Goal: Transaction & Acquisition: Purchase product/service

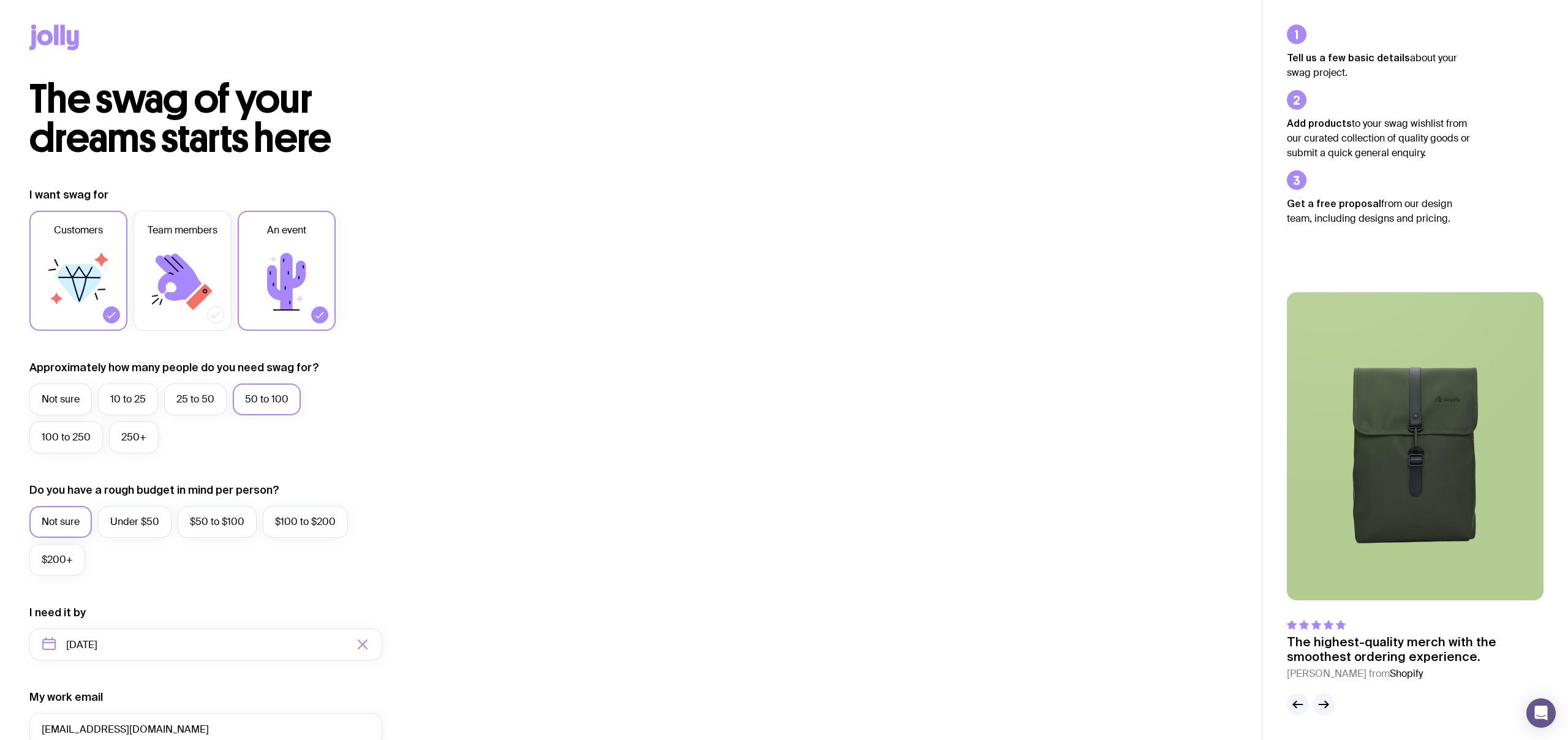
click at [482, 296] on div "I want swag for Customers Team members An event Approximately how many people d…" at bounding box center [631, 587] width 1203 height 800
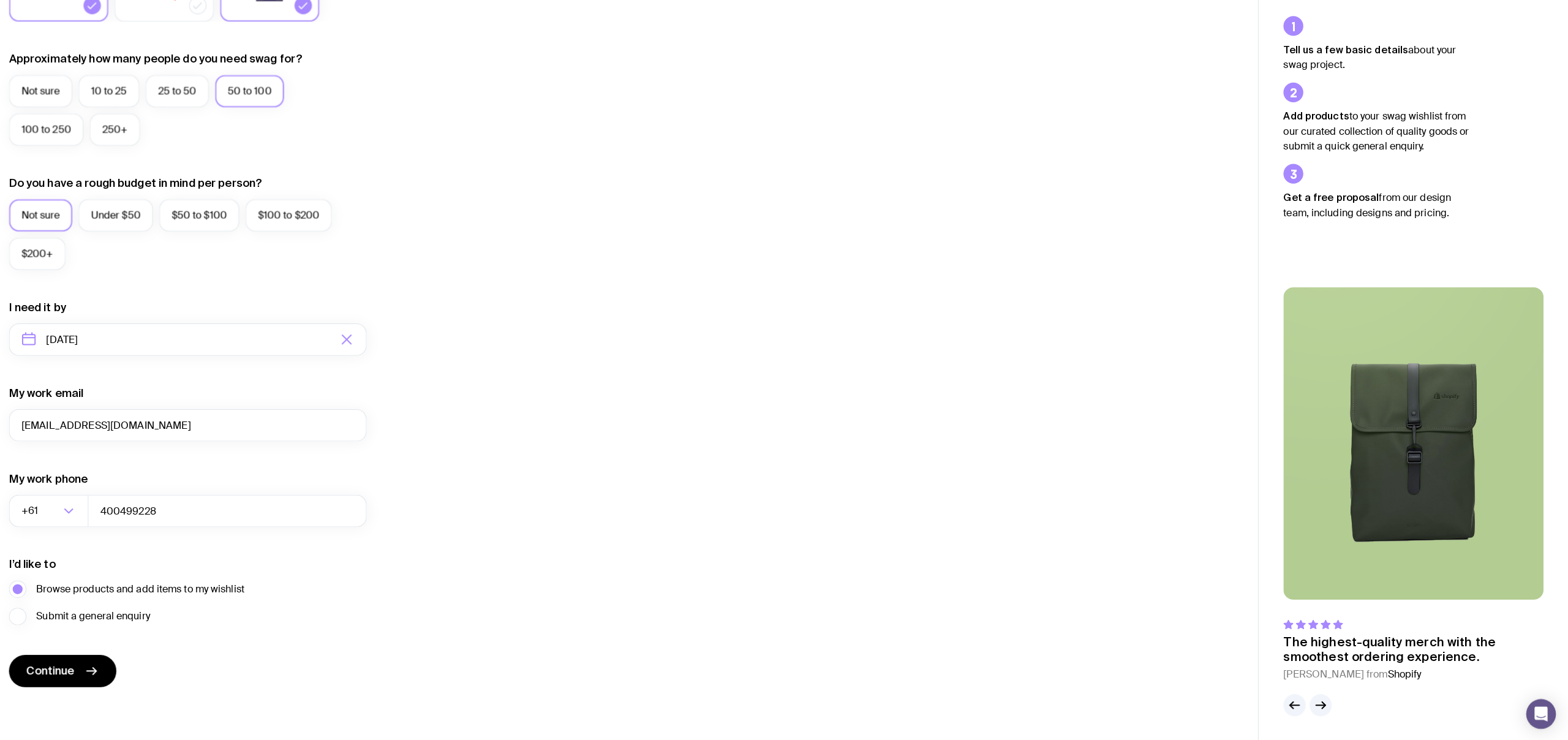
scroll to position [301, 0]
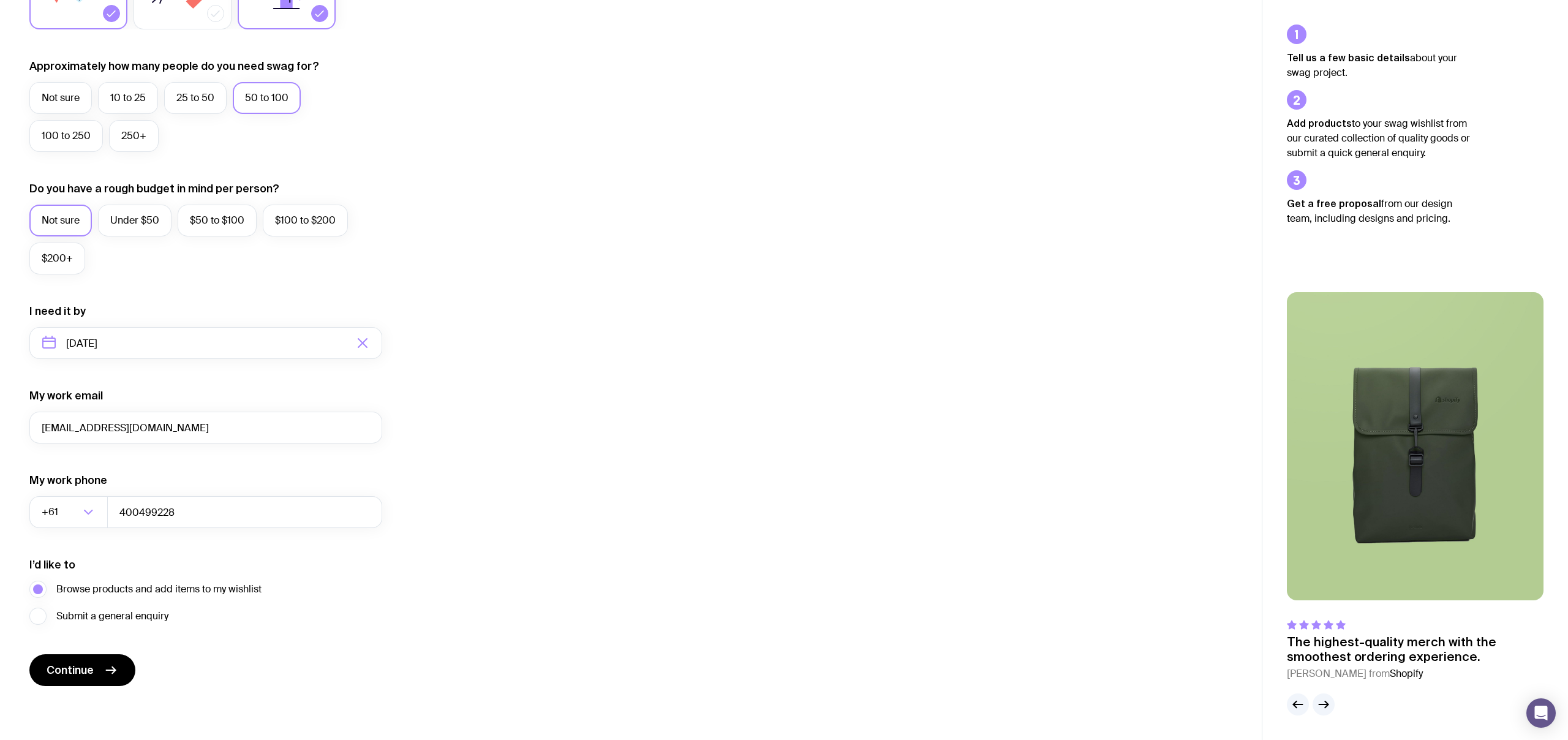
drag, startPoint x: 717, startPoint y: 333, endPoint x: 259, endPoint y: 158, distance: 490.3
click at [703, 327] on div "I want swag for Customers Team members An event Approximately how many people d…" at bounding box center [631, 286] width 1203 height 800
click at [94, 667] on button "Continue" at bounding box center [82, 670] width 106 height 32
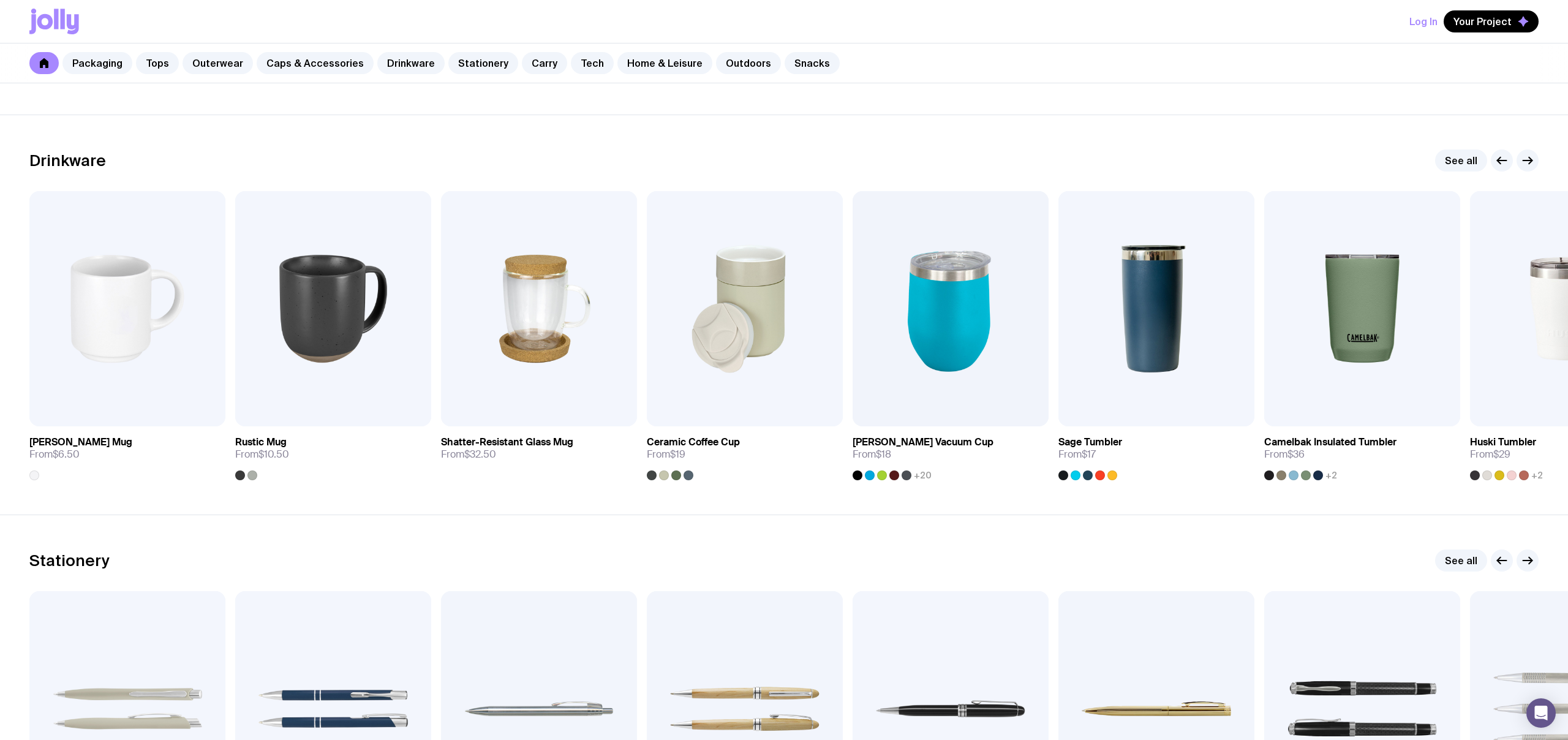
scroll to position [1738, 0]
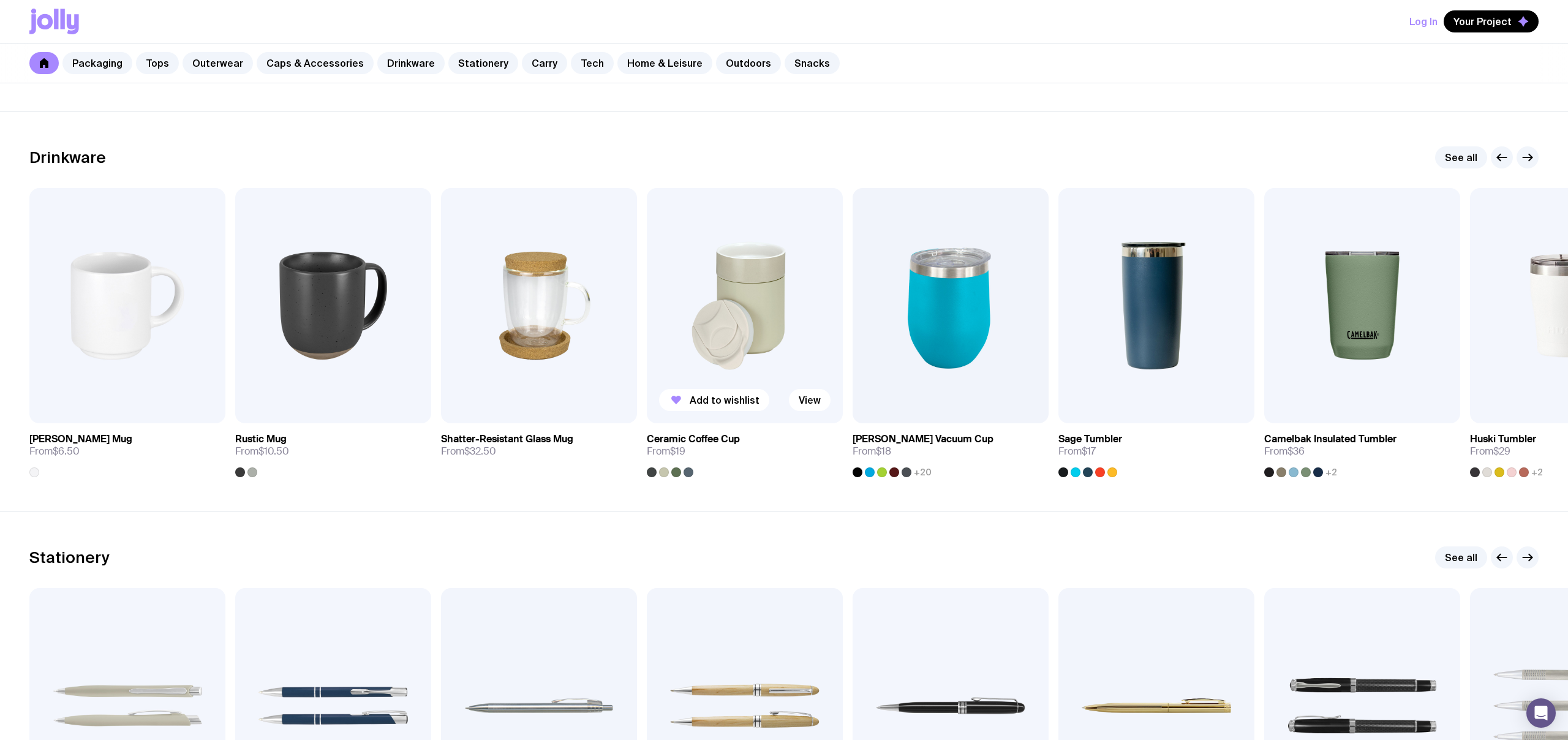
click at [760, 324] on img at bounding box center [745, 306] width 196 height 235
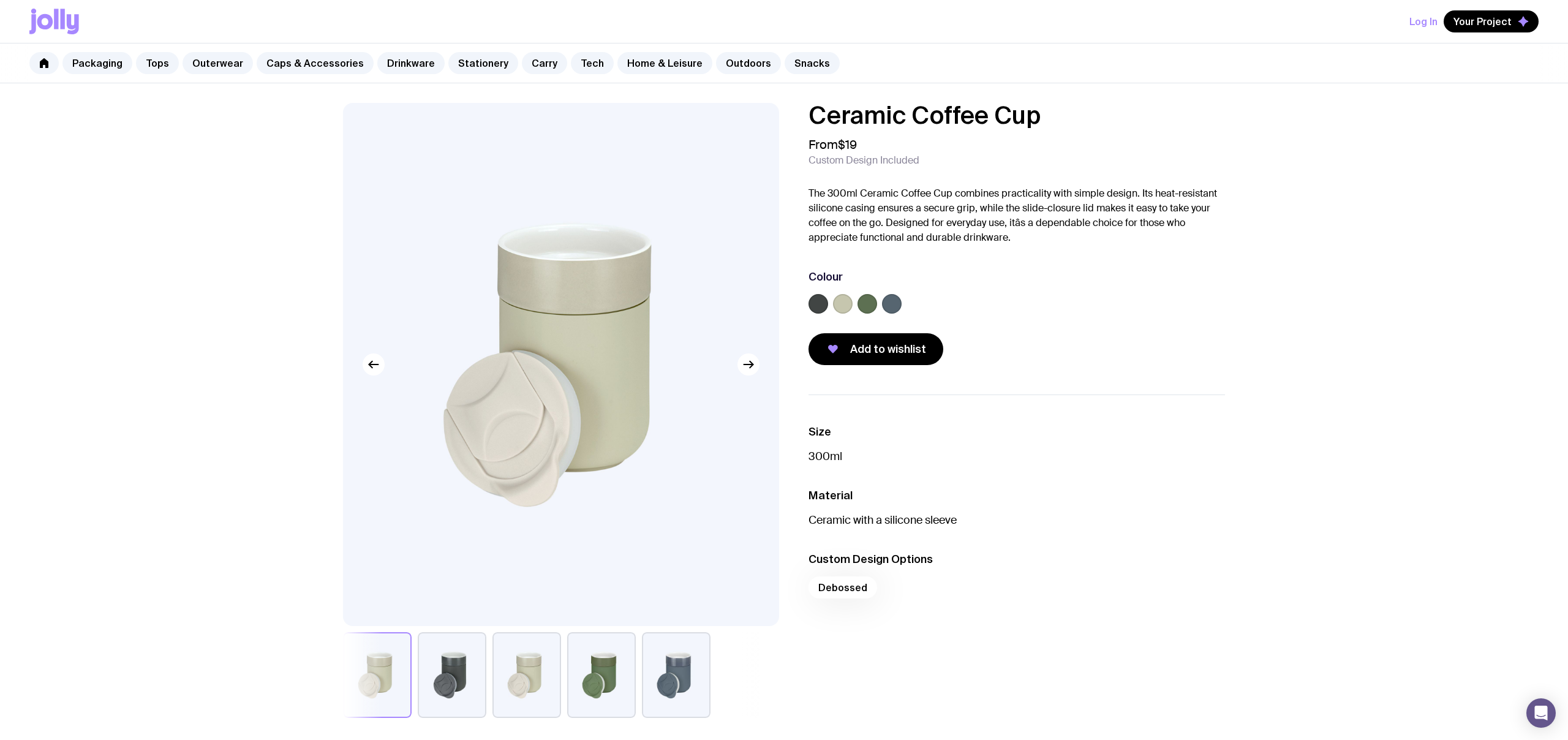
drag, startPoint x: 476, startPoint y: 694, endPoint x: 489, endPoint y: 691, distance: 13.3
click at [476, 694] on button "button" at bounding box center [452, 675] width 69 height 85
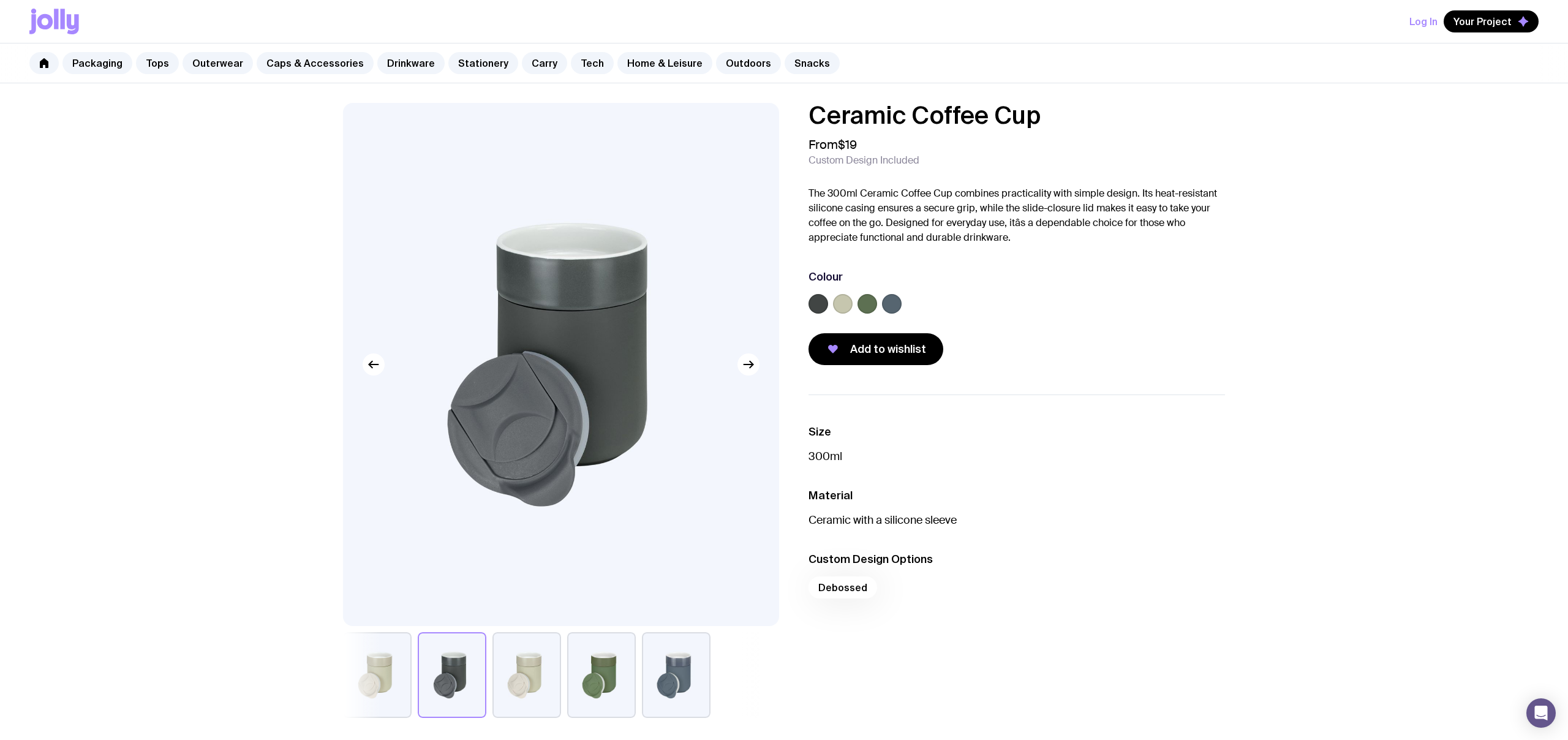
click at [518, 683] on button "button" at bounding box center [527, 675] width 69 height 85
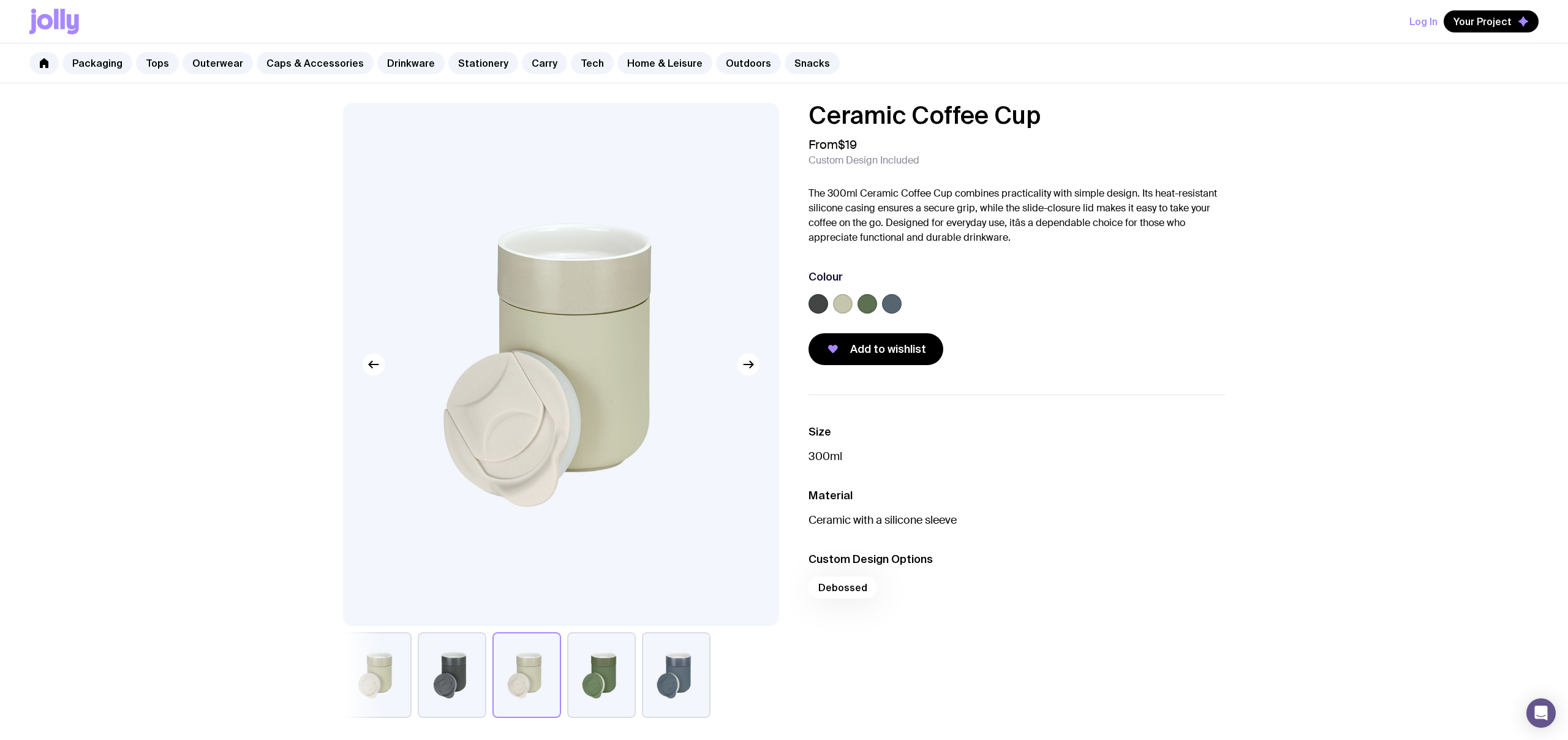
click at [584, 675] on button "button" at bounding box center [602, 675] width 69 height 85
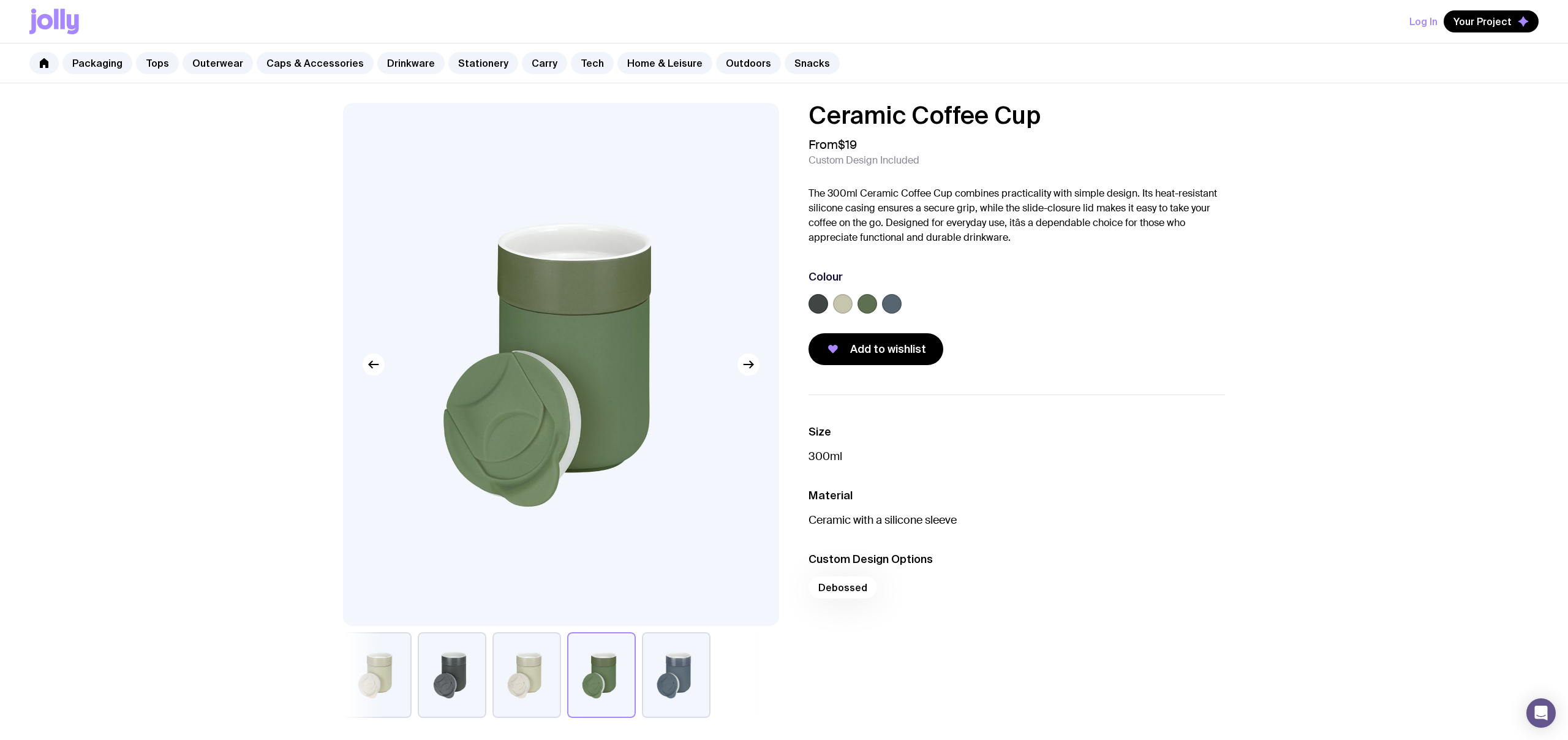
click at [659, 674] on button "button" at bounding box center [676, 675] width 69 height 85
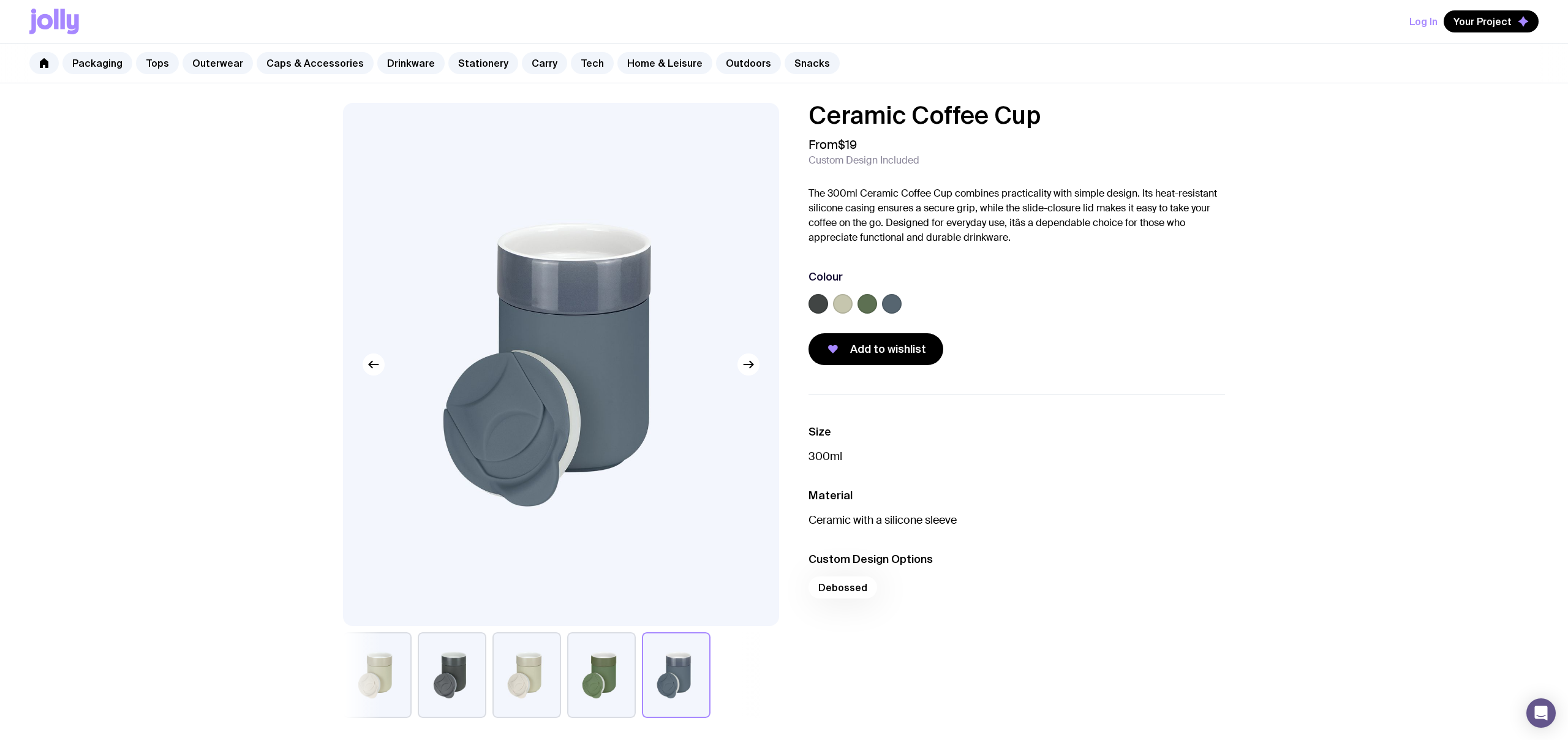
click at [479, 658] on button "button" at bounding box center [452, 675] width 69 height 85
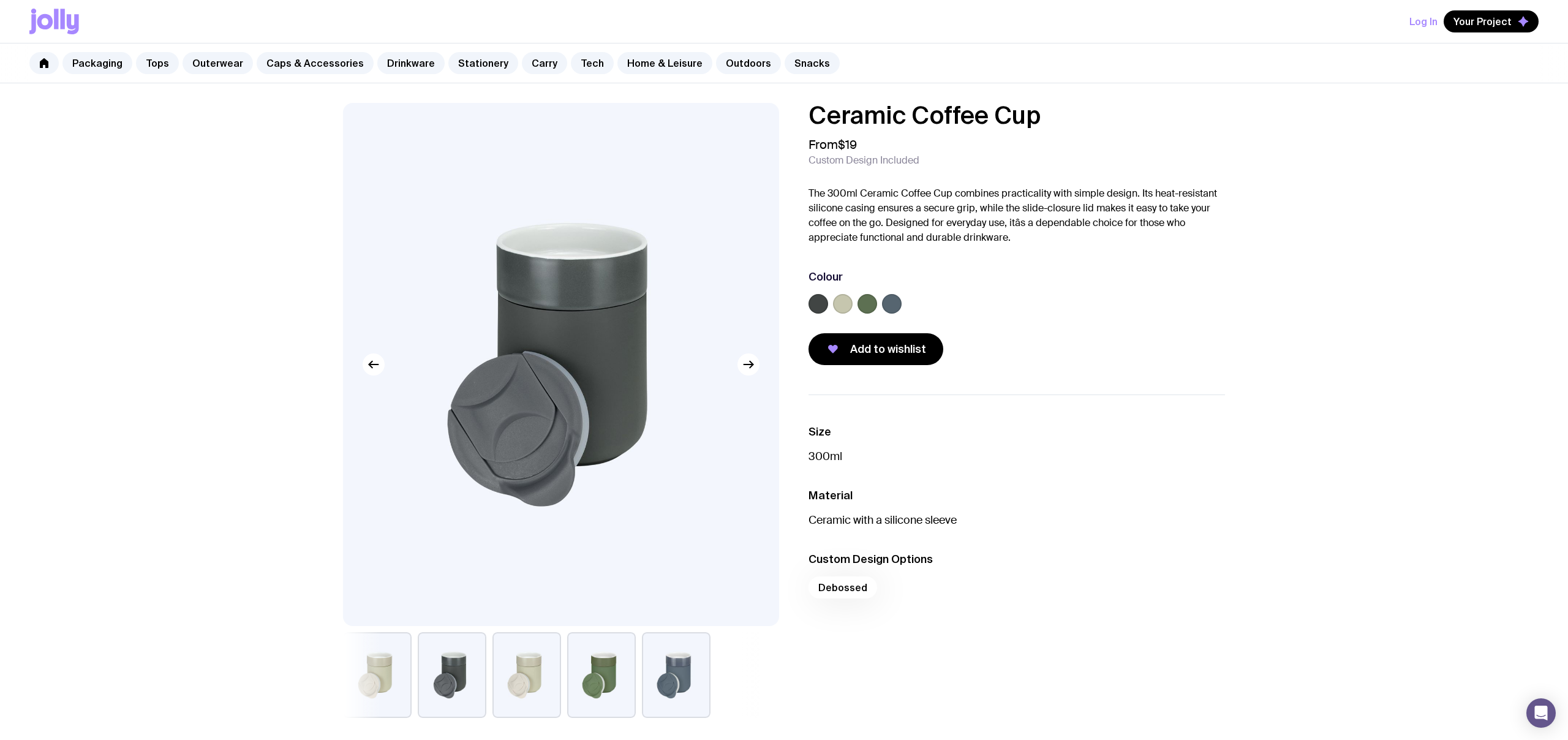
click at [141, 230] on div "Ceramic Coffee Cup From $19 Custom Design Included The 300ml Ceramic Coffee Cup…" at bounding box center [784, 634] width 1568 height 1103
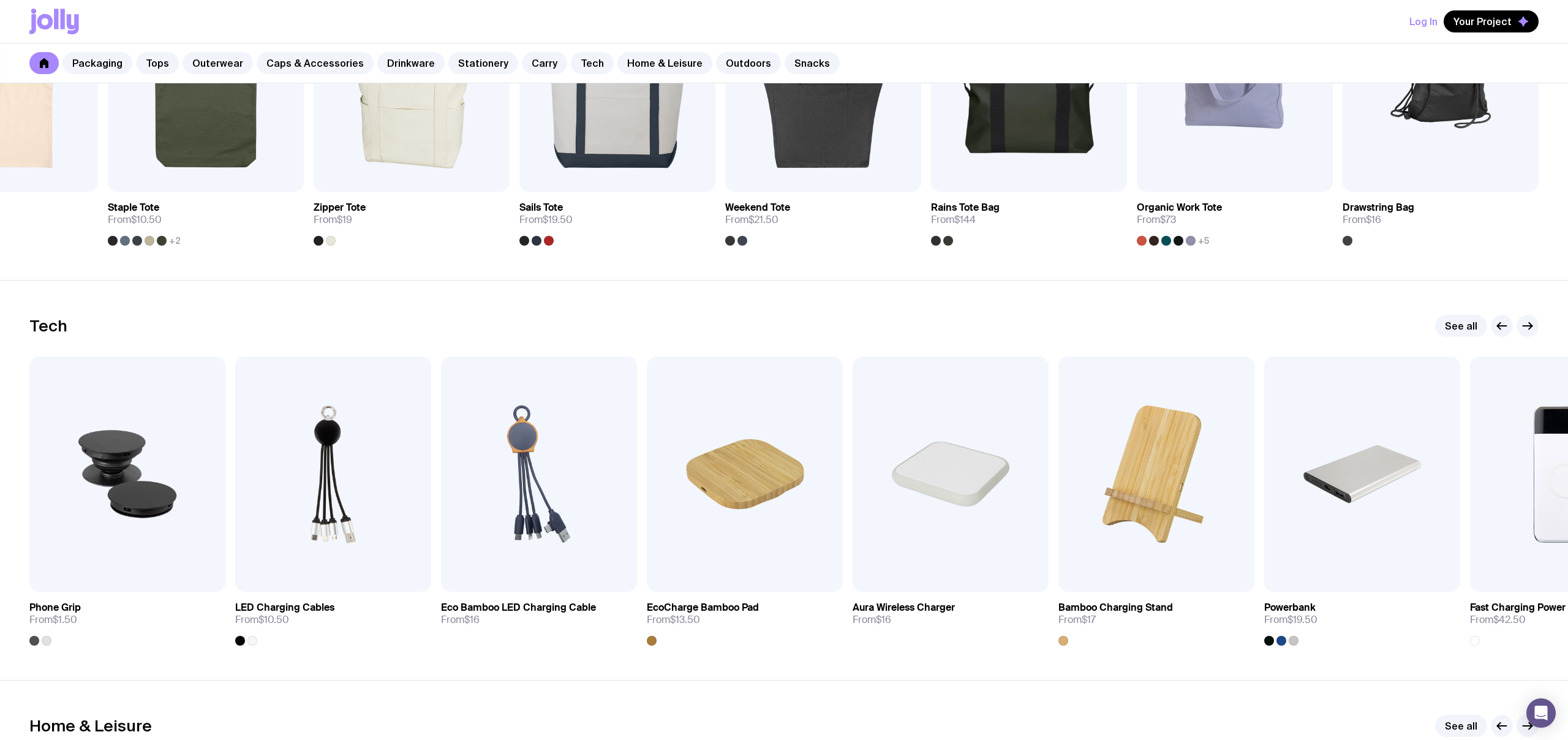
scroll to position [2791, 0]
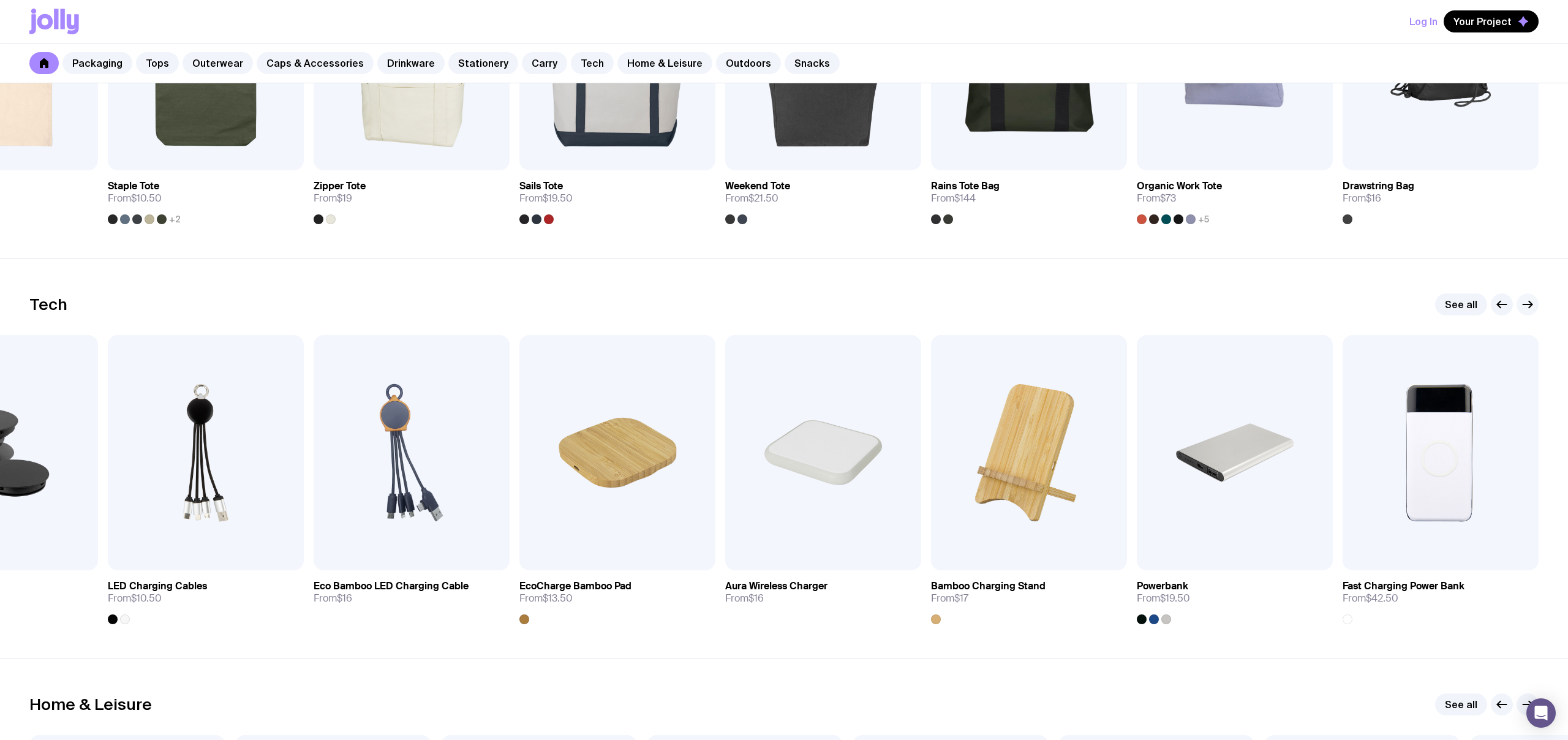
click at [1524, 303] on icon "button" at bounding box center [1528, 305] width 15 height 15
click at [1526, 304] on icon "button" at bounding box center [1528, 304] width 9 height 0
drag, startPoint x: 1526, startPoint y: 304, endPoint x: 1495, endPoint y: 314, distance: 32.6
click at [1525, 304] on icon "button" at bounding box center [1528, 304] width 9 height 0
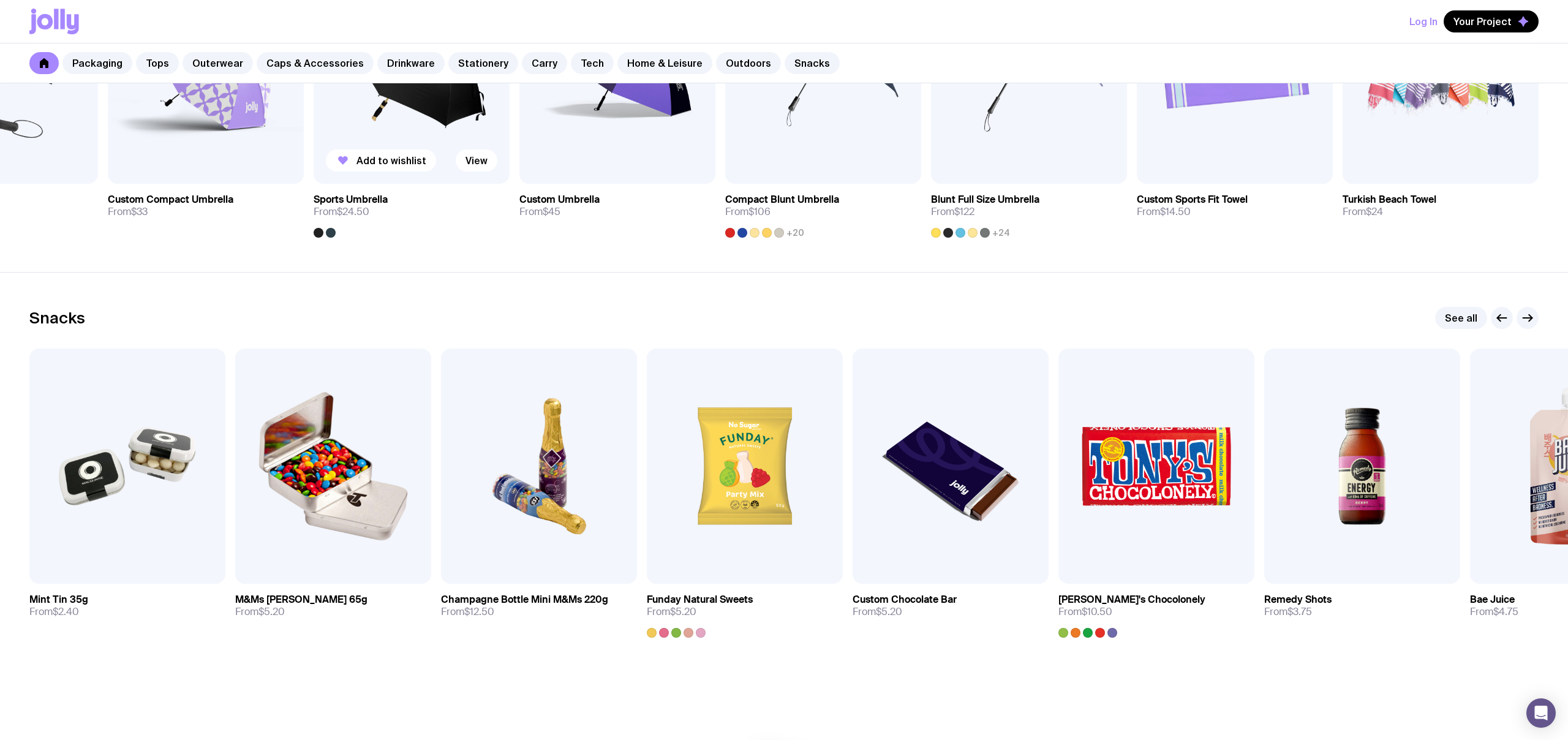
scroll to position [4045, 0]
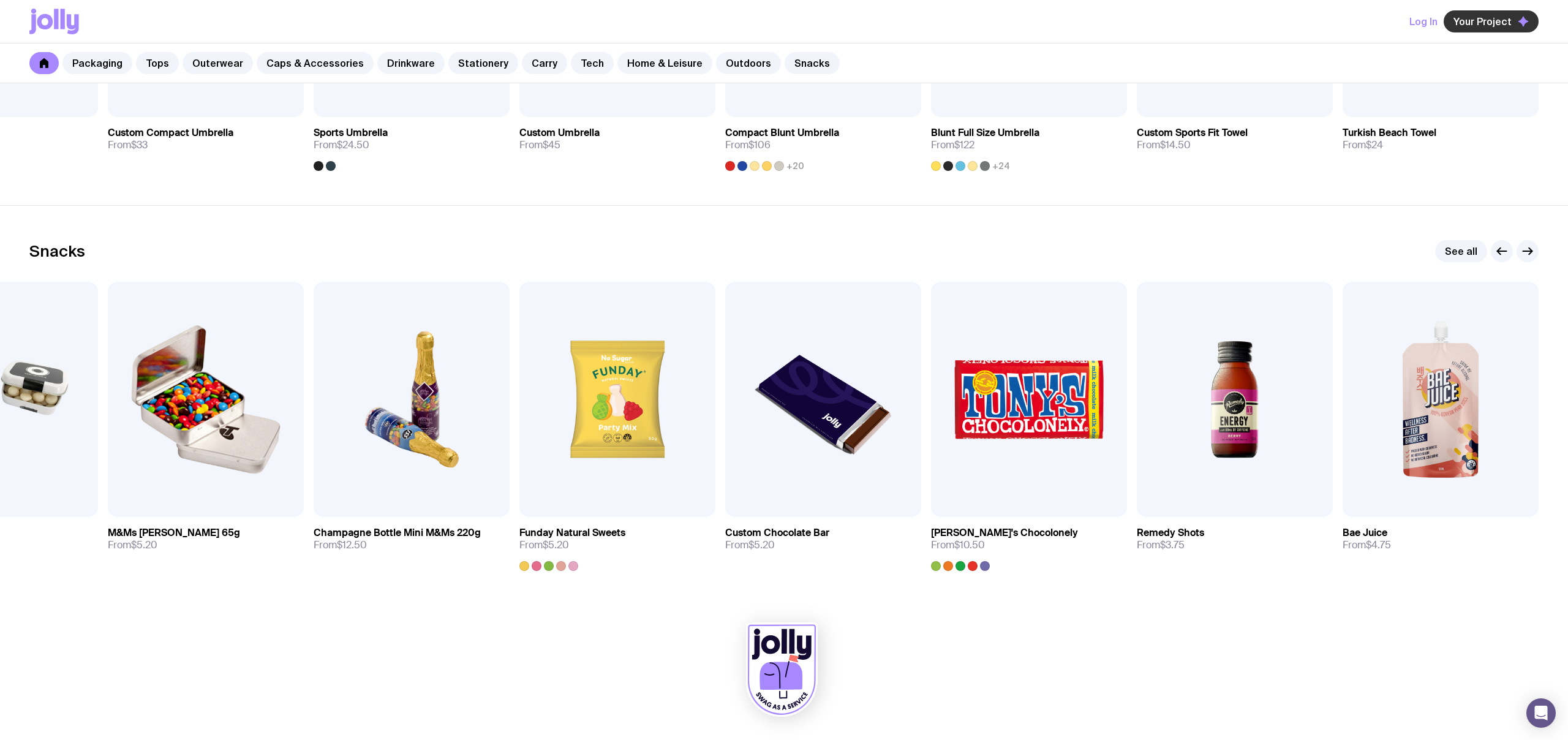
click at [1498, 22] on span "Your Project" at bounding box center [1483, 21] width 58 height 12
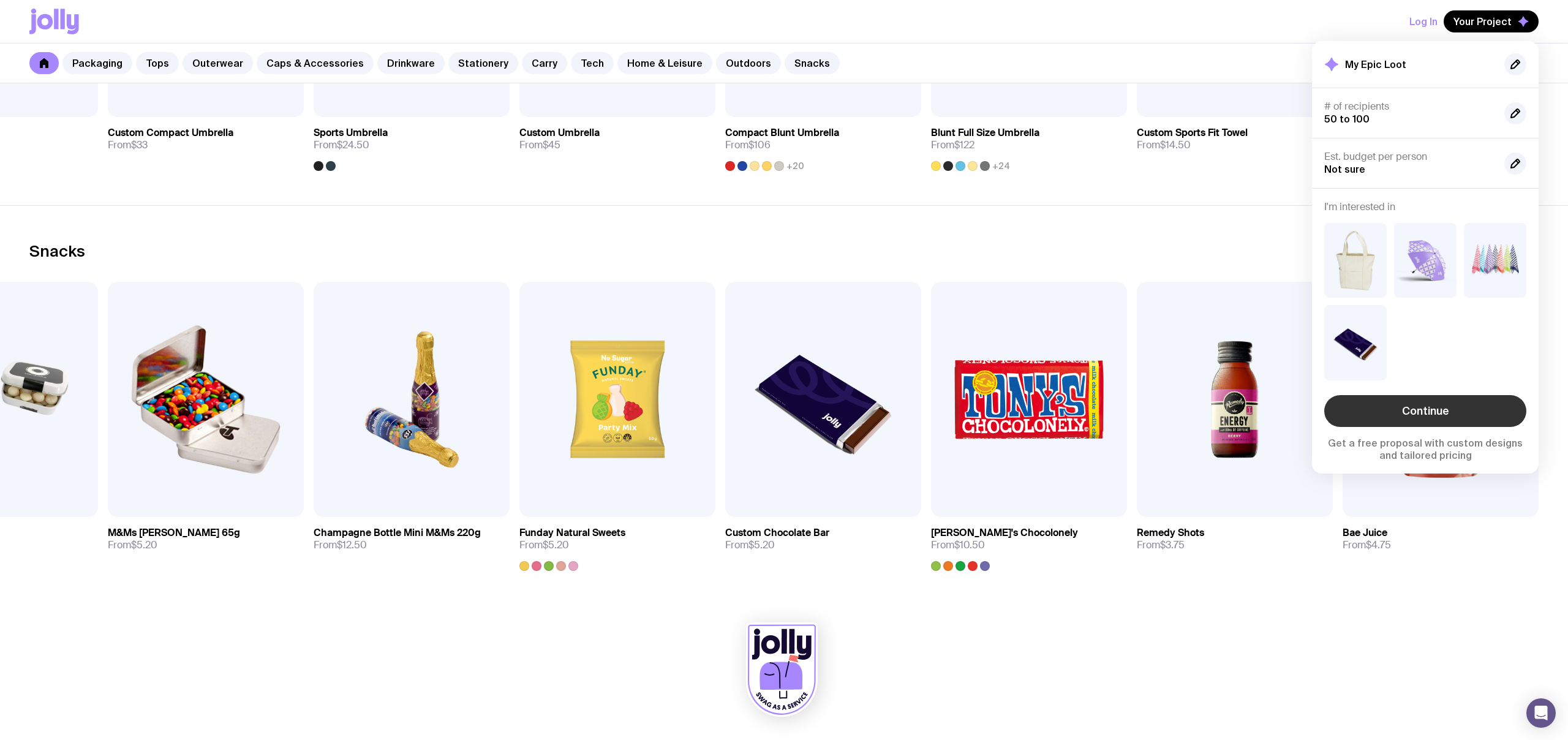
click at [1427, 408] on link "Continue" at bounding box center [1426, 410] width 202 height 32
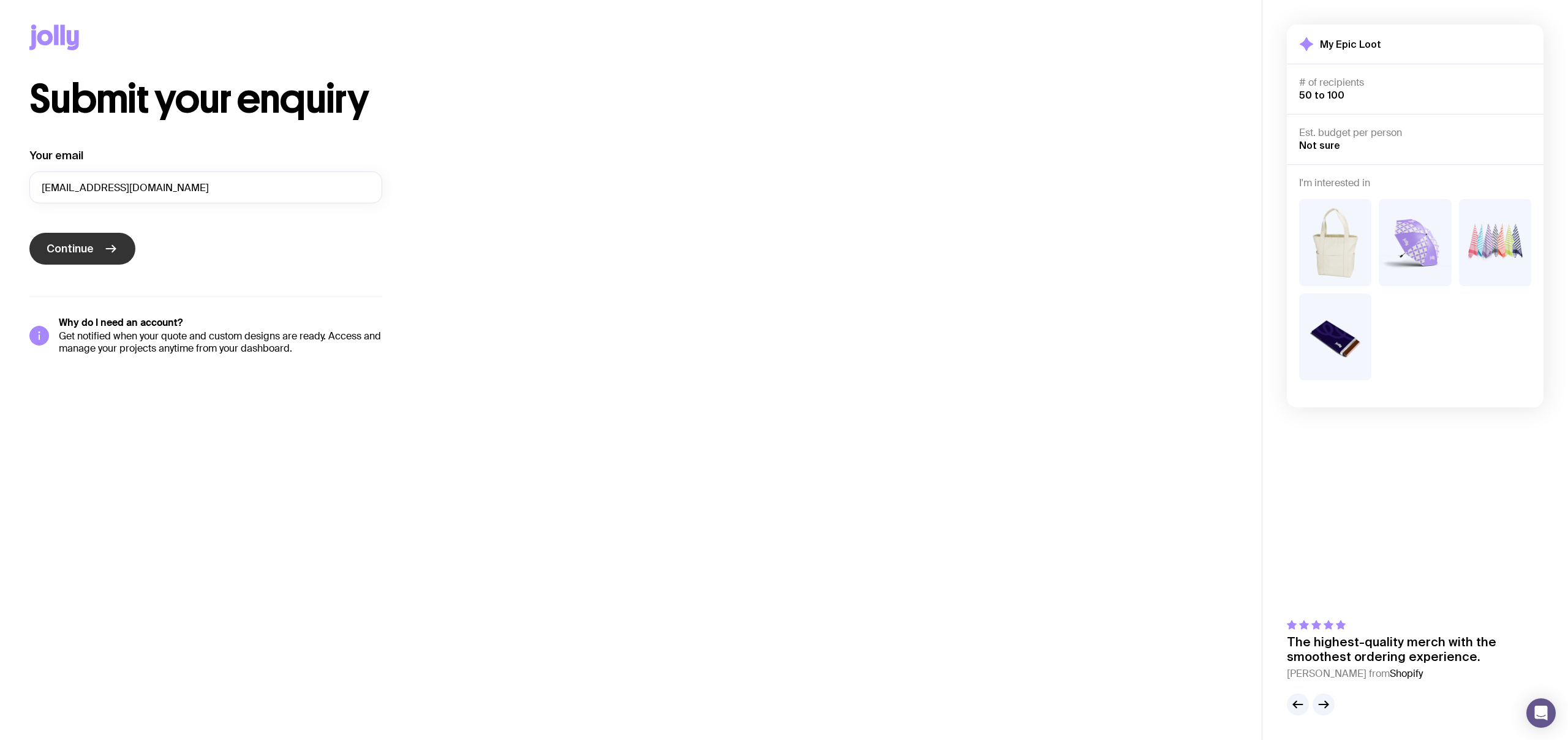
click at [64, 238] on button "Continue" at bounding box center [82, 249] width 106 height 32
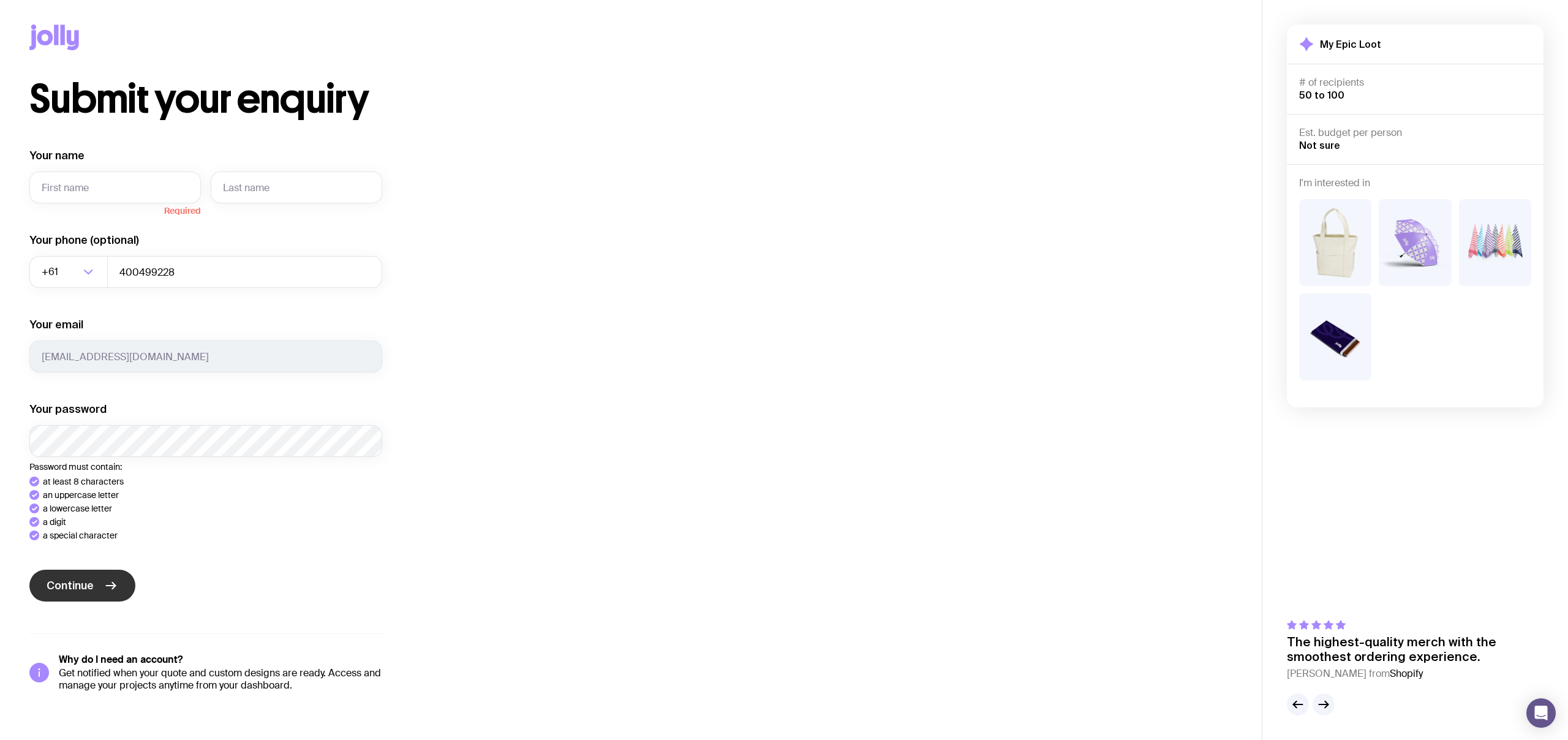
click at [95, 583] on div "Your name Required Your phone (optional) +61 Loading... 400499228 Your email [P…" at bounding box center [205, 419] width 353 height 543
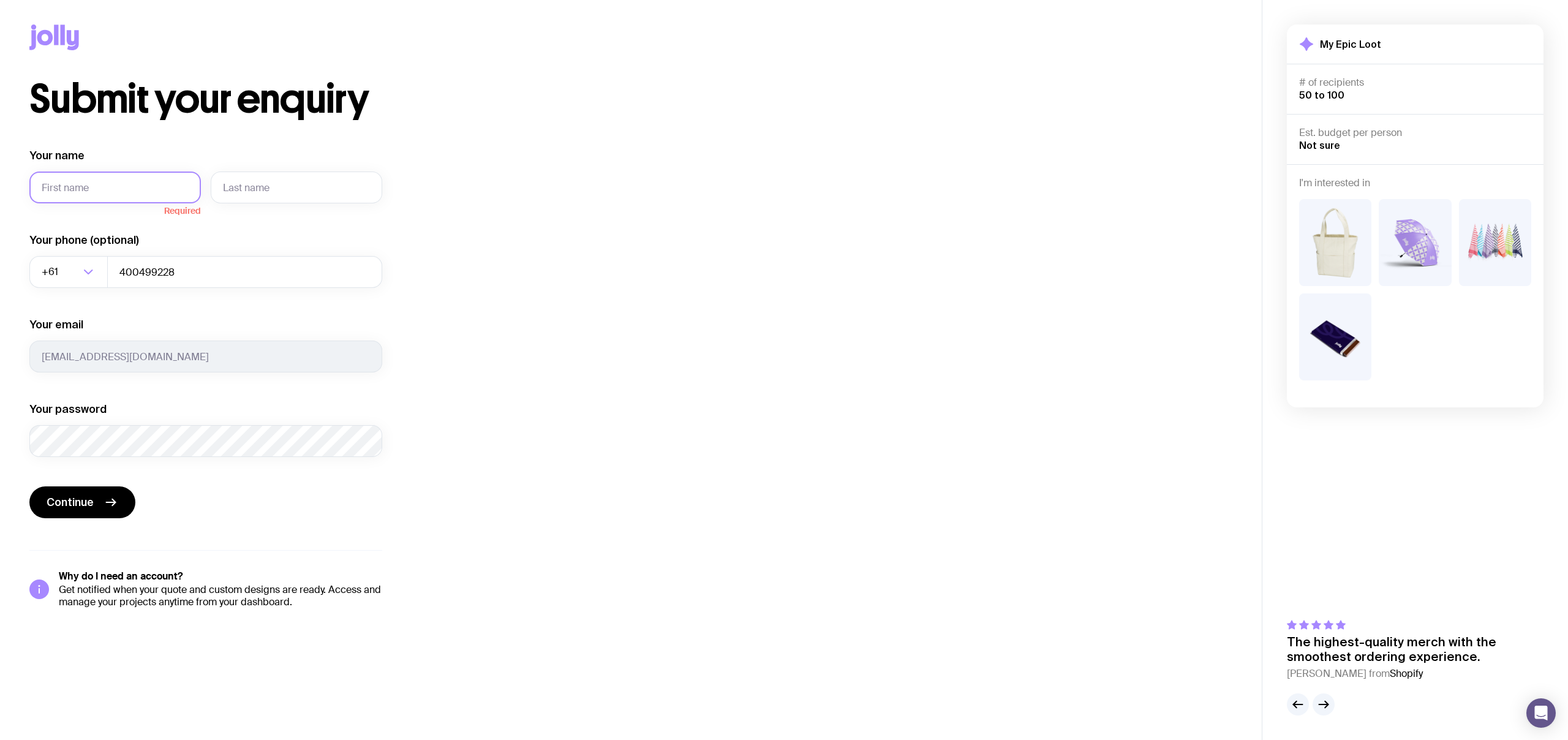
click at [97, 183] on input "Your name" at bounding box center [115, 187] width 172 height 32
type input "[PERSON_NAME]"
type input "Jordan"
click at [91, 506] on span "Continue" at bounding box center [70, 503] width 47 height 15
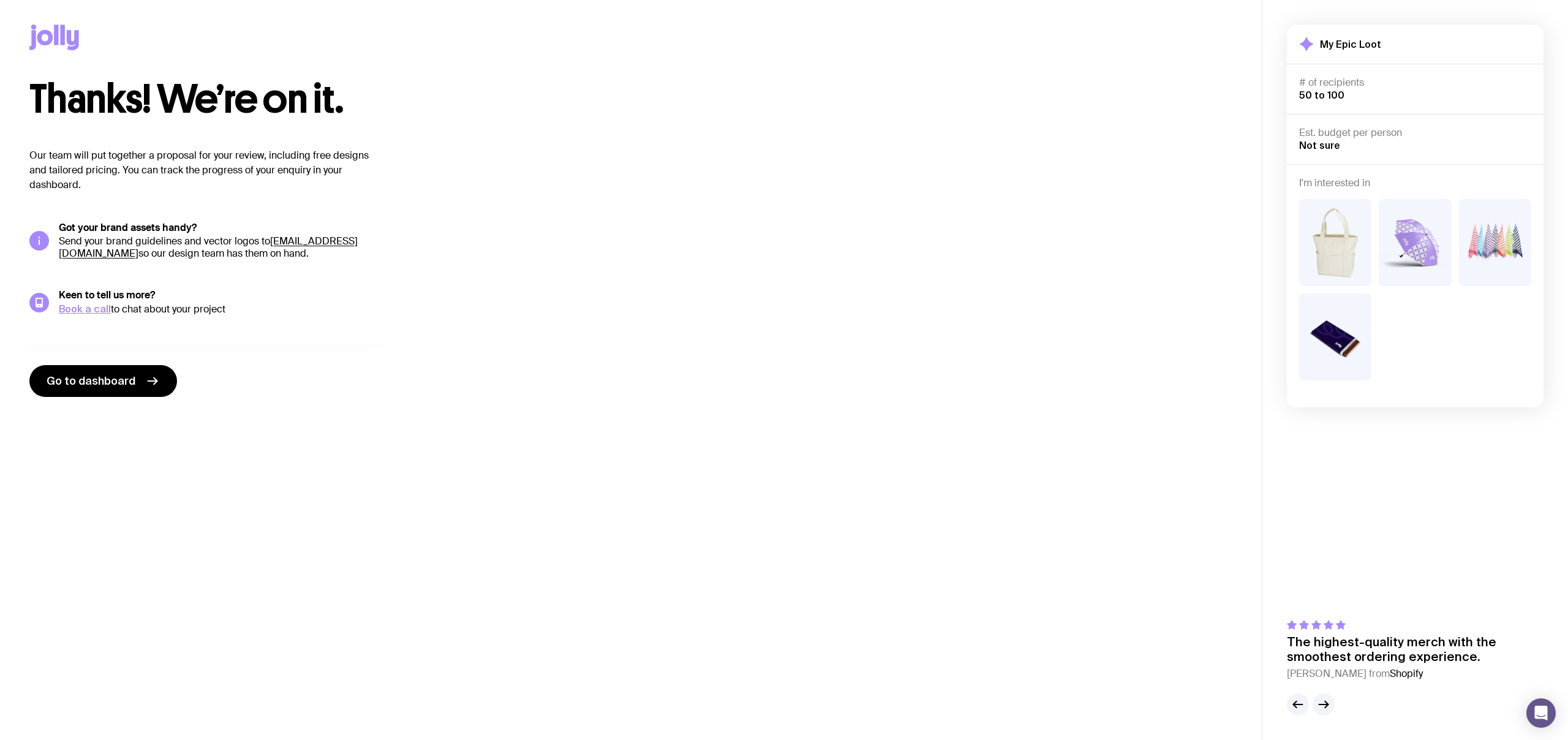
click at [569, 313] on div "Thanks! We’re on it. Our team will put together a proposal for your review, inc…" at bounding box center [631, 238] width 1203 height 318
drag, startPoint x: 196, startPoint y: 239, endPoint x: 247, endPoint y: 240, distance: 51.0
click at [247, 240] on p "Send your brand guidelines and vector logos to [EMAIL_ADDRESS][DOMAIN_NAME] so …" at bounding box center [221, 247] width 324 height 25
click at [251, 240] on p "Send your brand guidelines and vector logos to [EMAIL_ADDRESS][DOMAIN_NAME] so …" at bounding box center [221, 247] width 324 height 25
click at [329, 248] on p "Send your brand guidelines and vector logos to [EMAIL_ADDRESS][DOMAIN_NAME] so …" at bounding box center [221, 247] width 324 height 25
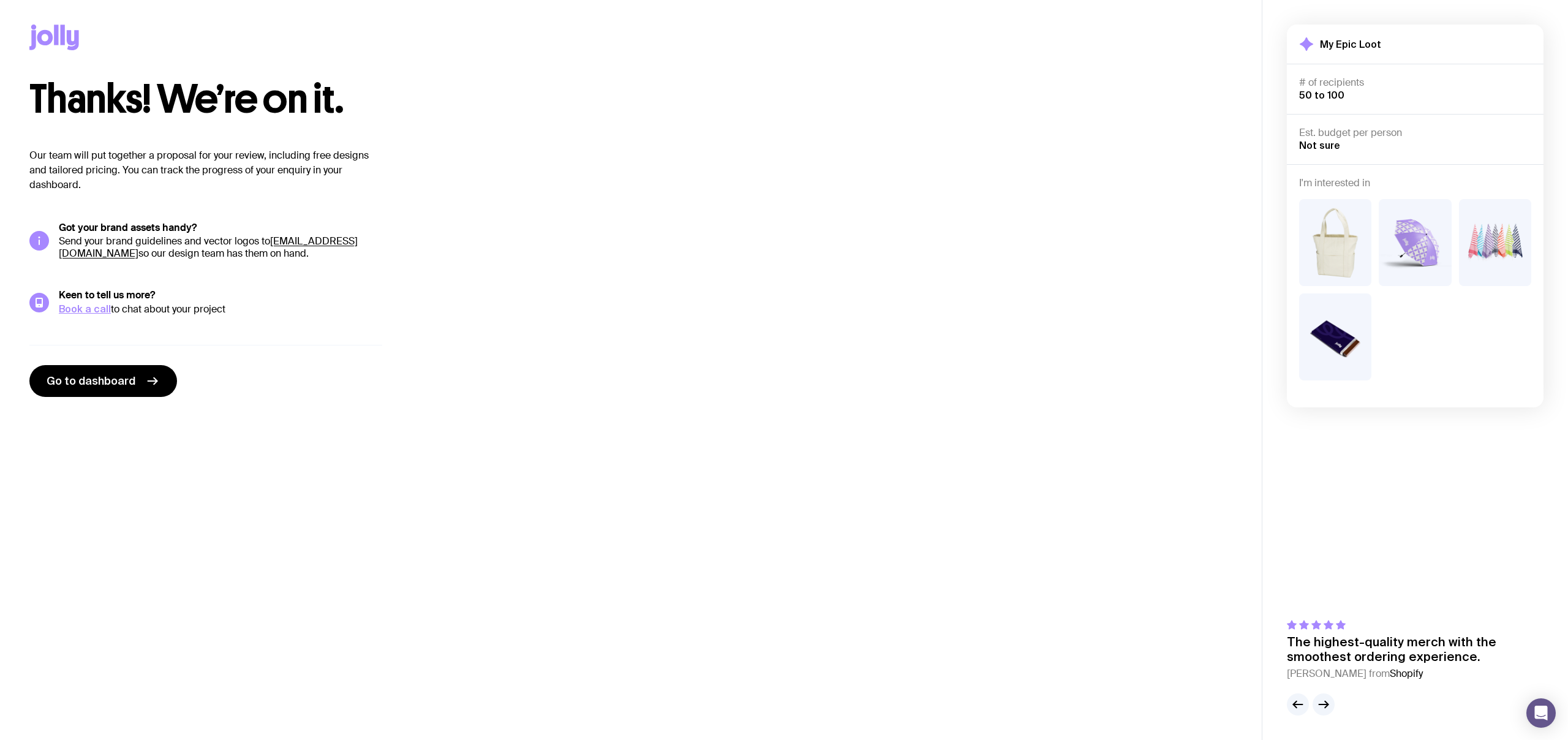
click at [867, 361] on div "Thanks! We’re on it. Our team will put together a proposal for your review, inc…" at bounding box center [631, 238] width 1203 height 318
click at [133, 385] on link "Go to dashboard" at bounding box center [103, 380] width 148 height 32
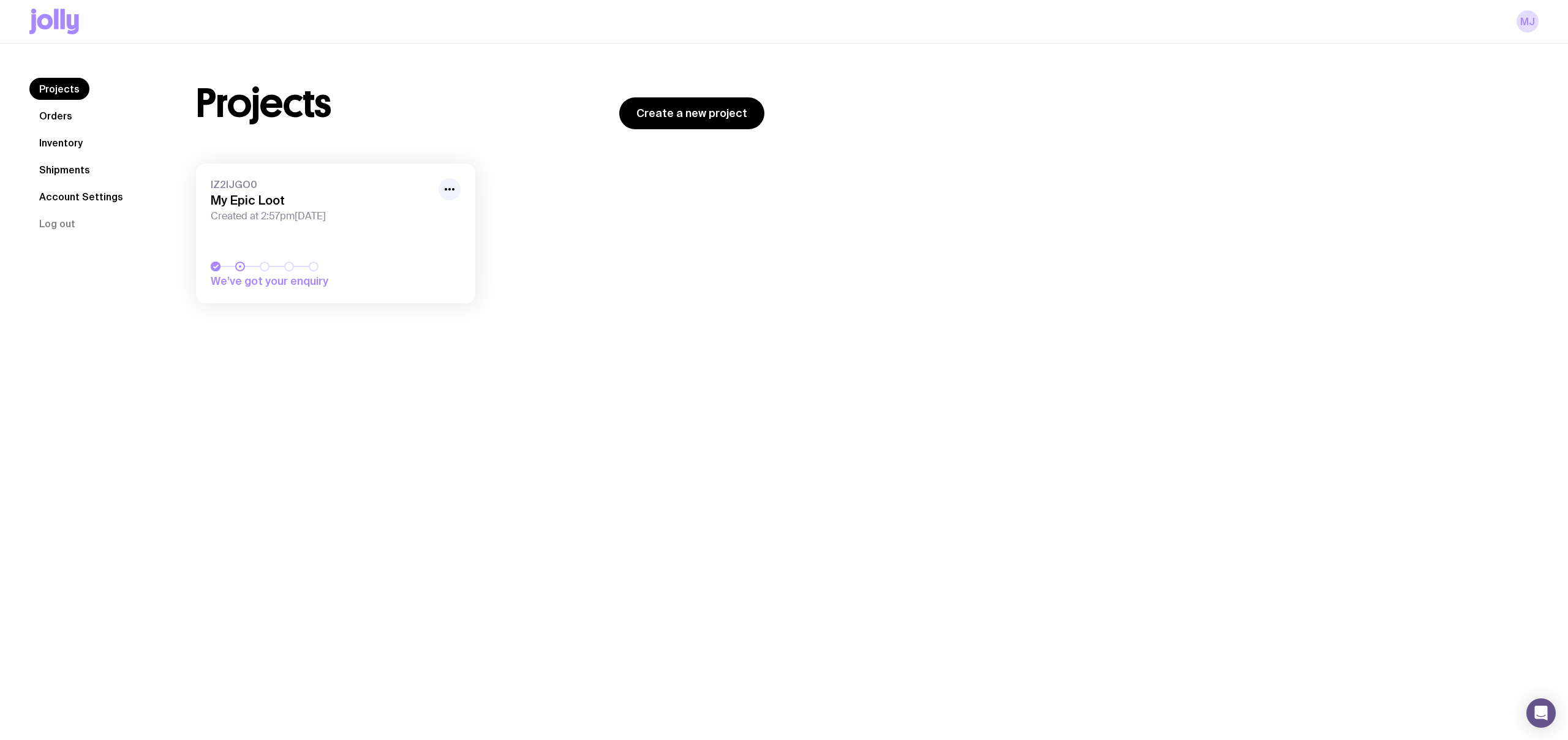
click at [342, 208] on div "IZ2IJGO0 My Epic Loot Created at 2:57pm[DATE]" at bounding box center [336, 200] width 250 height 44
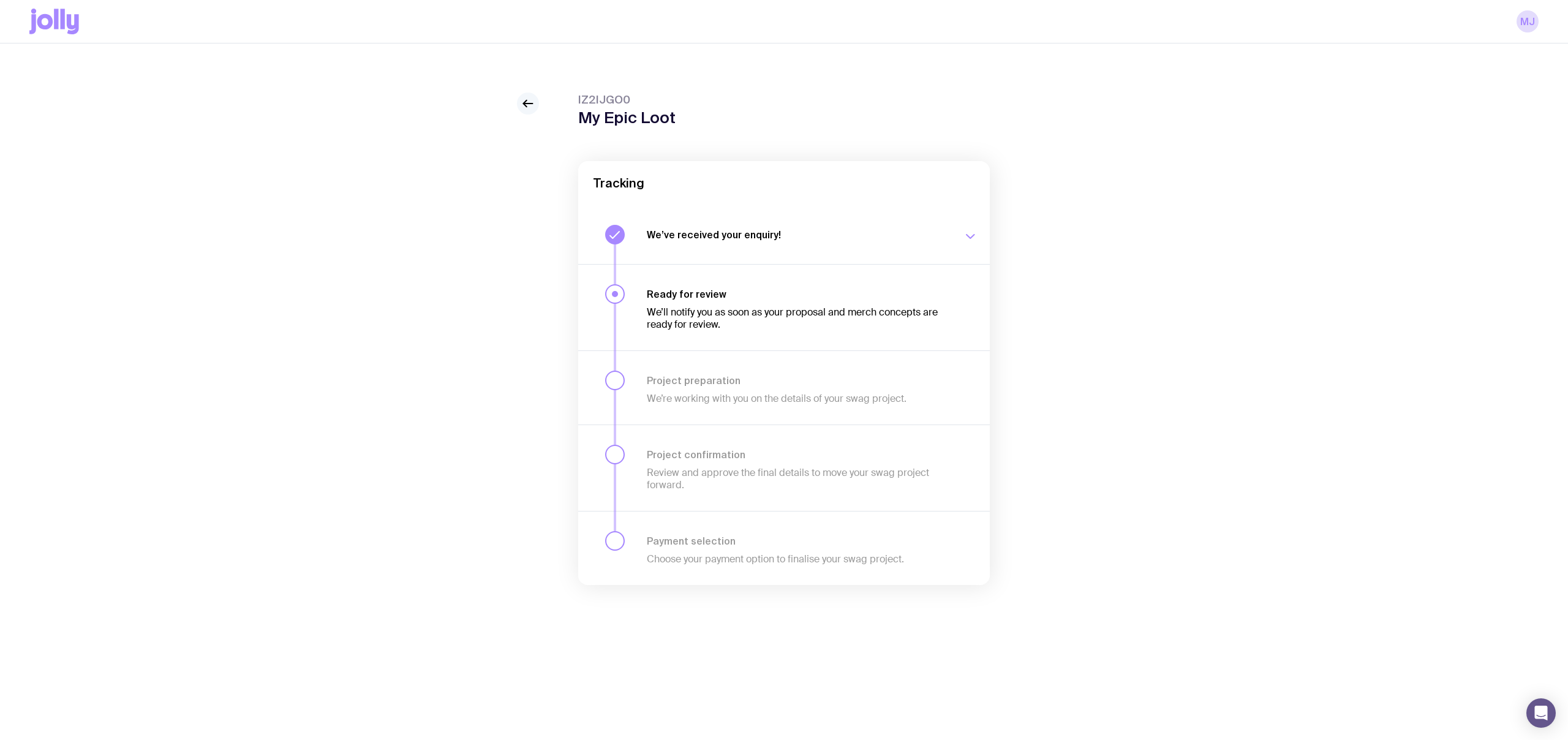
click at [526, 109] on icon at bounding box center [528, 103] width 15 height 15
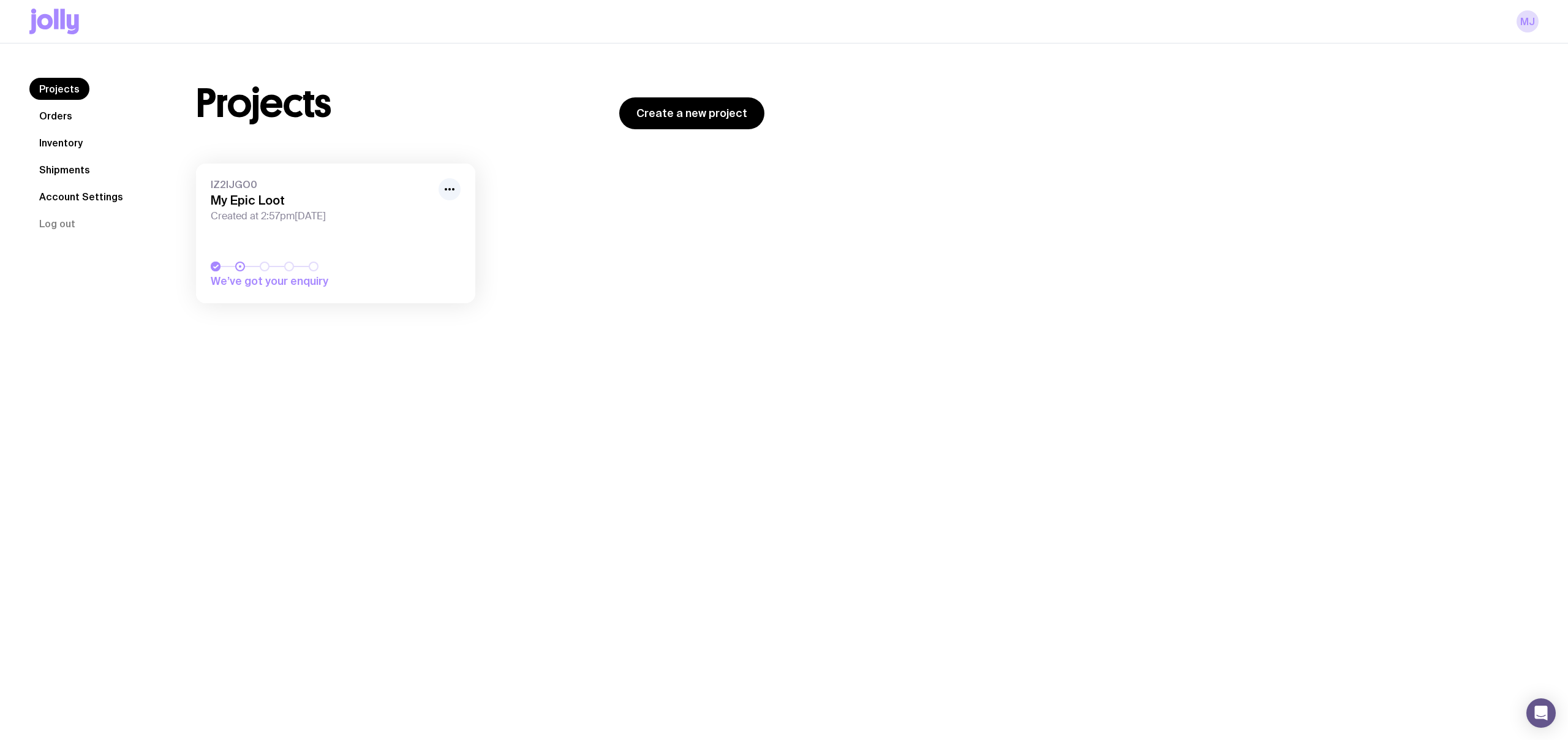
click at [70, 118] on link "Orders" at bounding box center [55, 115] width 52 height 22
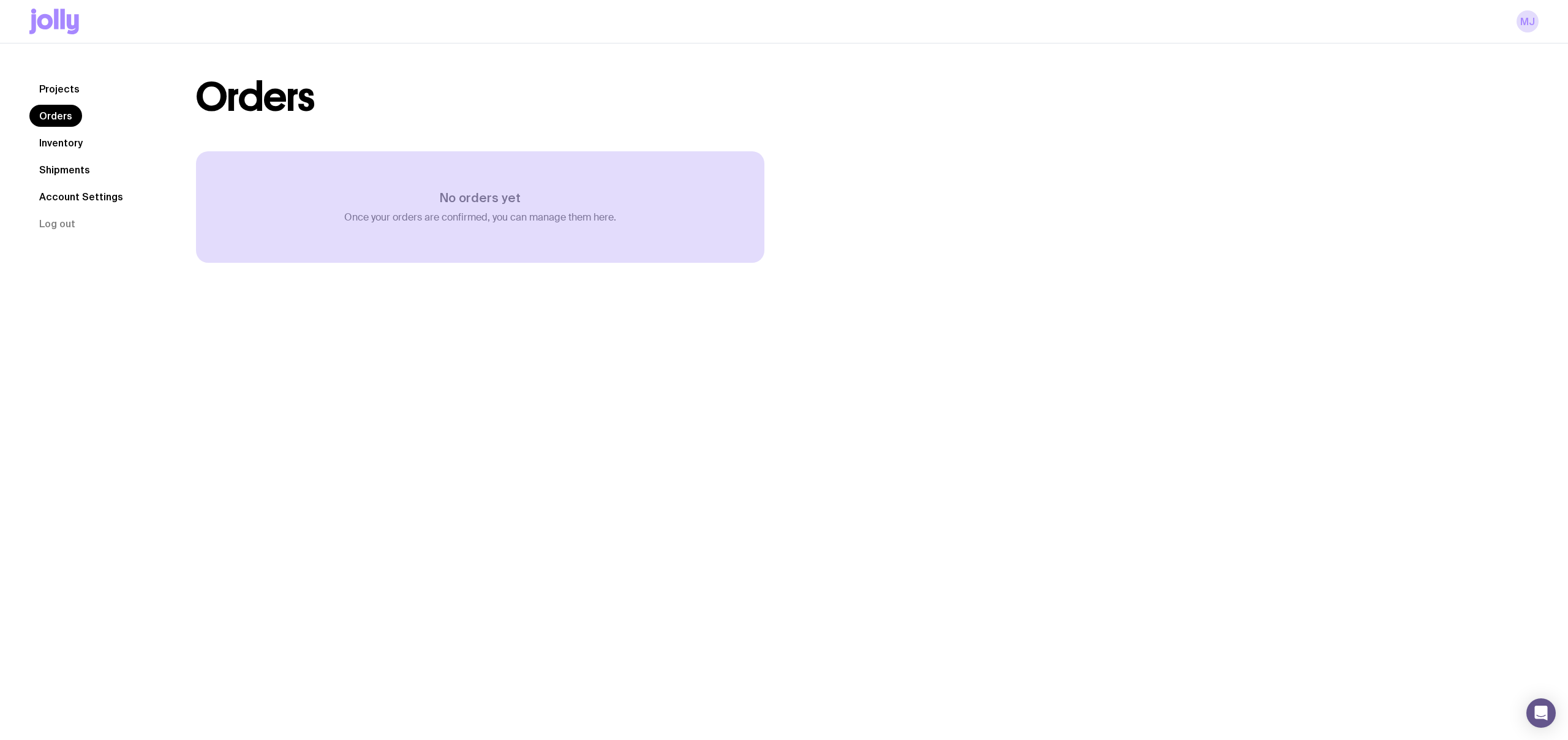
click at [72, 139] on link "Inventory" at bounding box center [61, 142] width 63 height 22
click at [64, 164] on link "Shipments" at bounding box center [64, 169] width 70 height 22
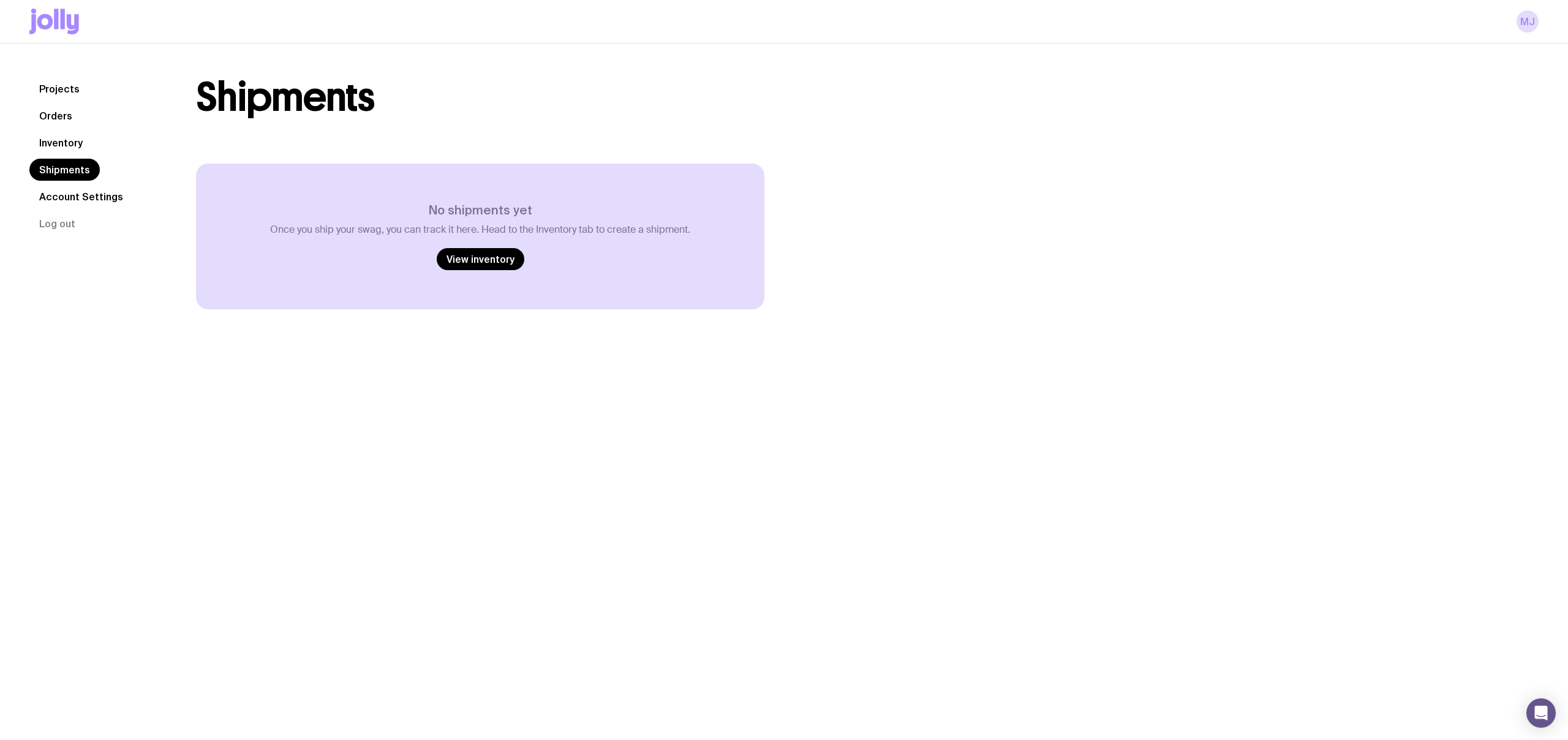
click at [68, 200] on link "Account Settings" at bounding box center [81, 196] width 103 height 22
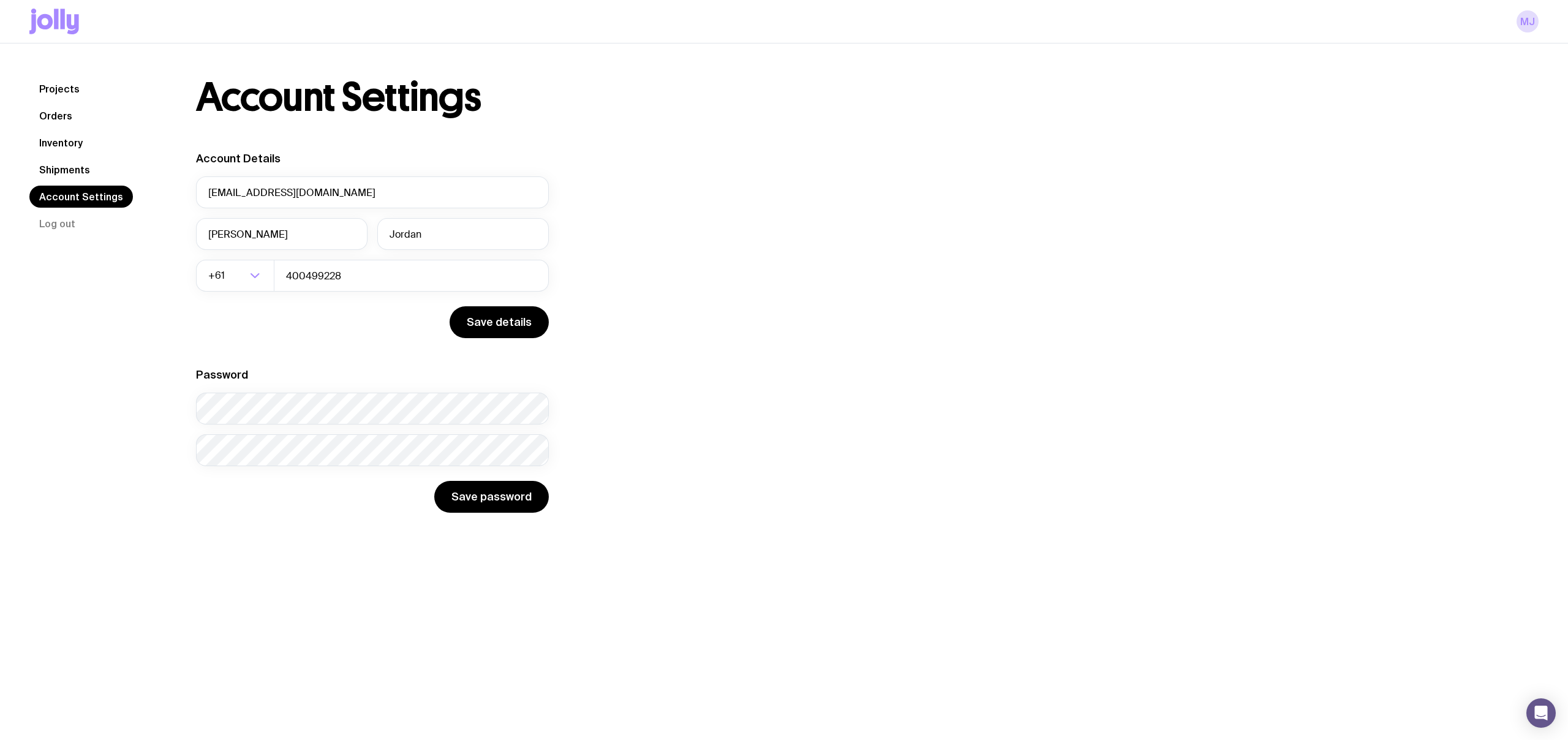
click at [74, 22] on icon at bounding box center [73, 24] width 12 height 20
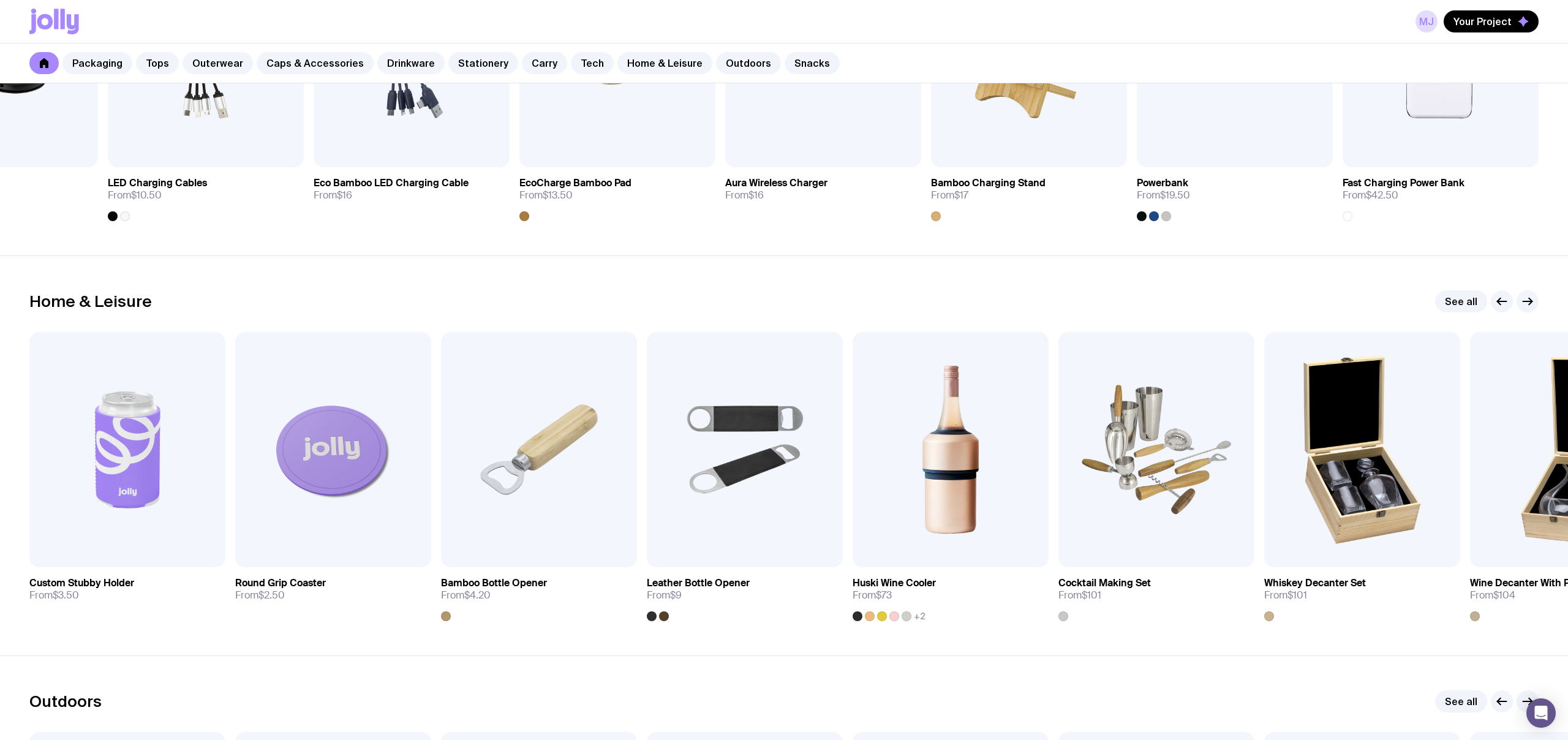
scroll to position [3197, 0]
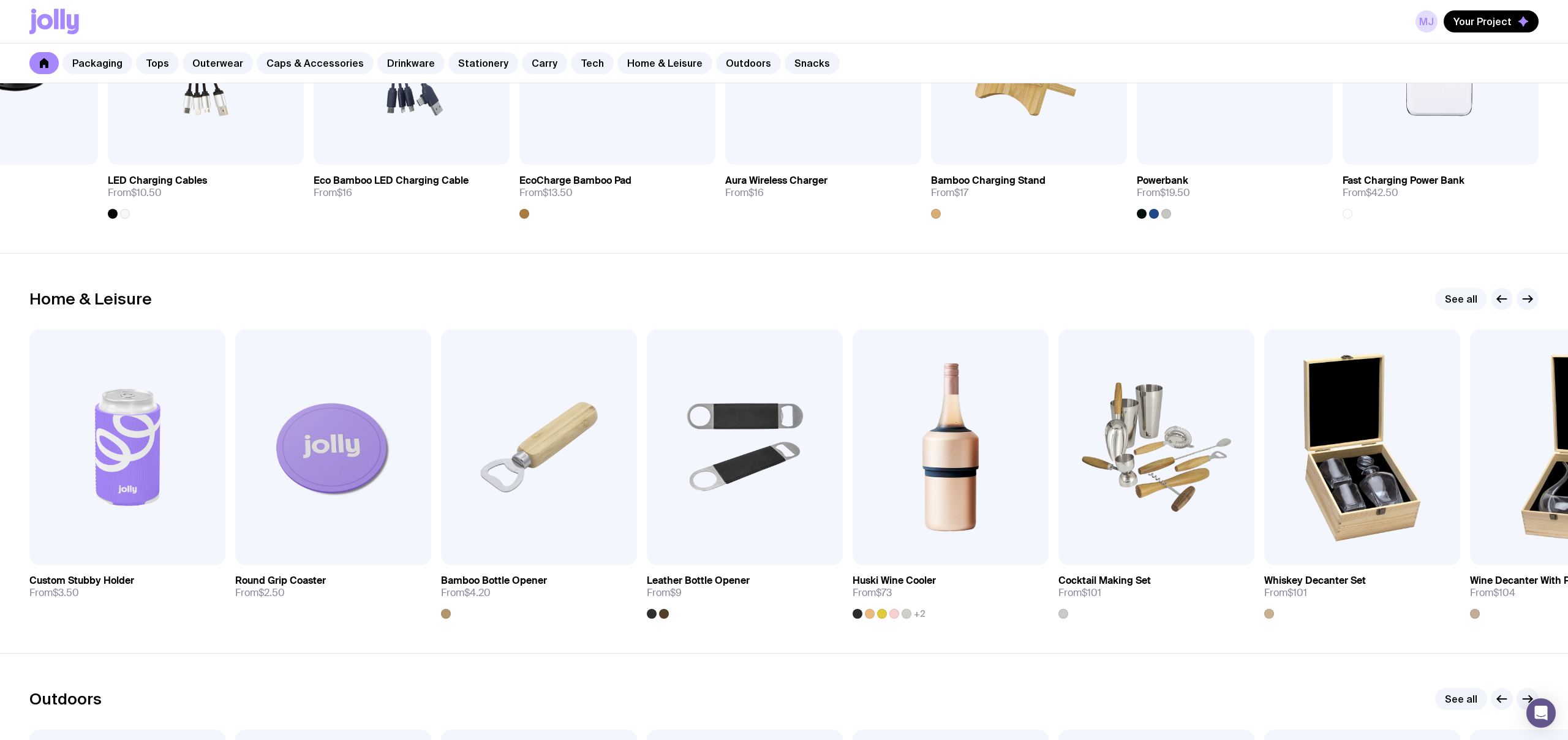
click at [1455, 291] on link "See all" at bounding box center [1462, 298] width 52 height 22
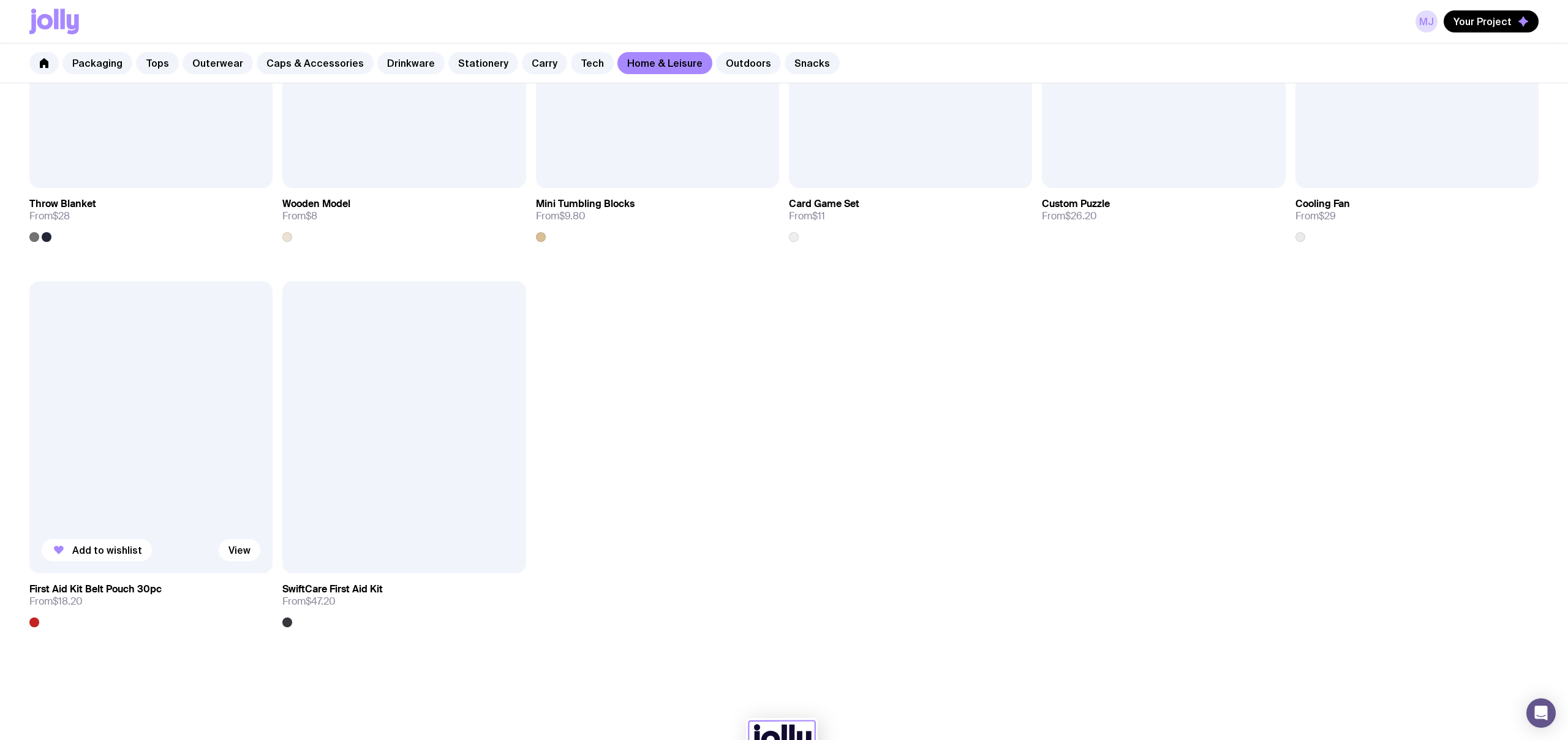
scroll to position [1959, 0]
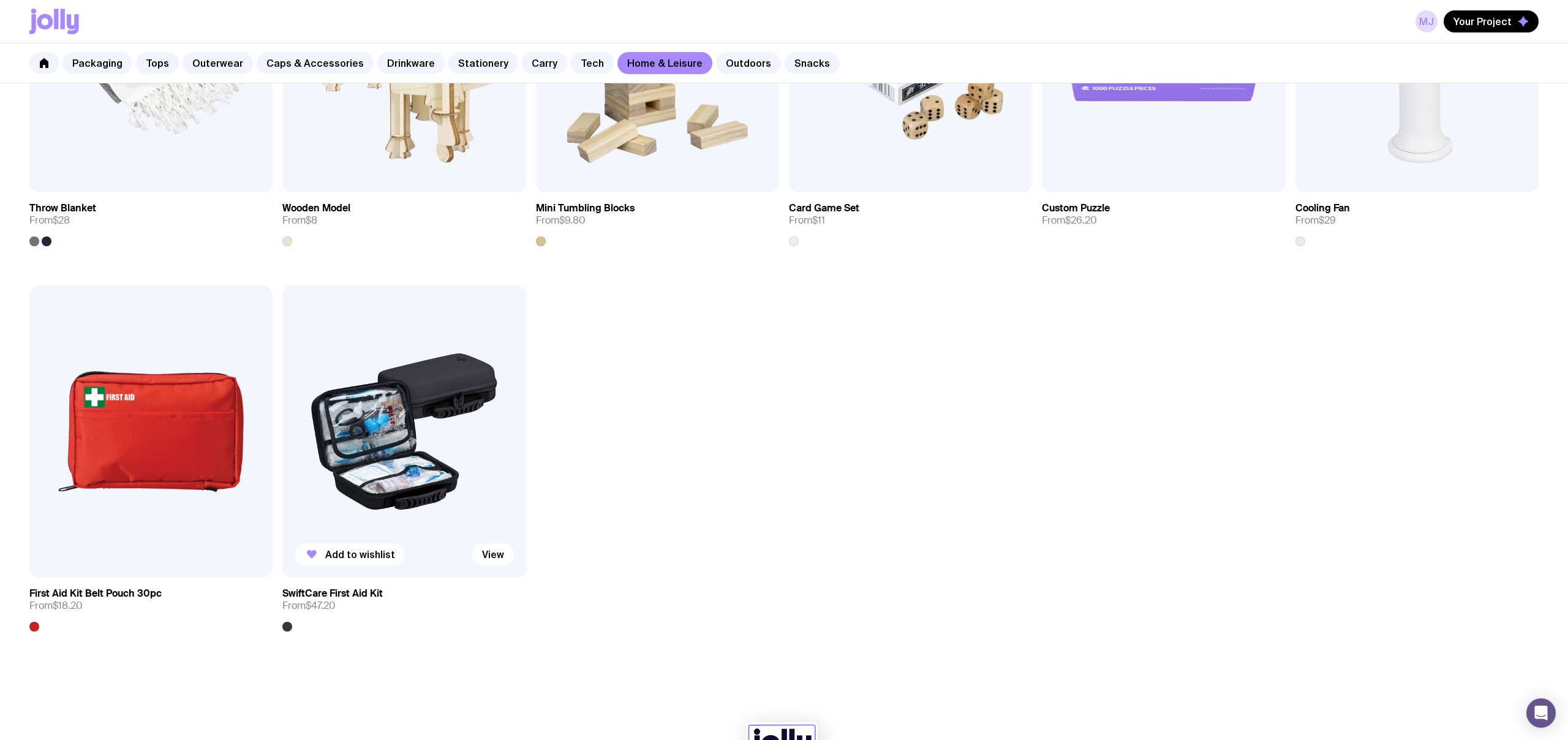
click at [361, 557] on span "Add to wishlist" at bounding box center [360, 554] width 70 height 12
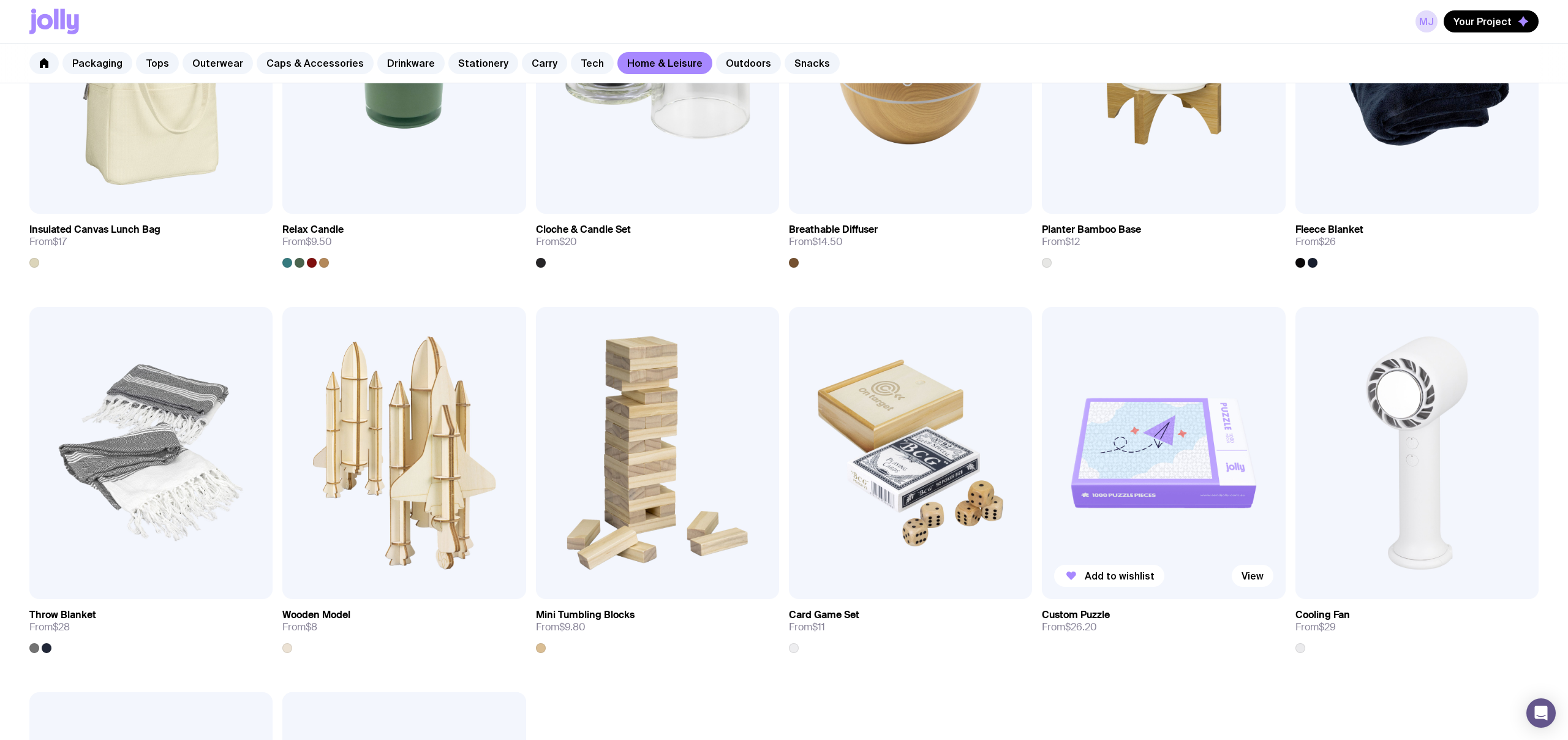
scroll to position [1545, 0]
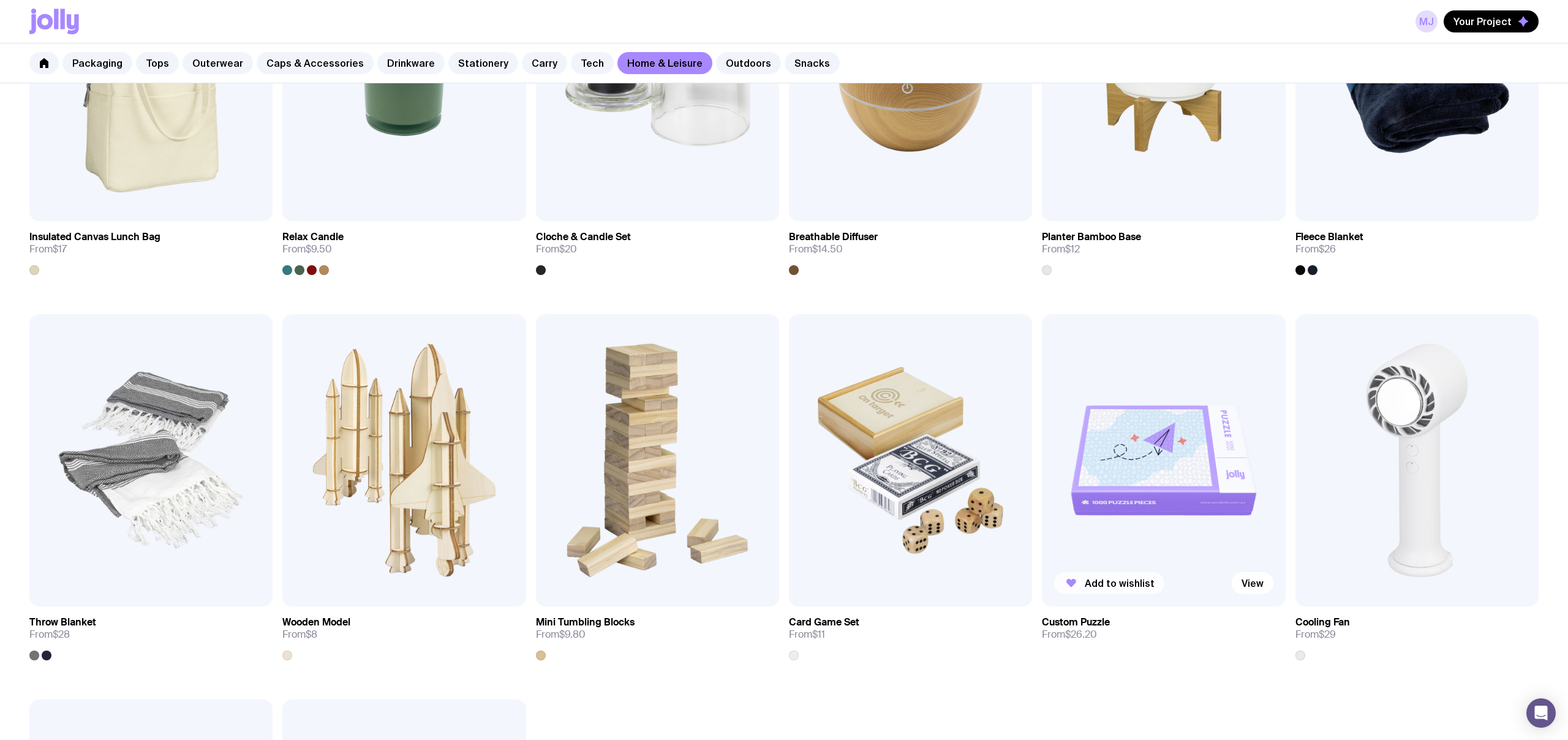
click at [1131, 586] on span "Add to wishlist" at bounding box center [1119, 583] width 70 height 12
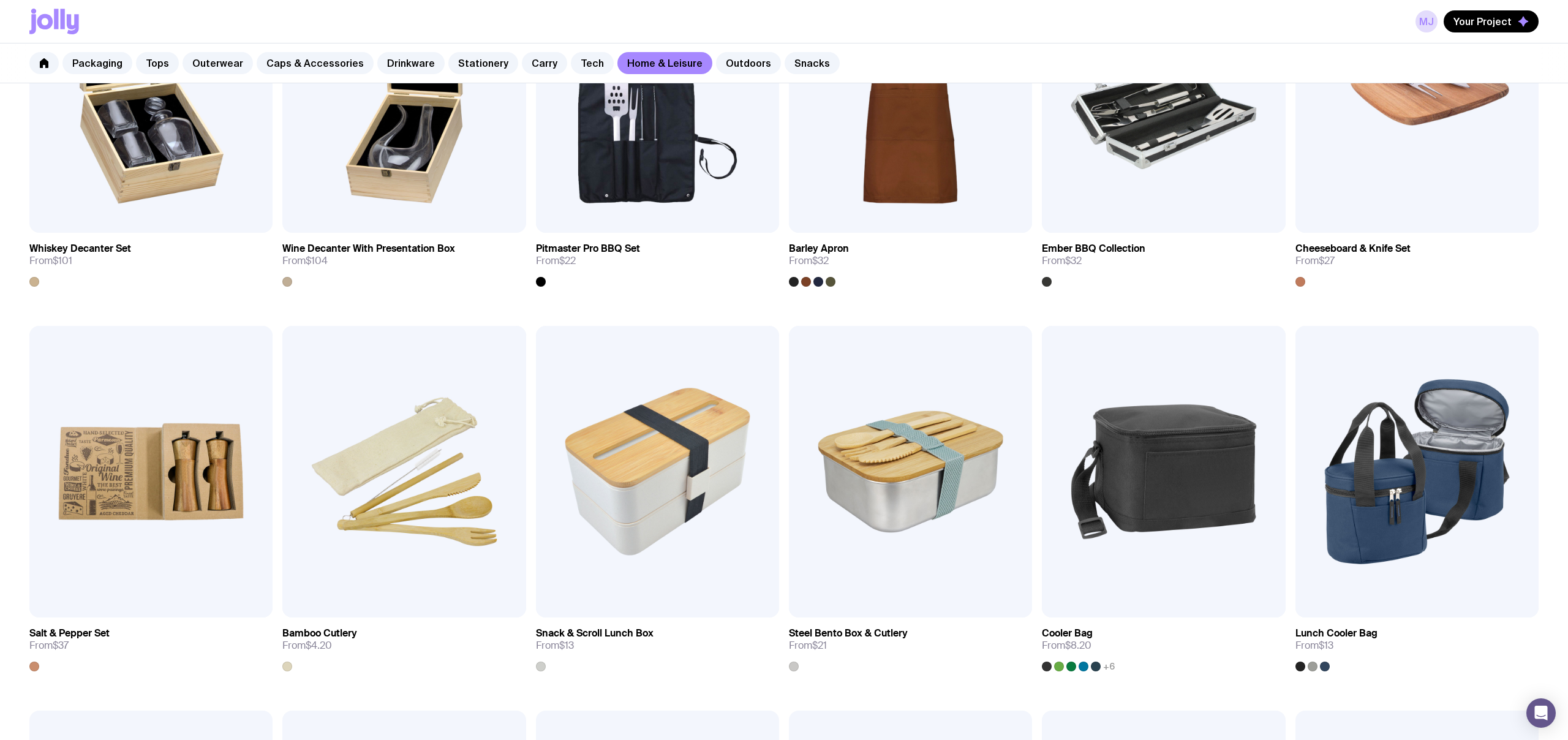
scroll to position [747, 0]
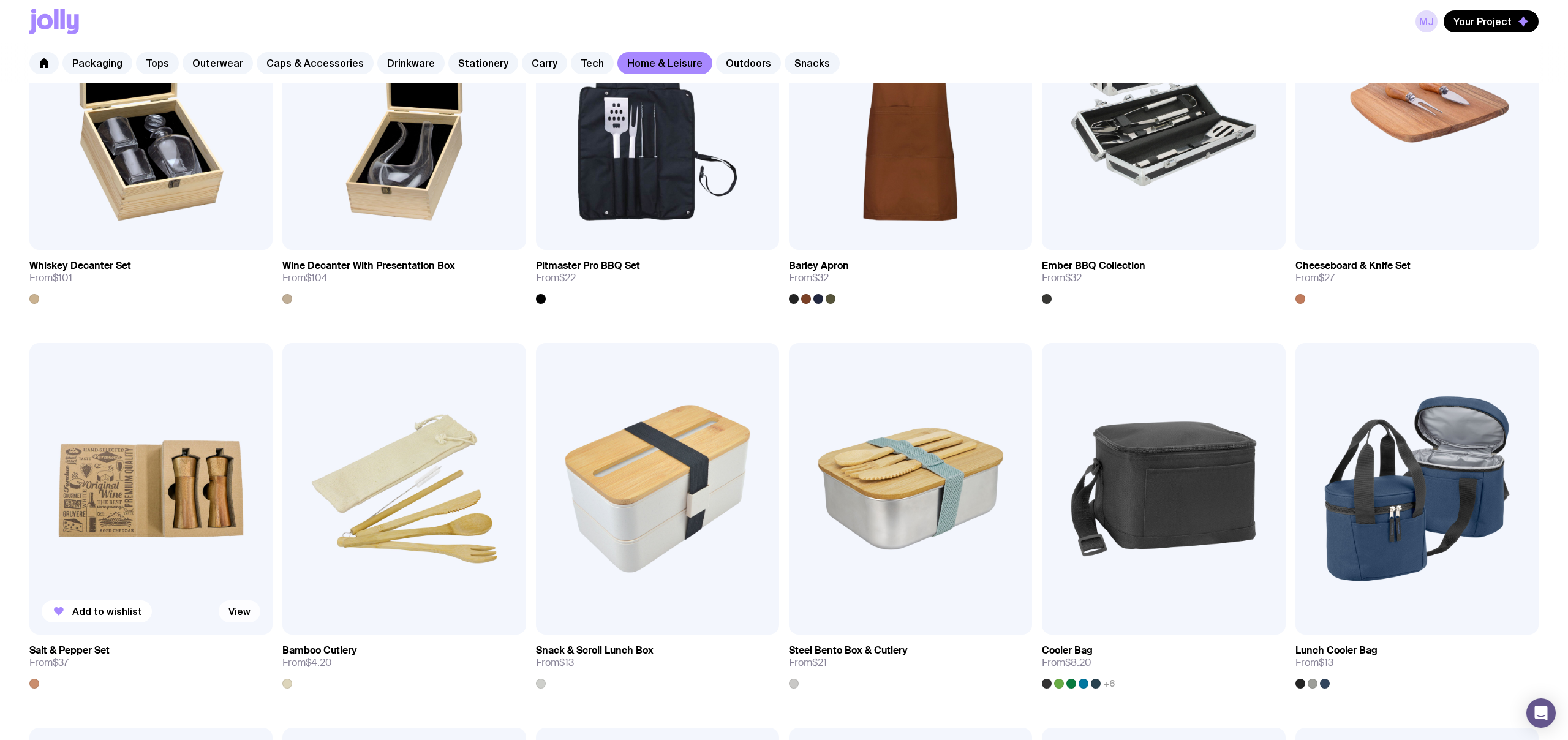
click at [242, 613] on link "View" at bounding box center [240, 610] width 42 height 22
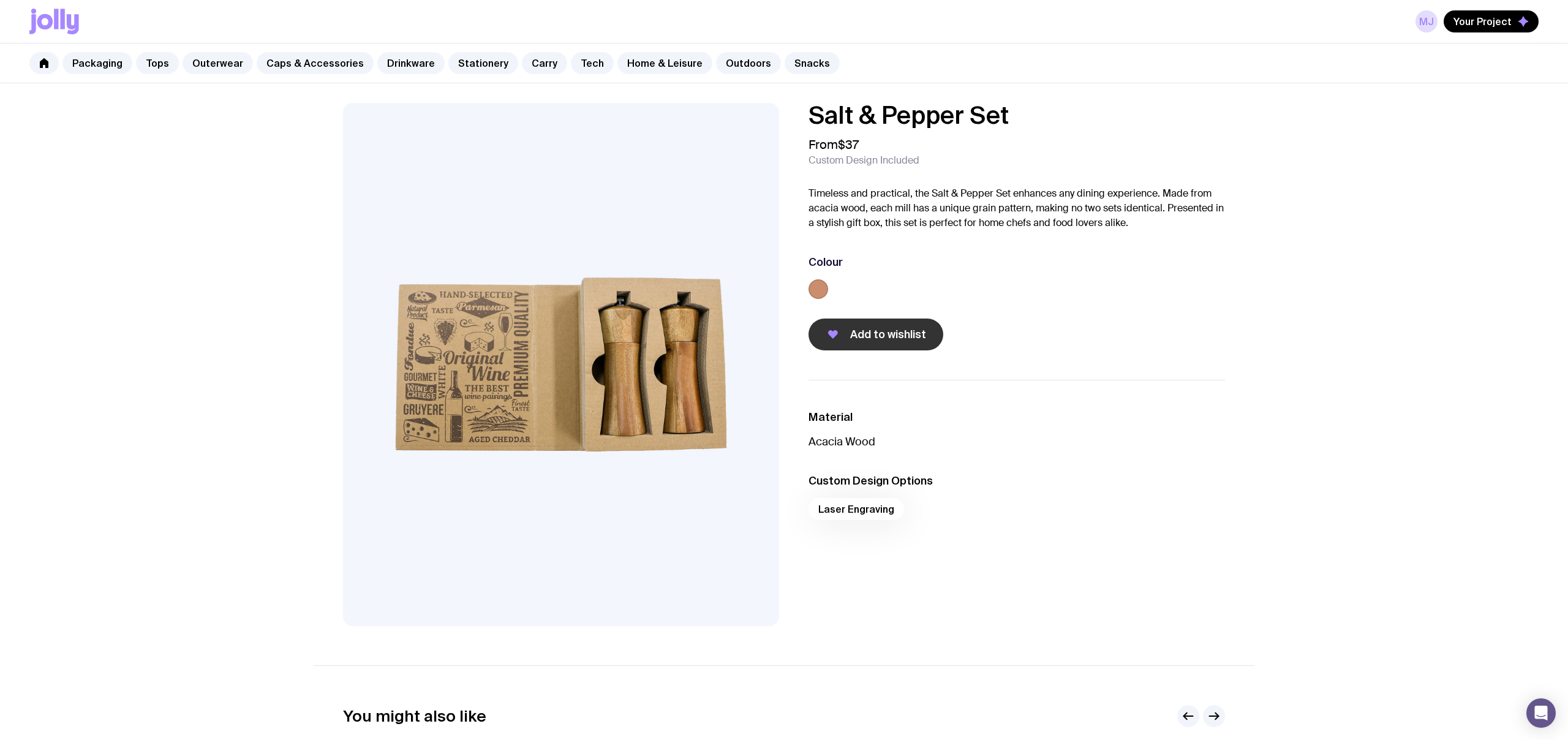
click at [864, 336] on span "Add to wishlist" at bounding box center [888, 335] width 76 height 15
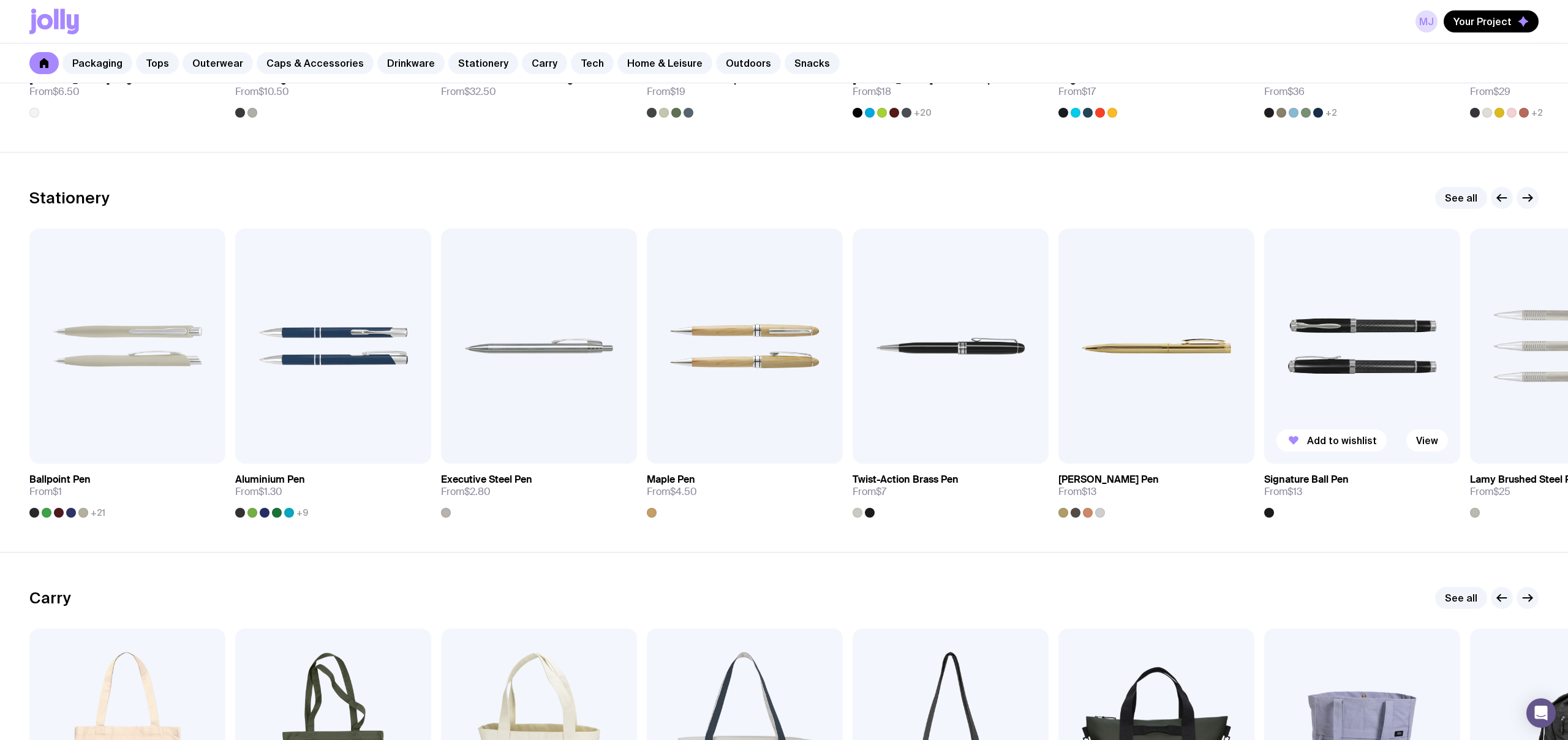
scroll to position [2097, 0]
click at [1461, 198] on link "See all" at bounding box center [1462, 198] width 52 height 22
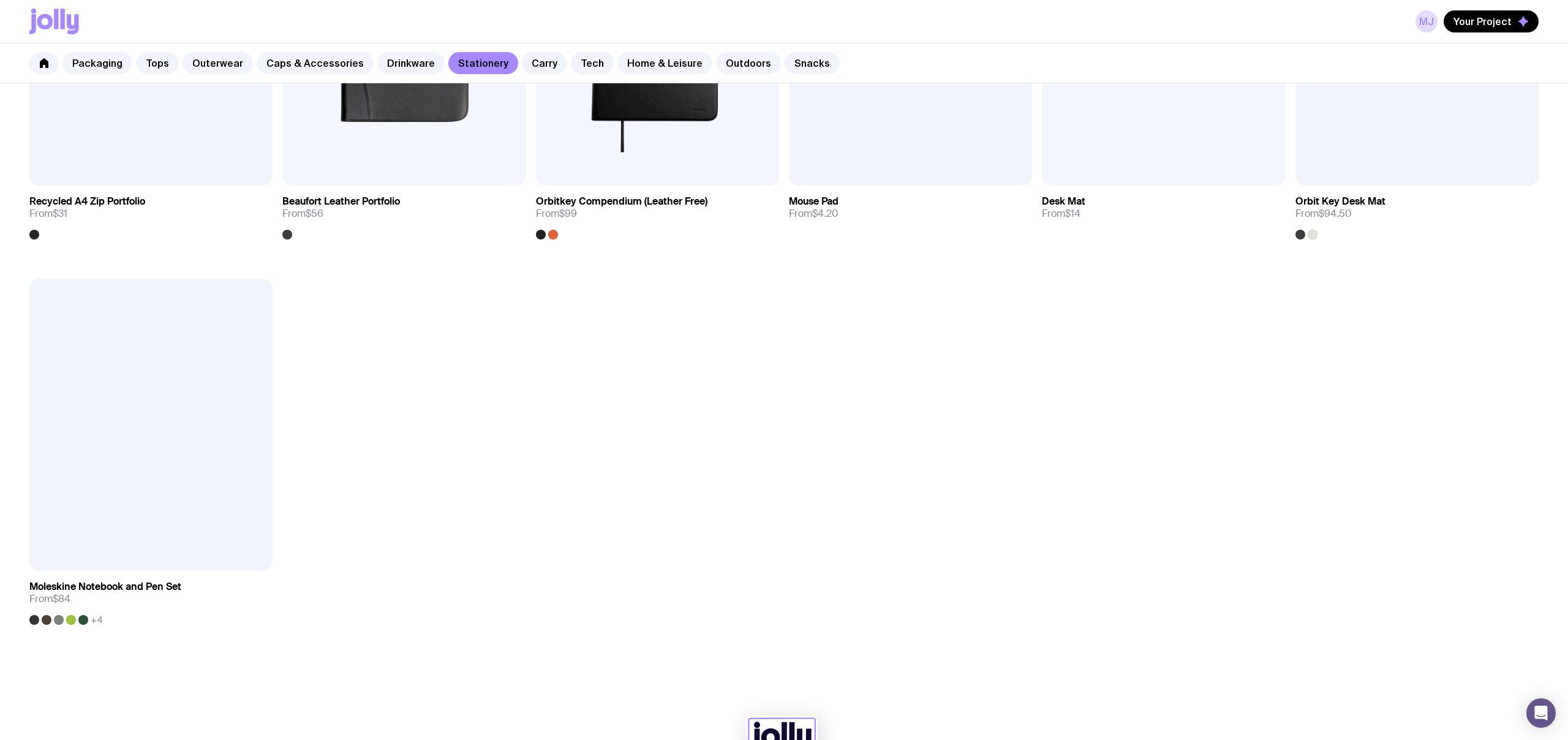
scroll to position [1580, 0]
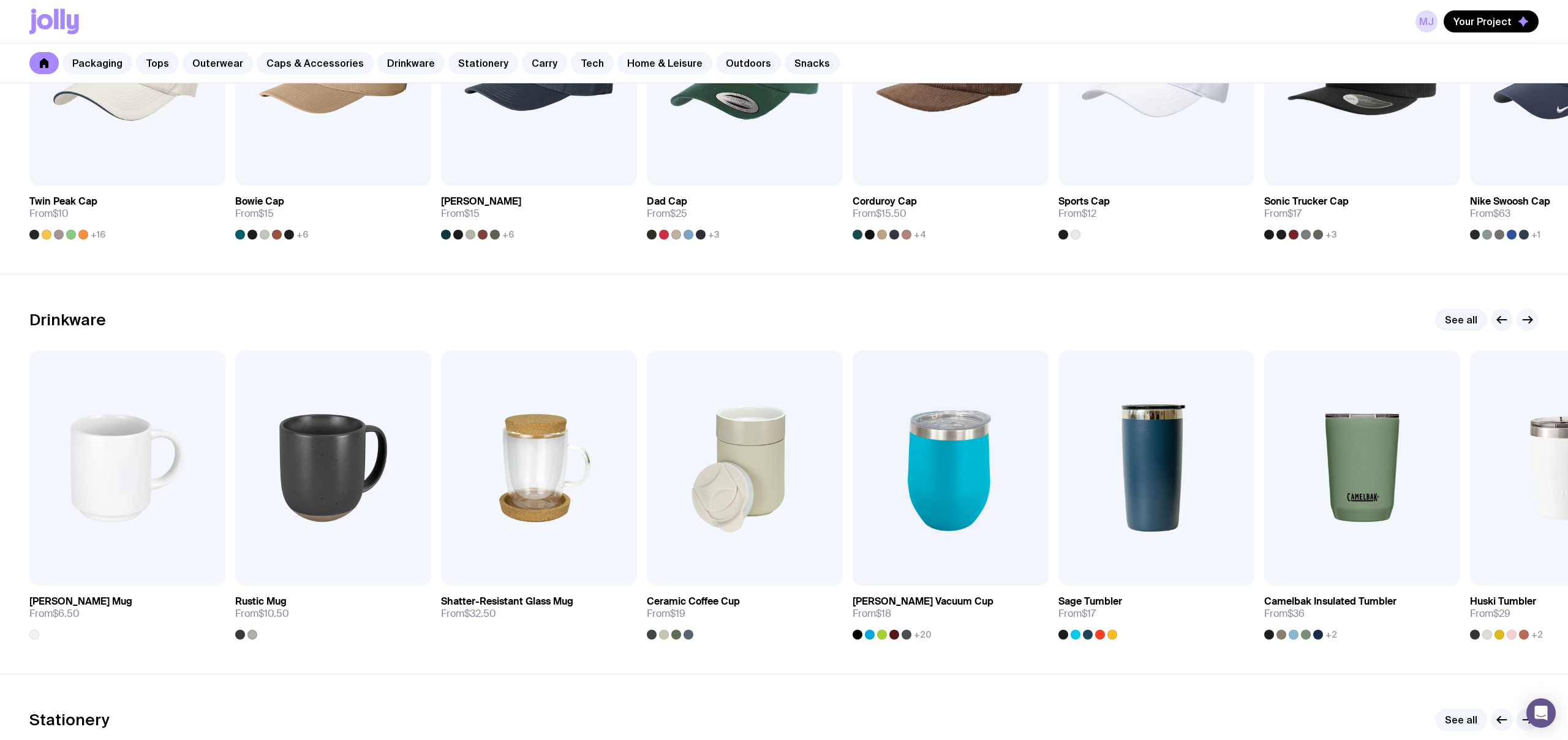
scroll to position [1164, 0]
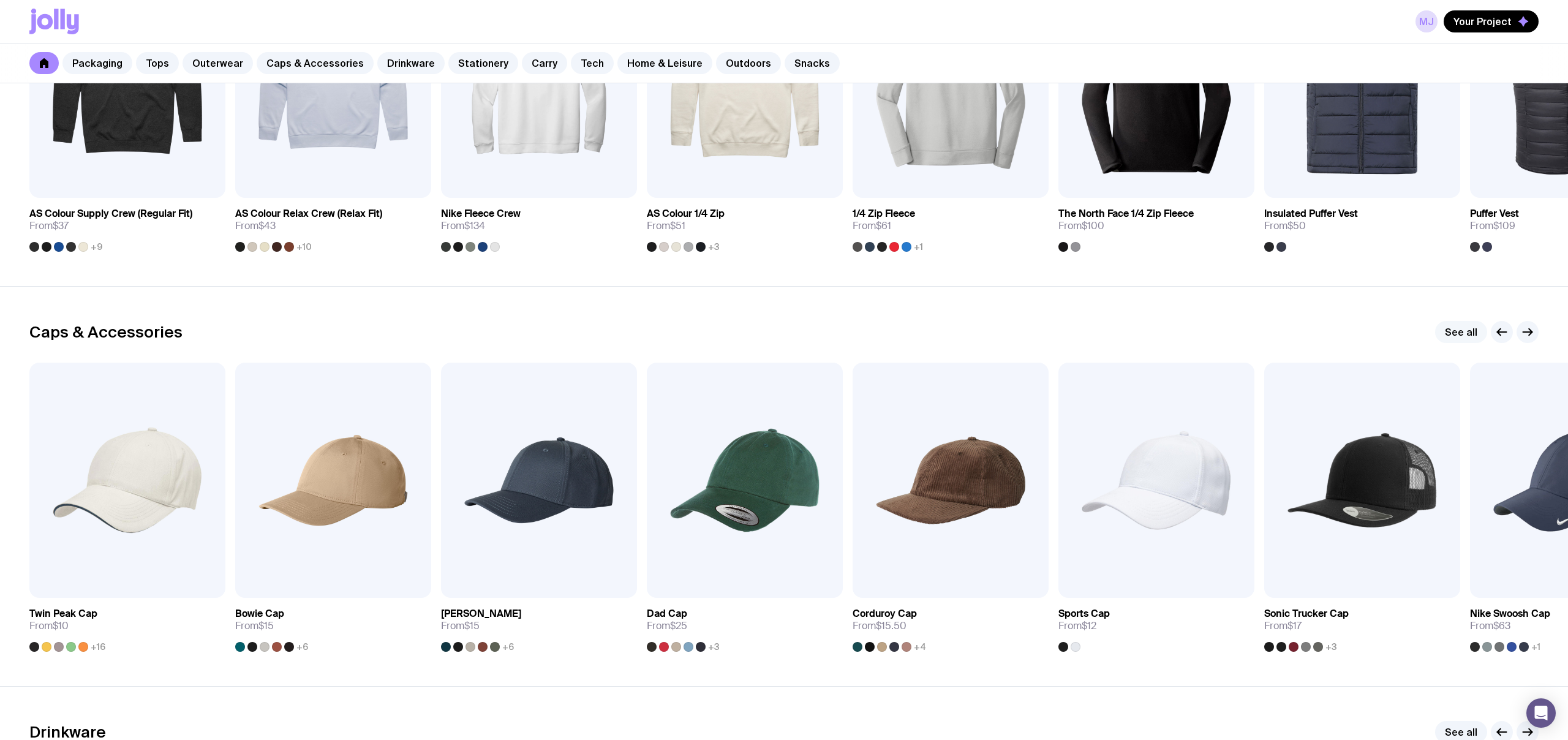
click at [1457, 332] on link "See all" at bounding box center [1462, 331] width 52 height 22
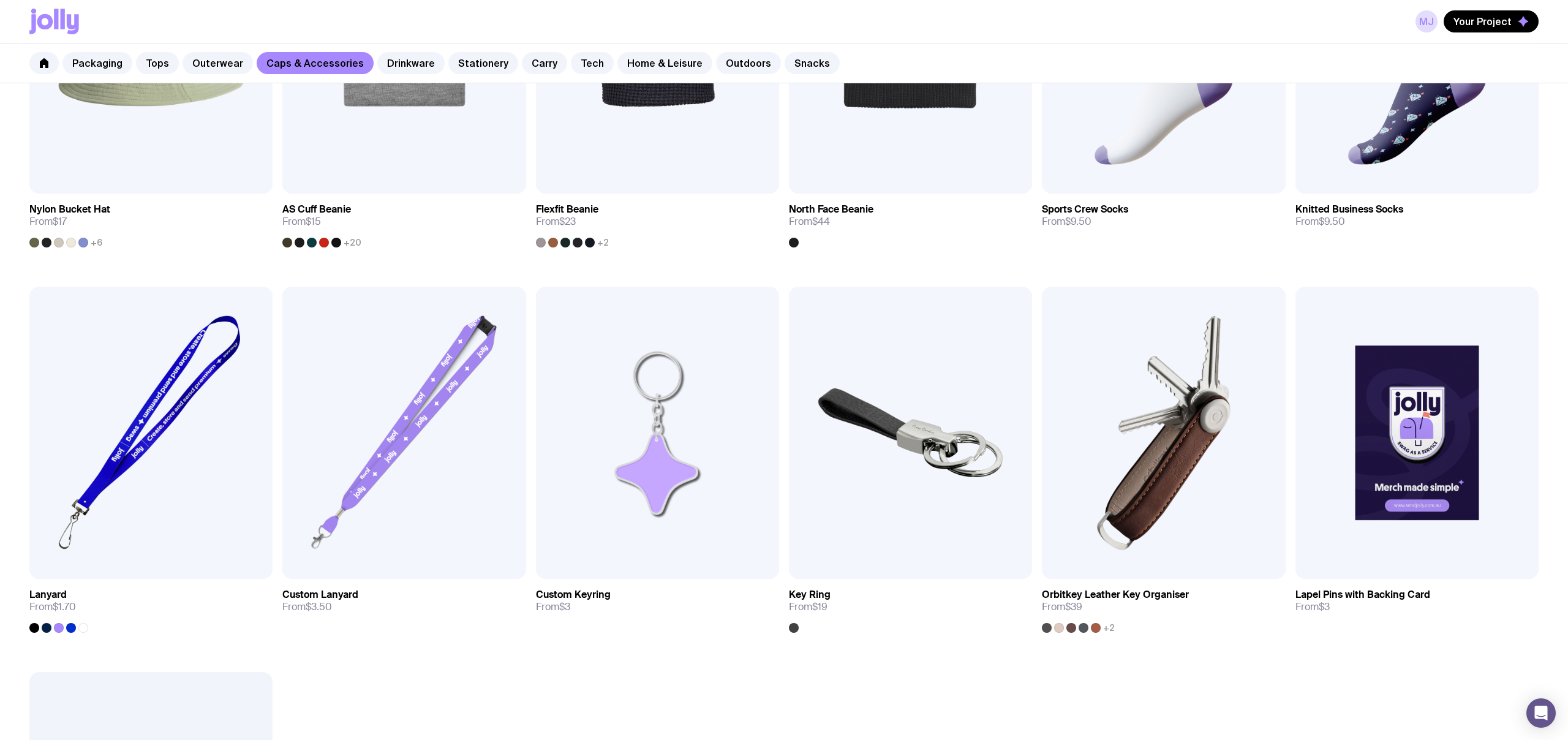
scroll to position [1195, 0]
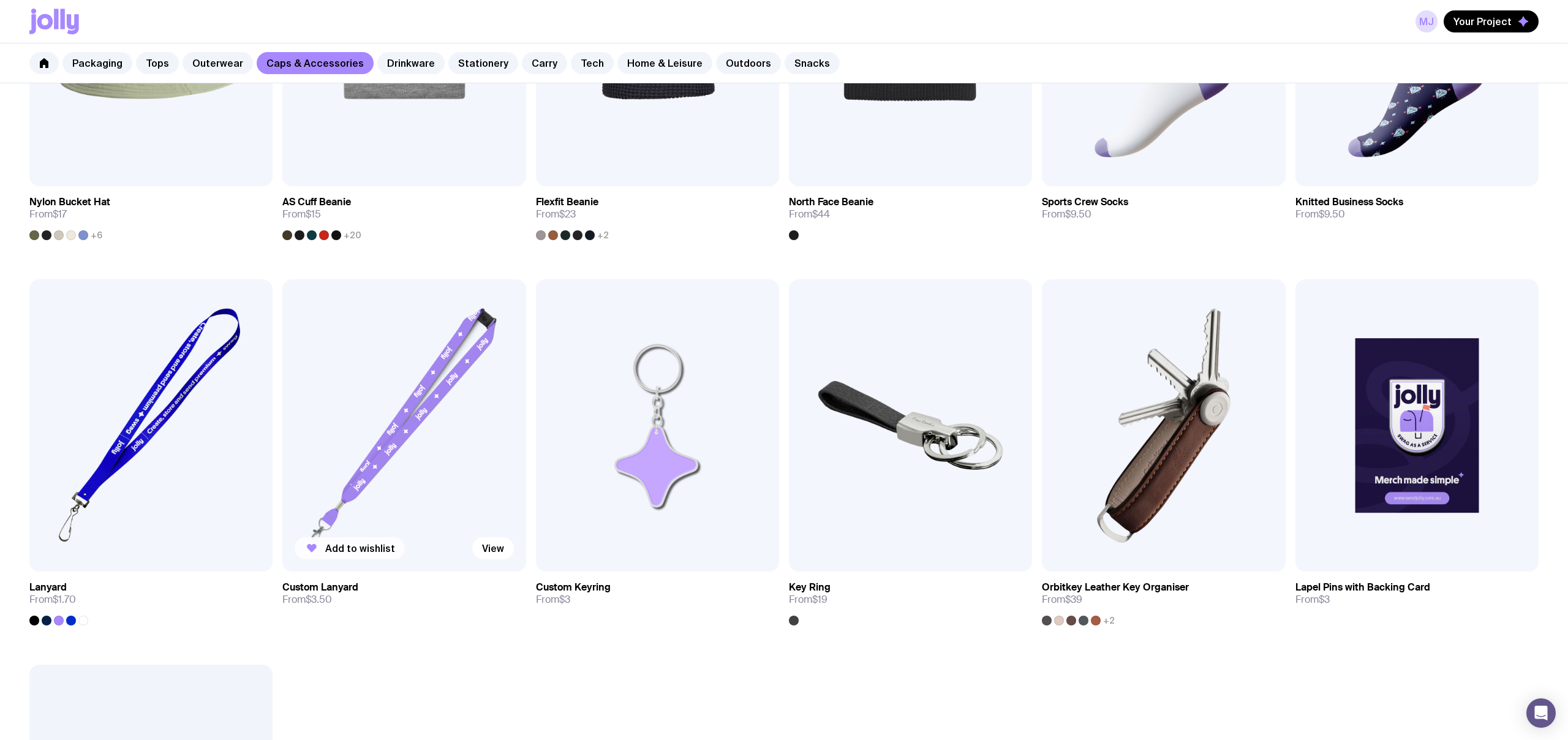
click at [363, 546] on span "Add to wishlist" at bounding box center [360, 548] width 70 height 12
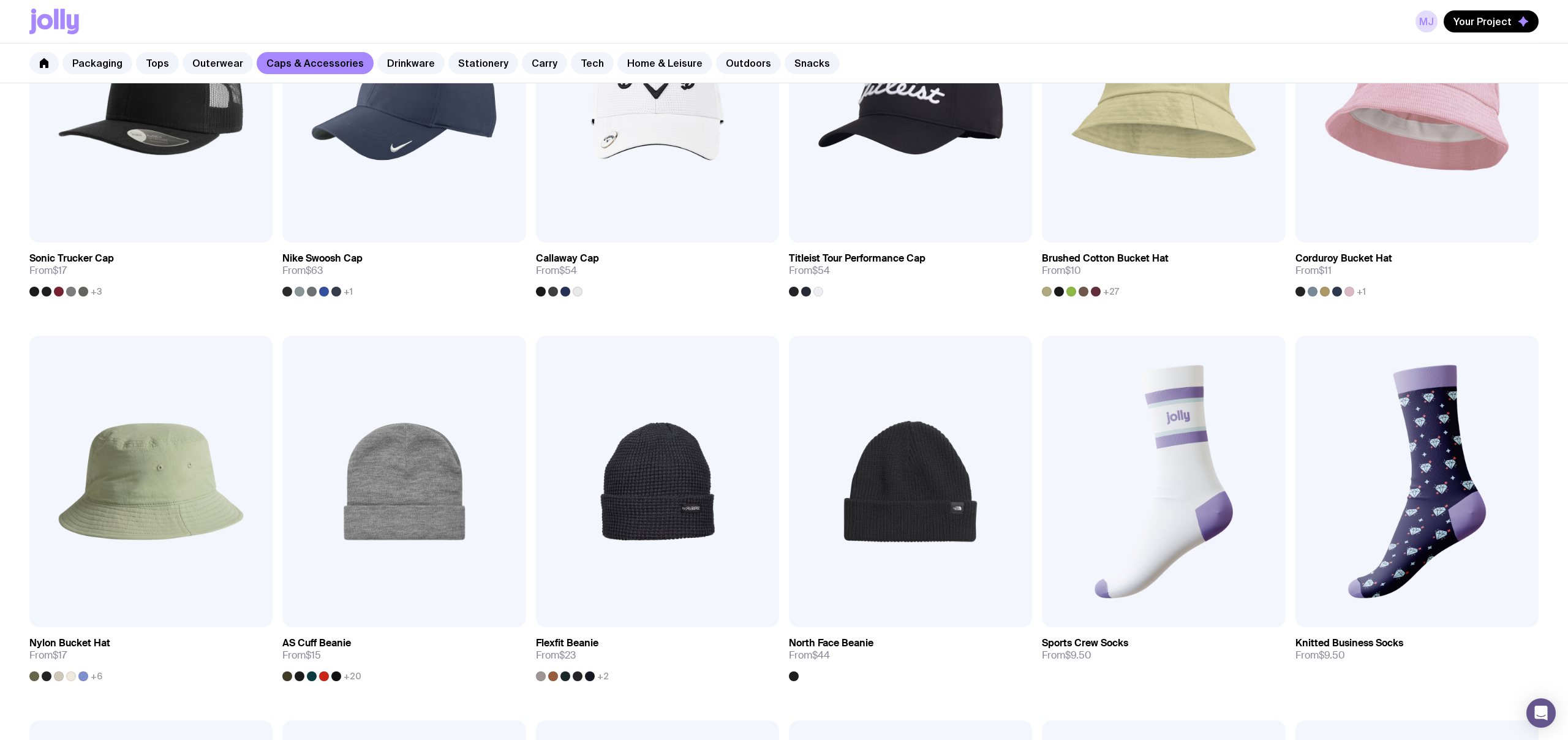
scroll to position [755, 0]
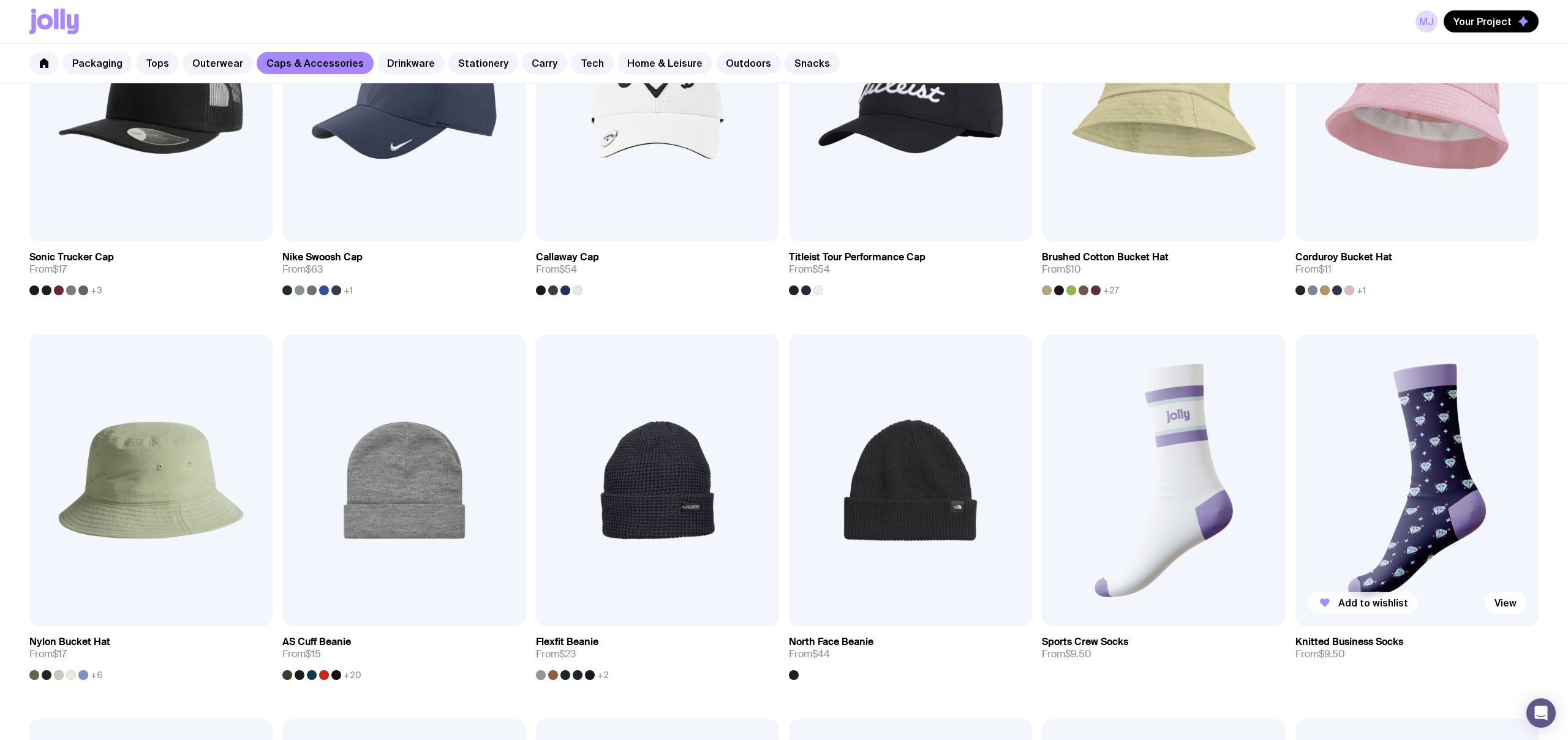
click at [1380, 603] on span "Add to wishlist" at bounding box center [1373, 602] width 70 height 12
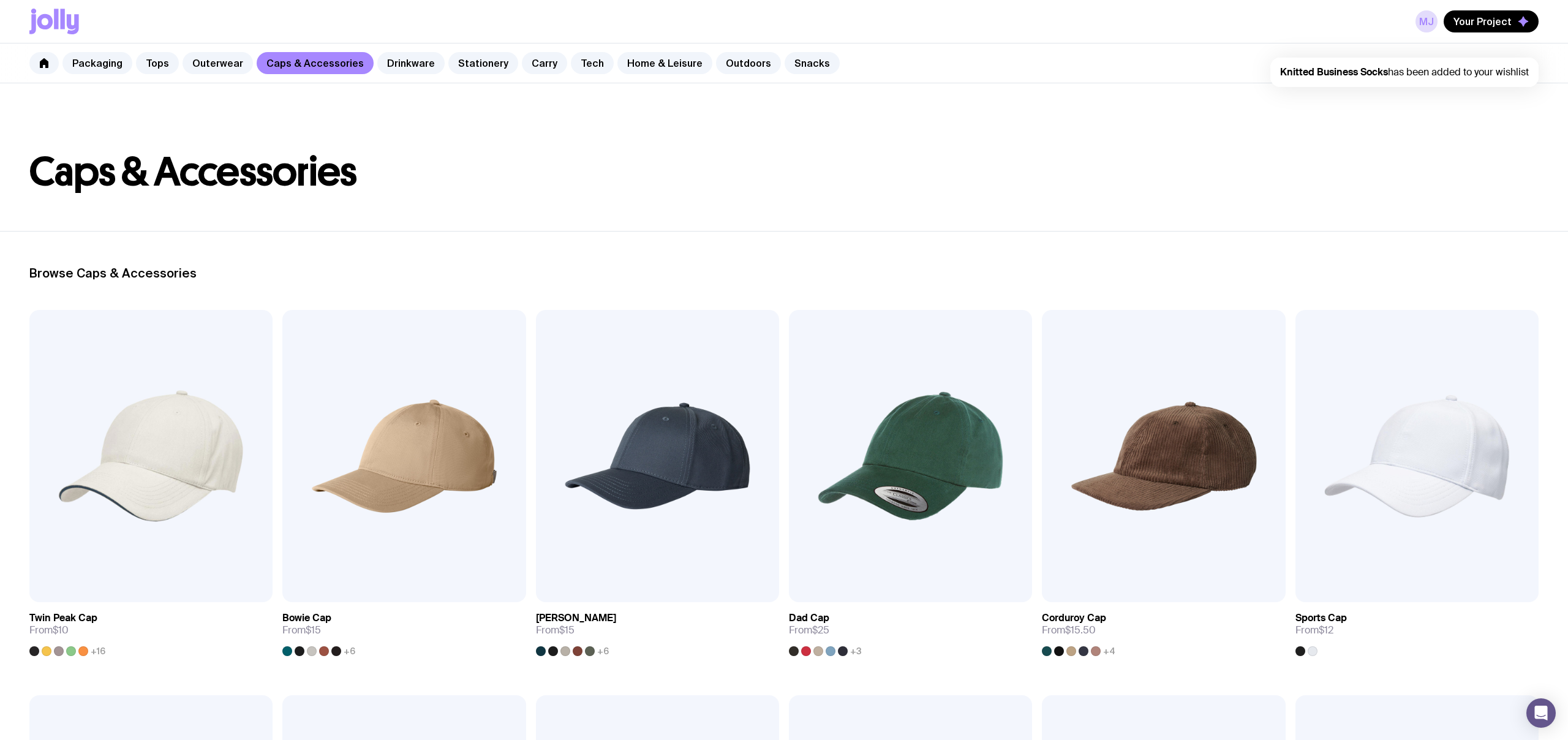
scroll to position [0, 0]
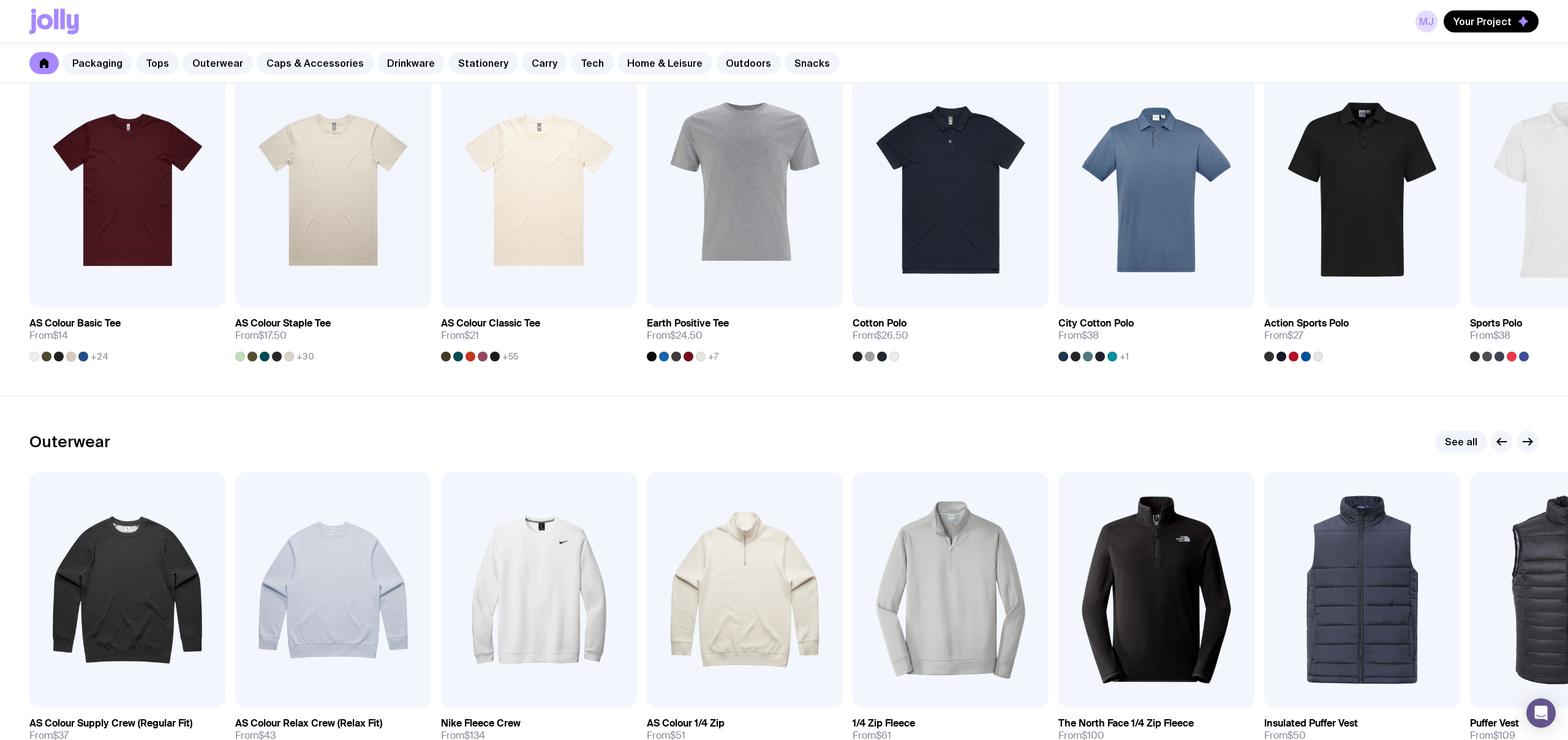
scroll to position [655, 0]
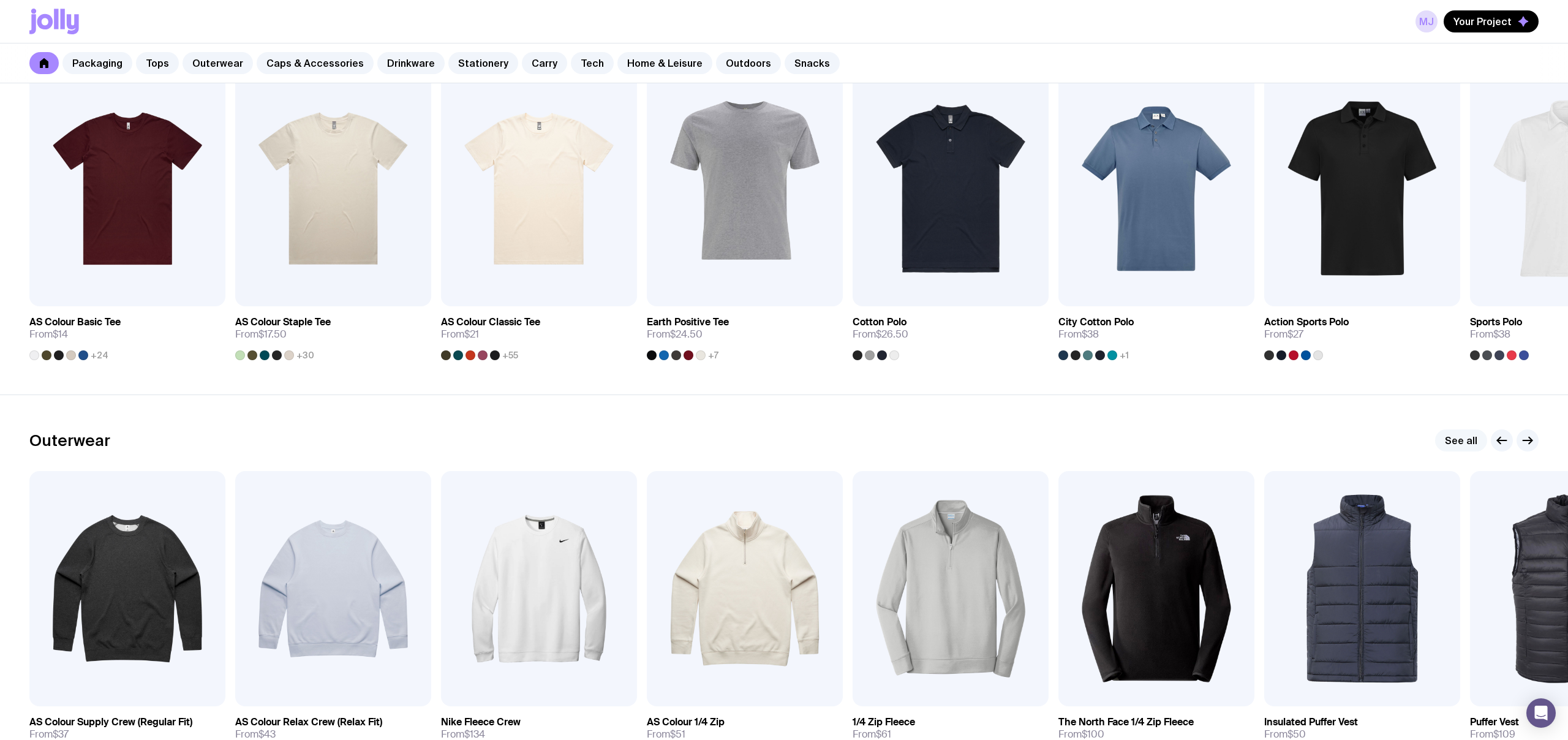
click at [1468, 441] on link "See all" at bounding box center [1462, 440] width 52 height 22
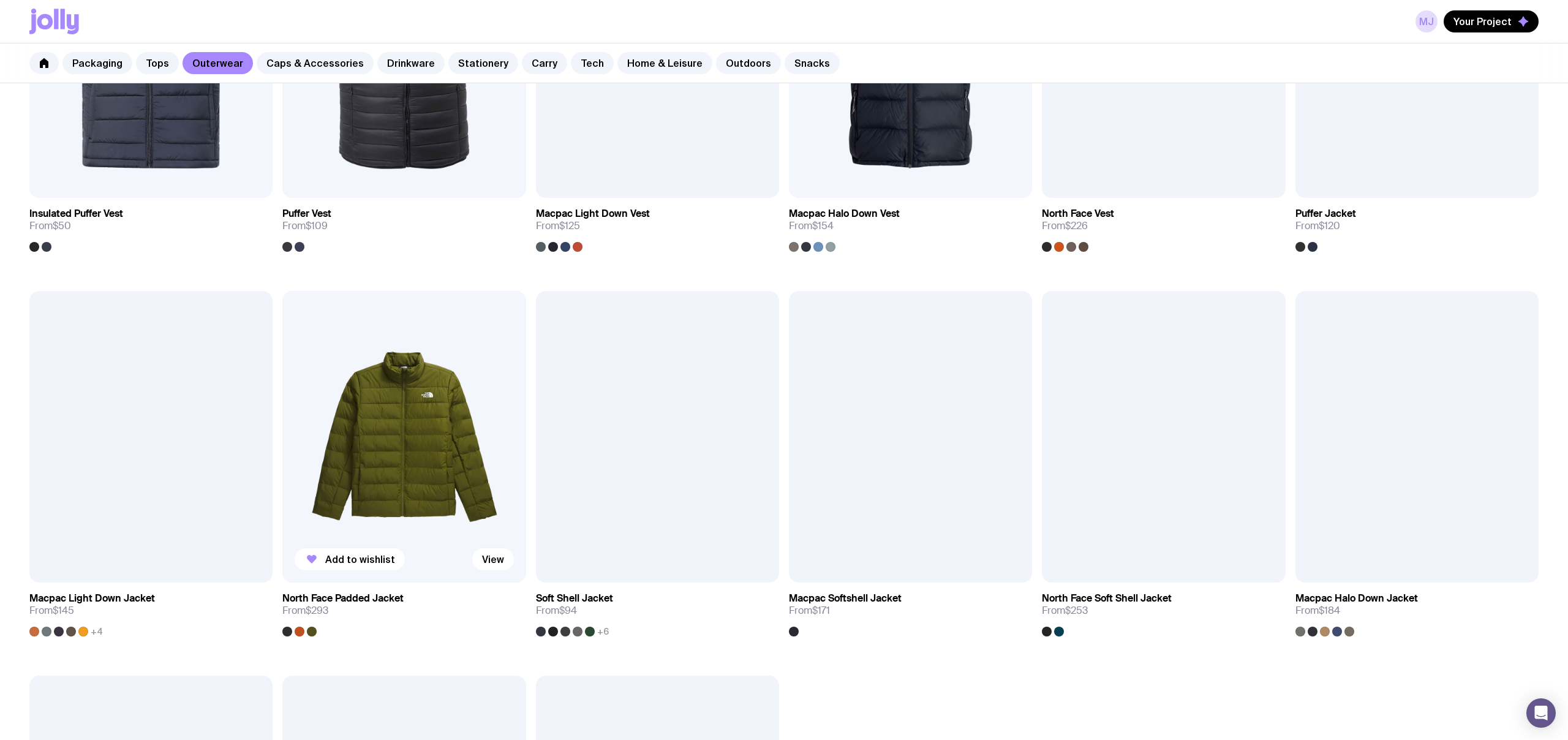
scroll to position [823, 0]
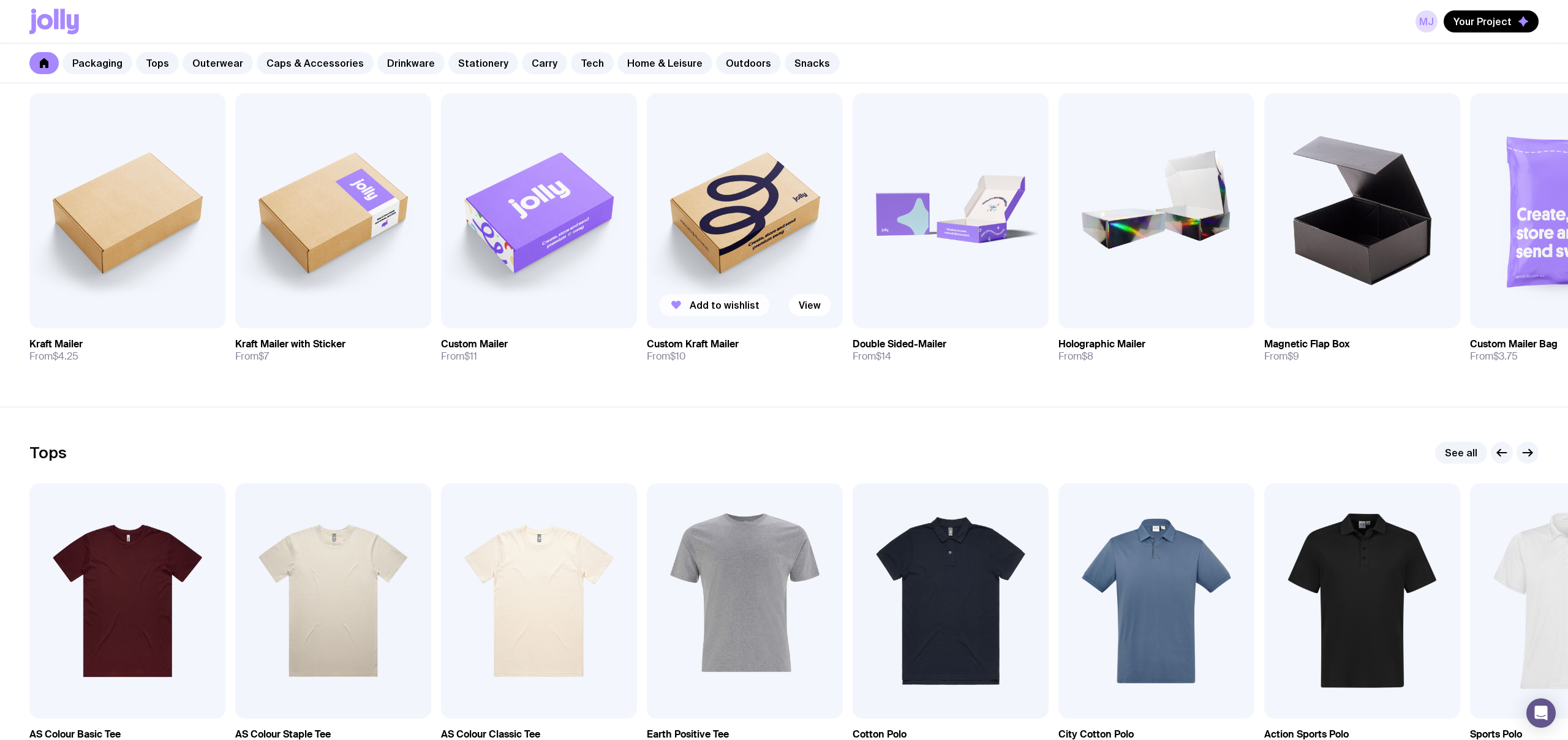
scroll to position [235, 0]
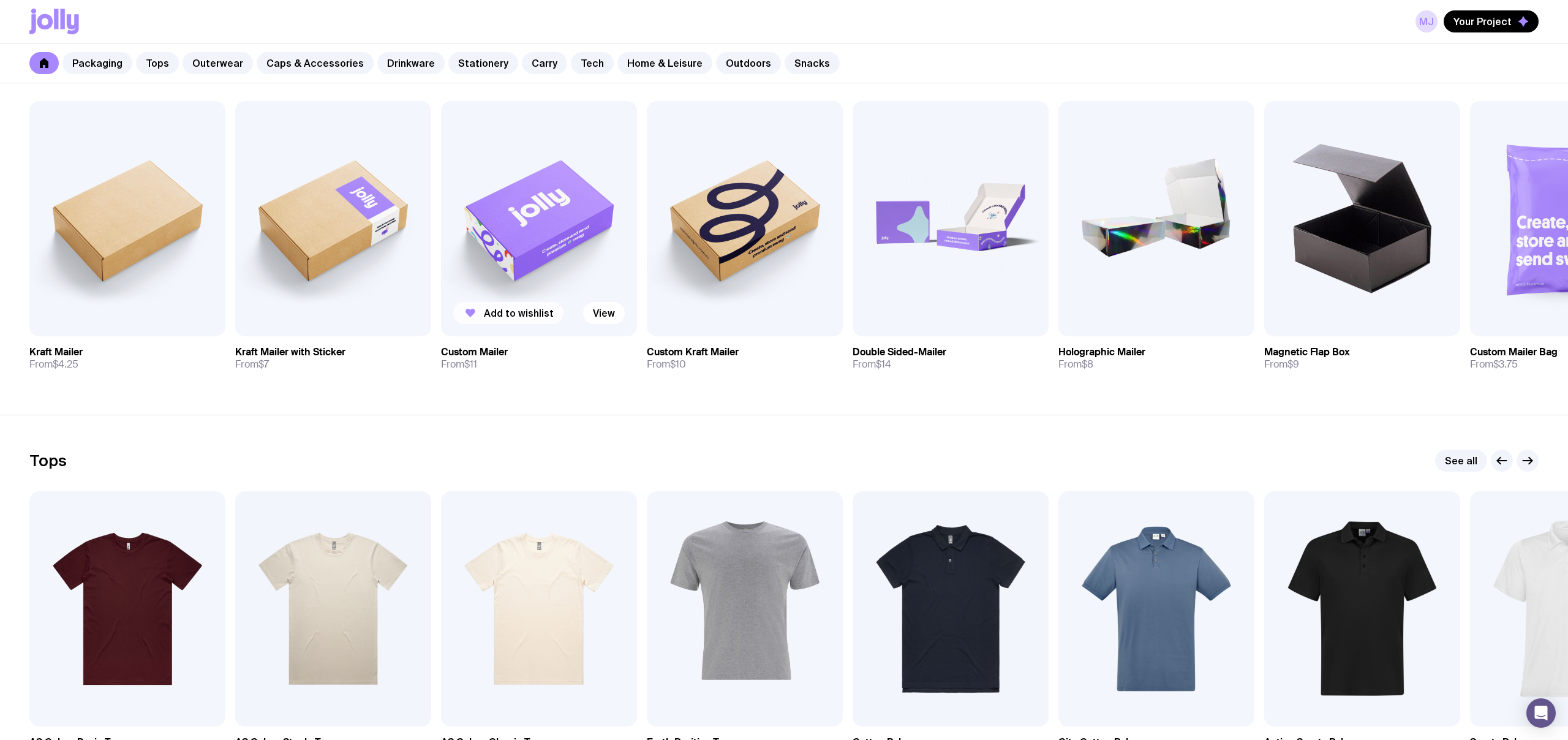
click at [516, 312] on span "Add to wishlist" at bounding box center [518, 313] width 70 height 12
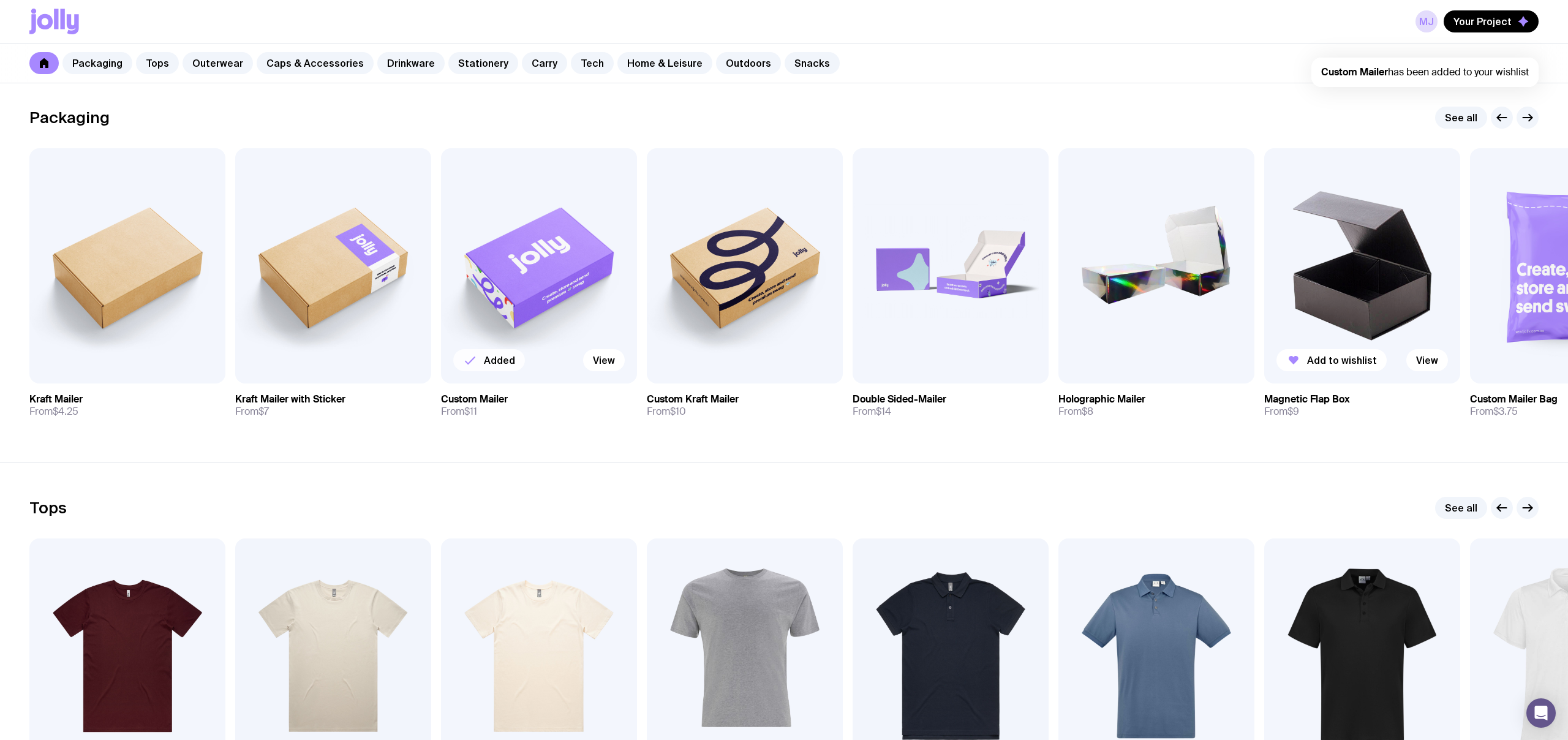
scroll to position [133, 0]
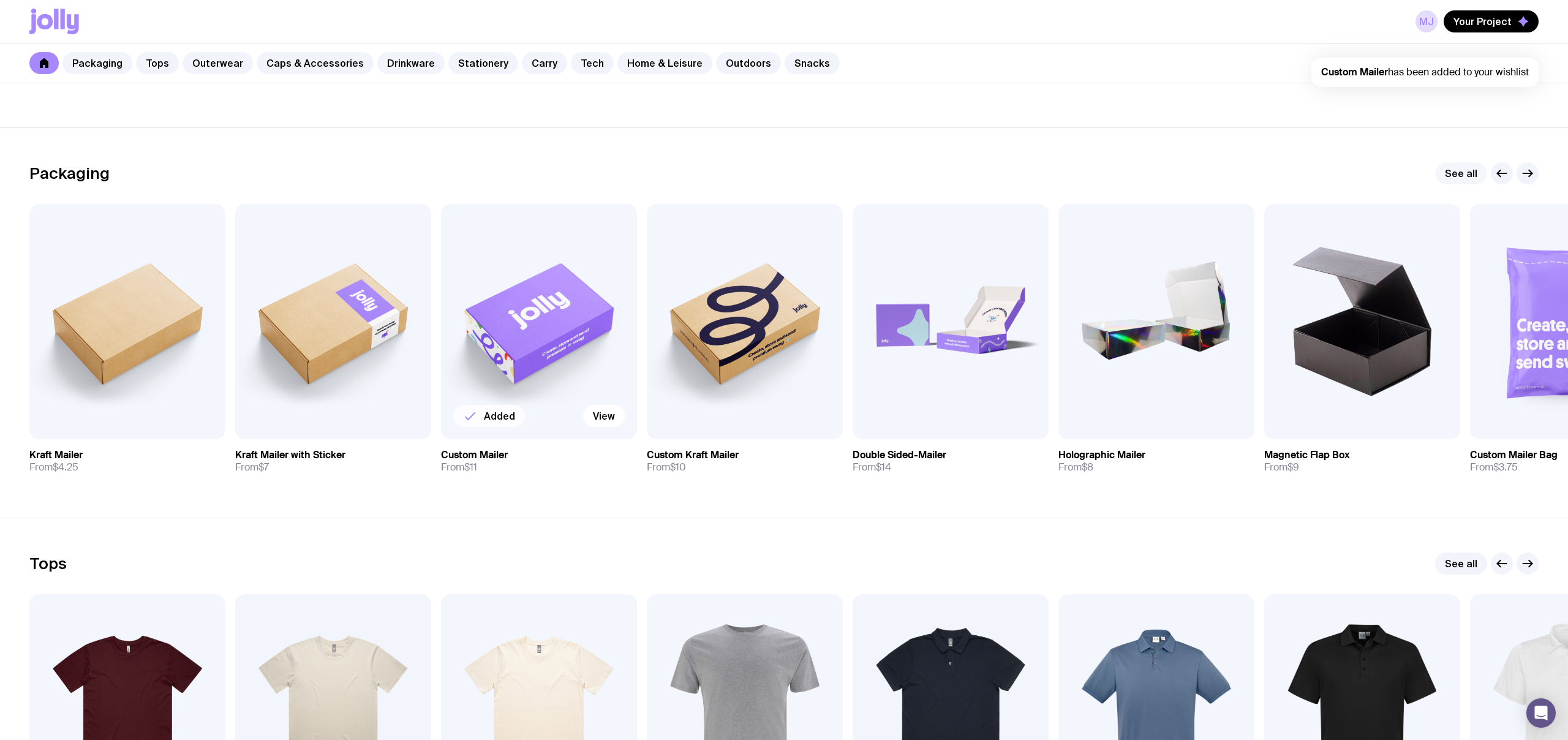
click at [1474, 173] on link "See all" at bounding box center [1462, 173] width 52 height 22
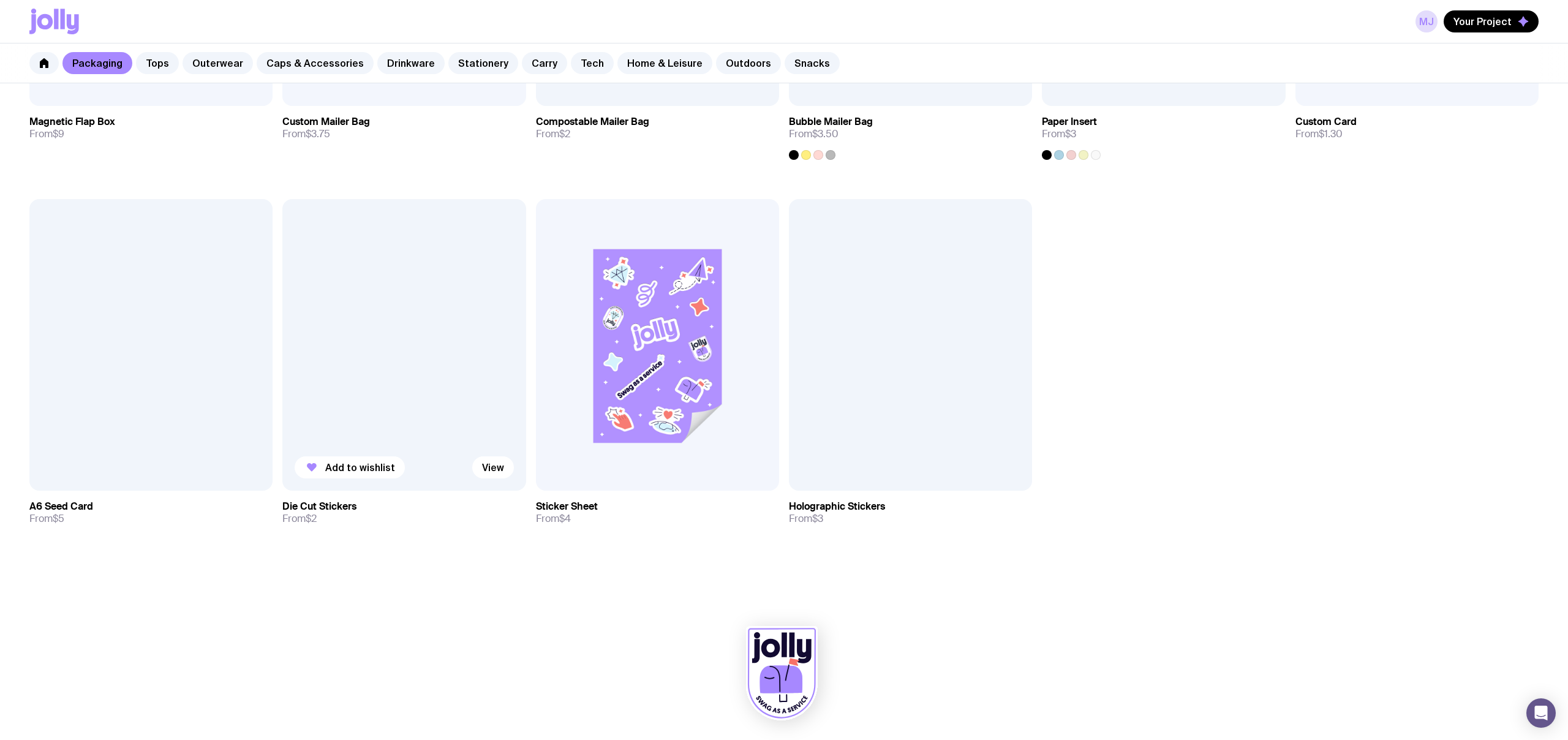
scroll to position [884, 0]
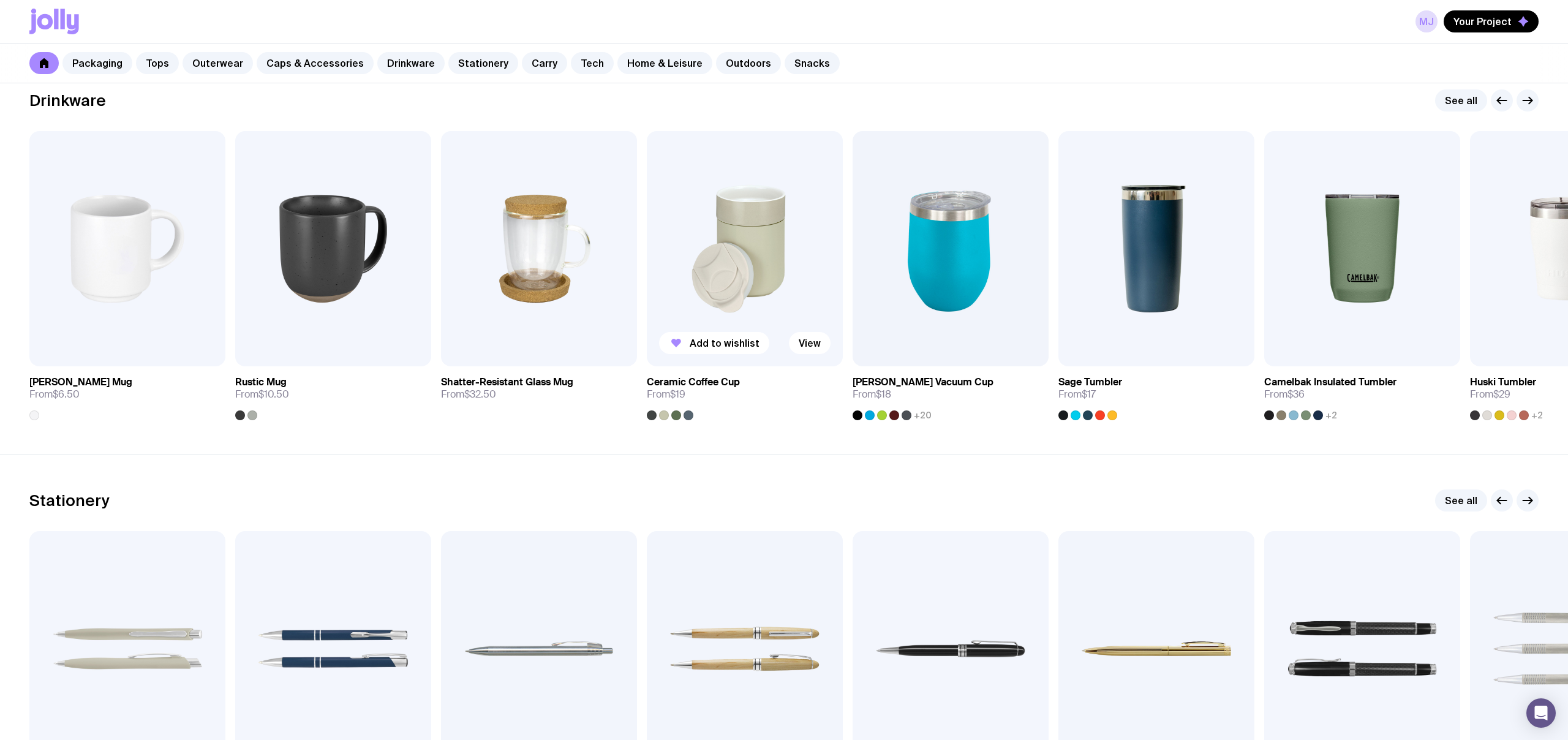
scroll to position [1809, 0]
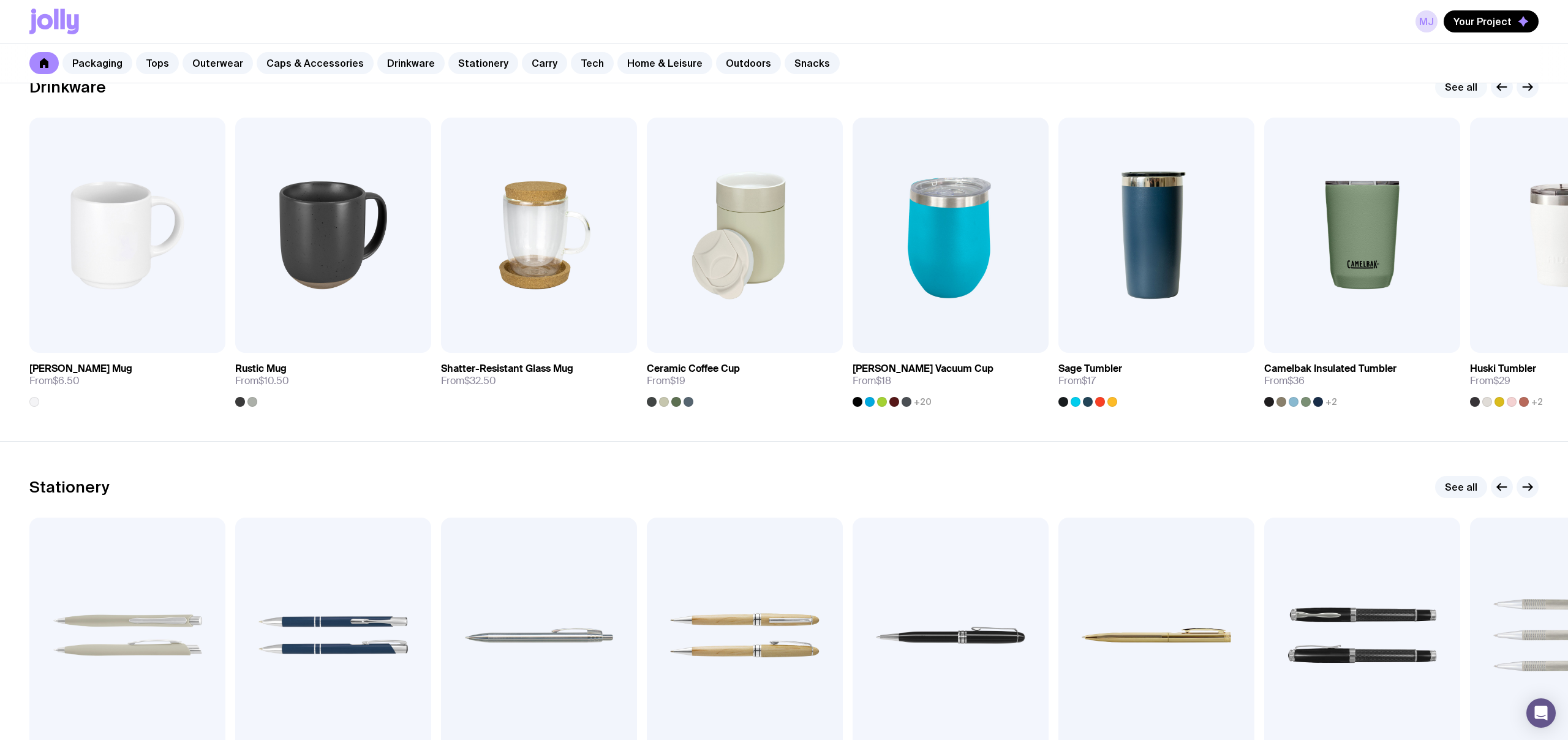
click at [1471, 97] on link "See all" at bounding box center [1462, 86] width 52 height 22
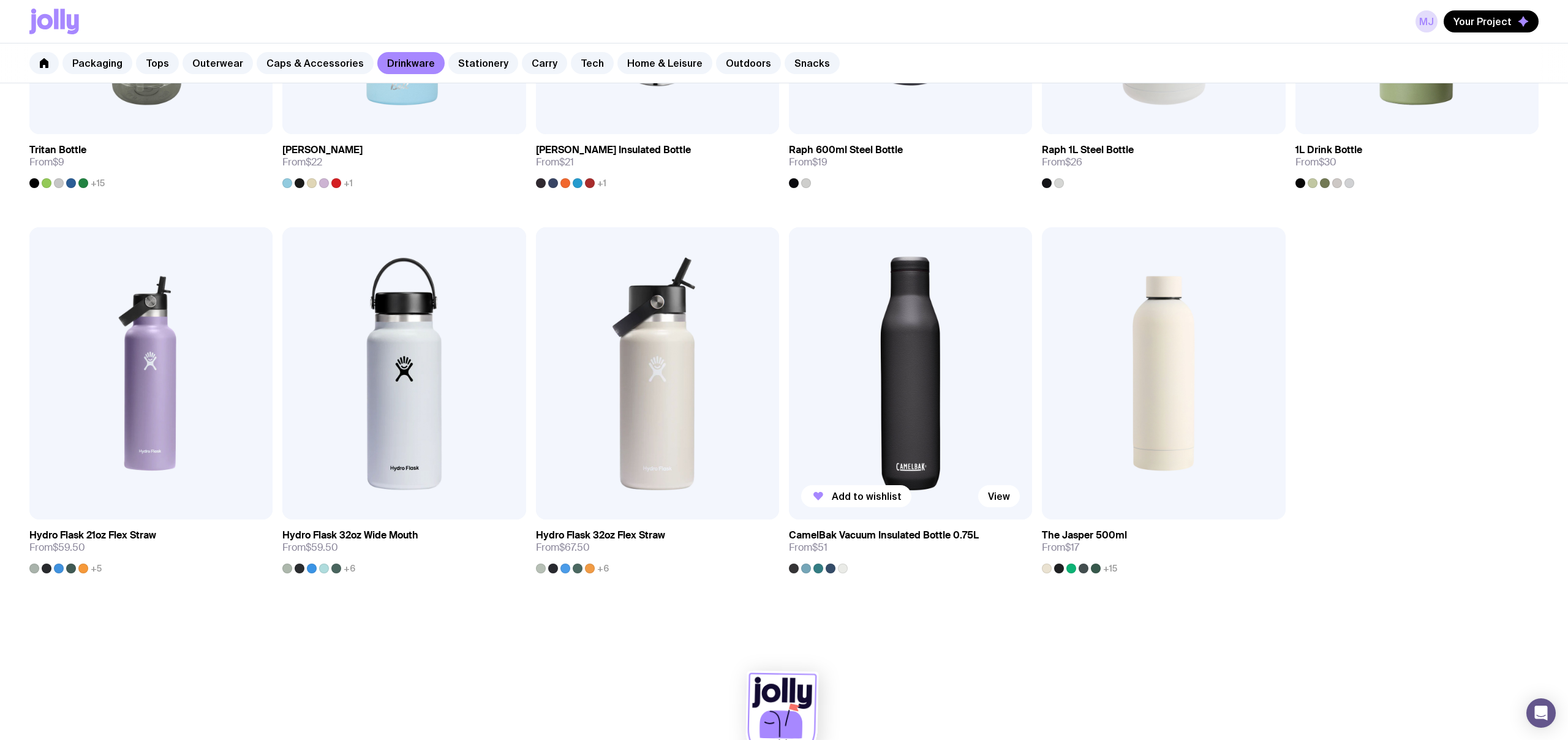
scroll to position [1289, 0]
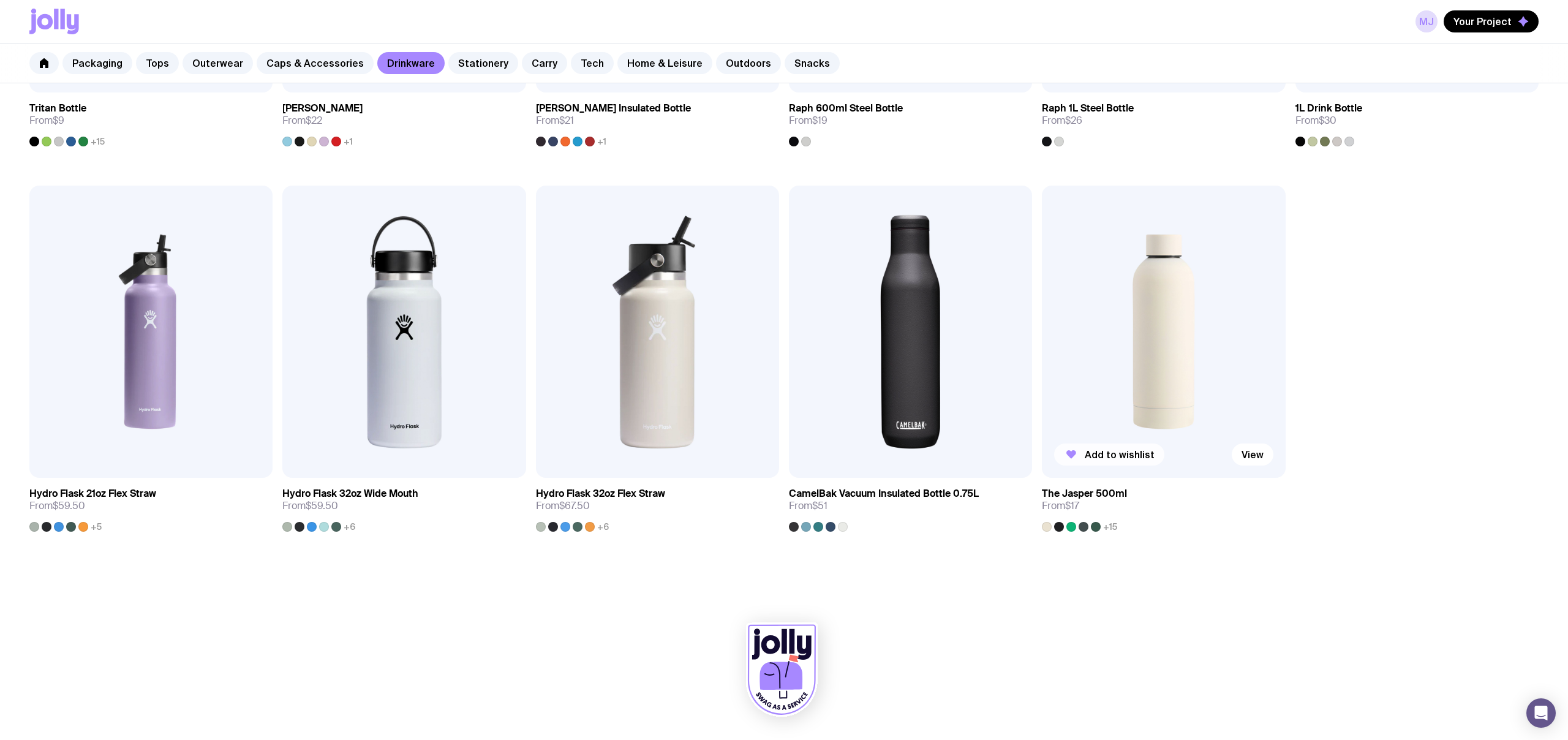
click at [1124, 457] on span "Add to wishlist" at bounding box center [1119, 455] width 70 height 12
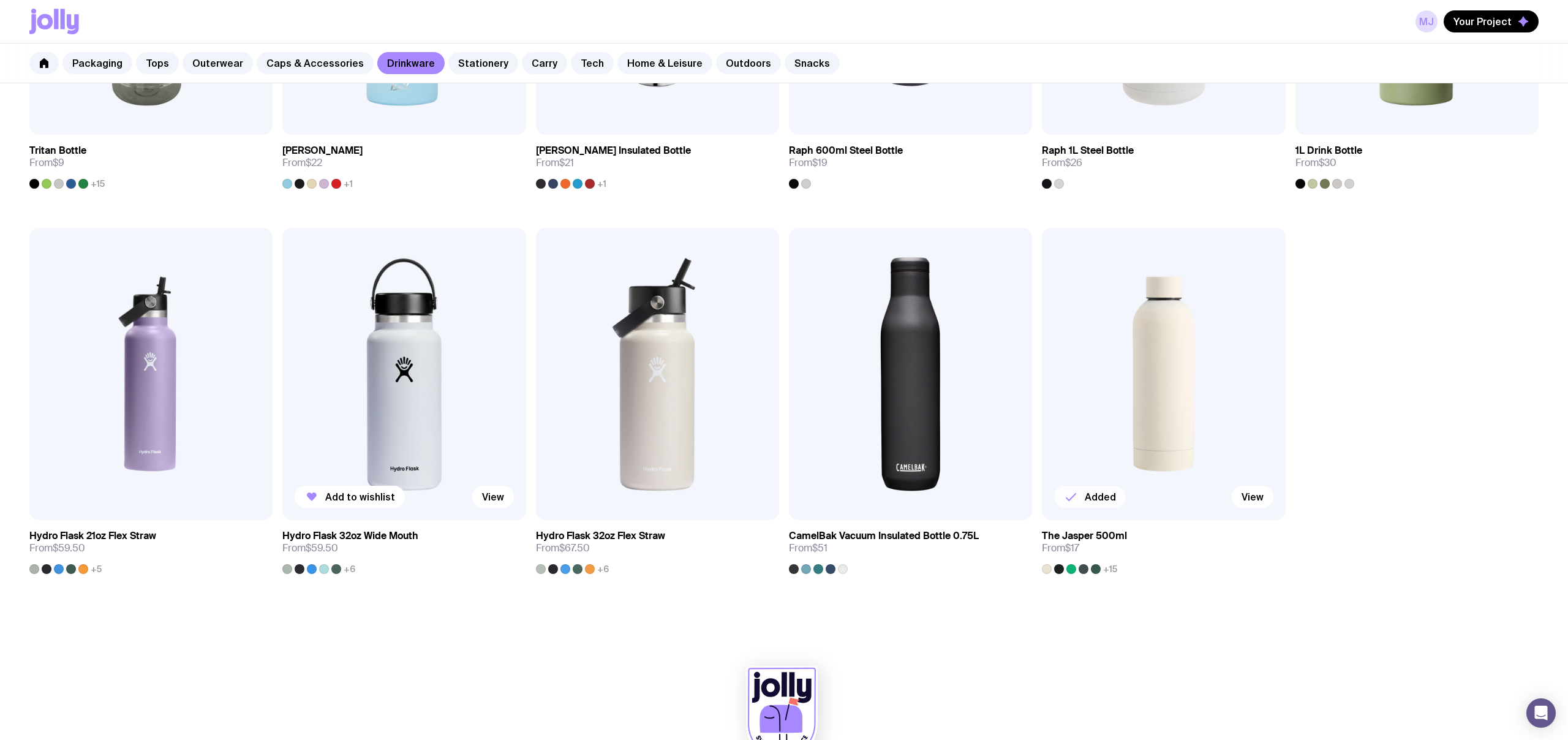
scroll to position [1249, 0]
click at [620, 494] on span "Add to wishlist" at bounding box center [614, 495] width 70 height 12
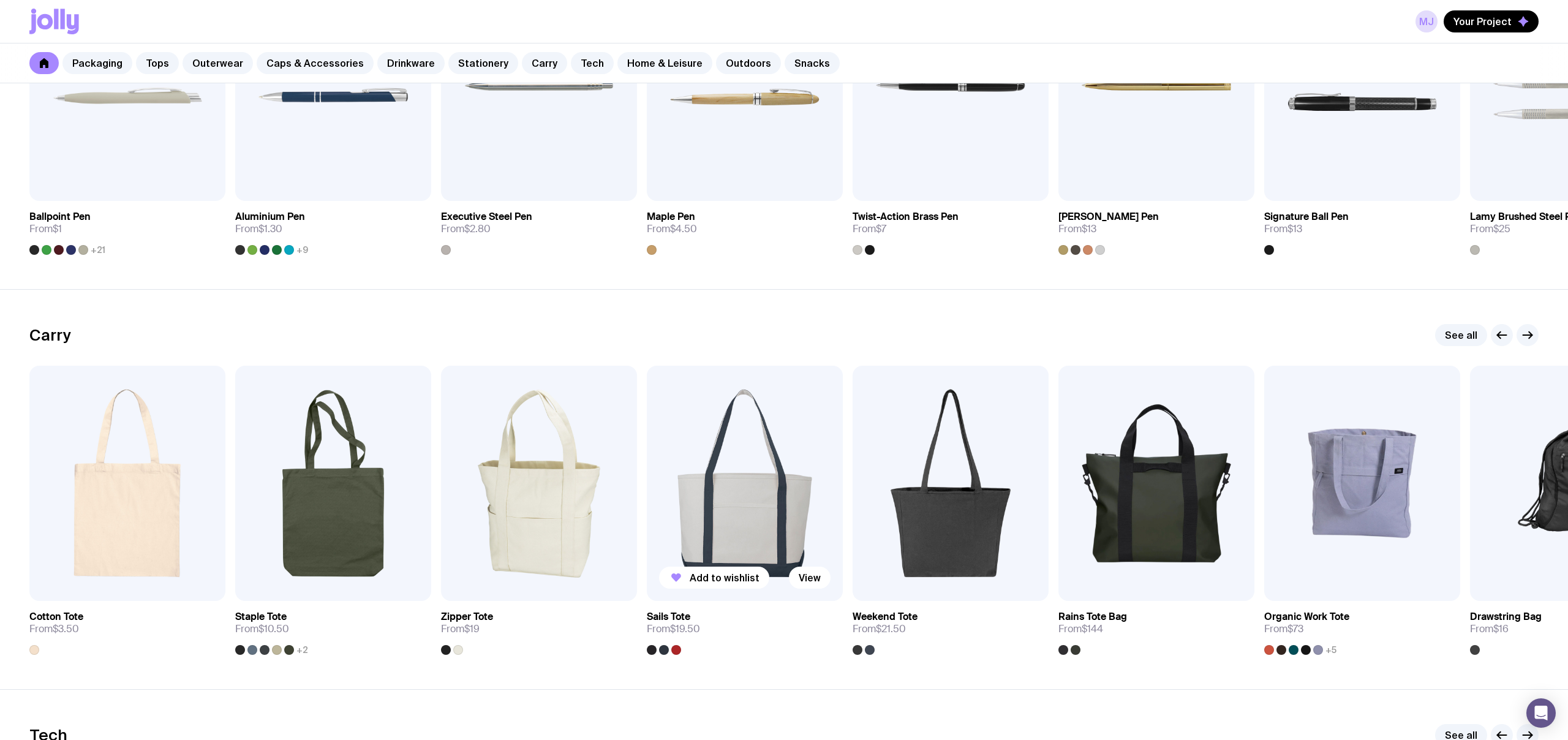
scroll to position [2399, 0]
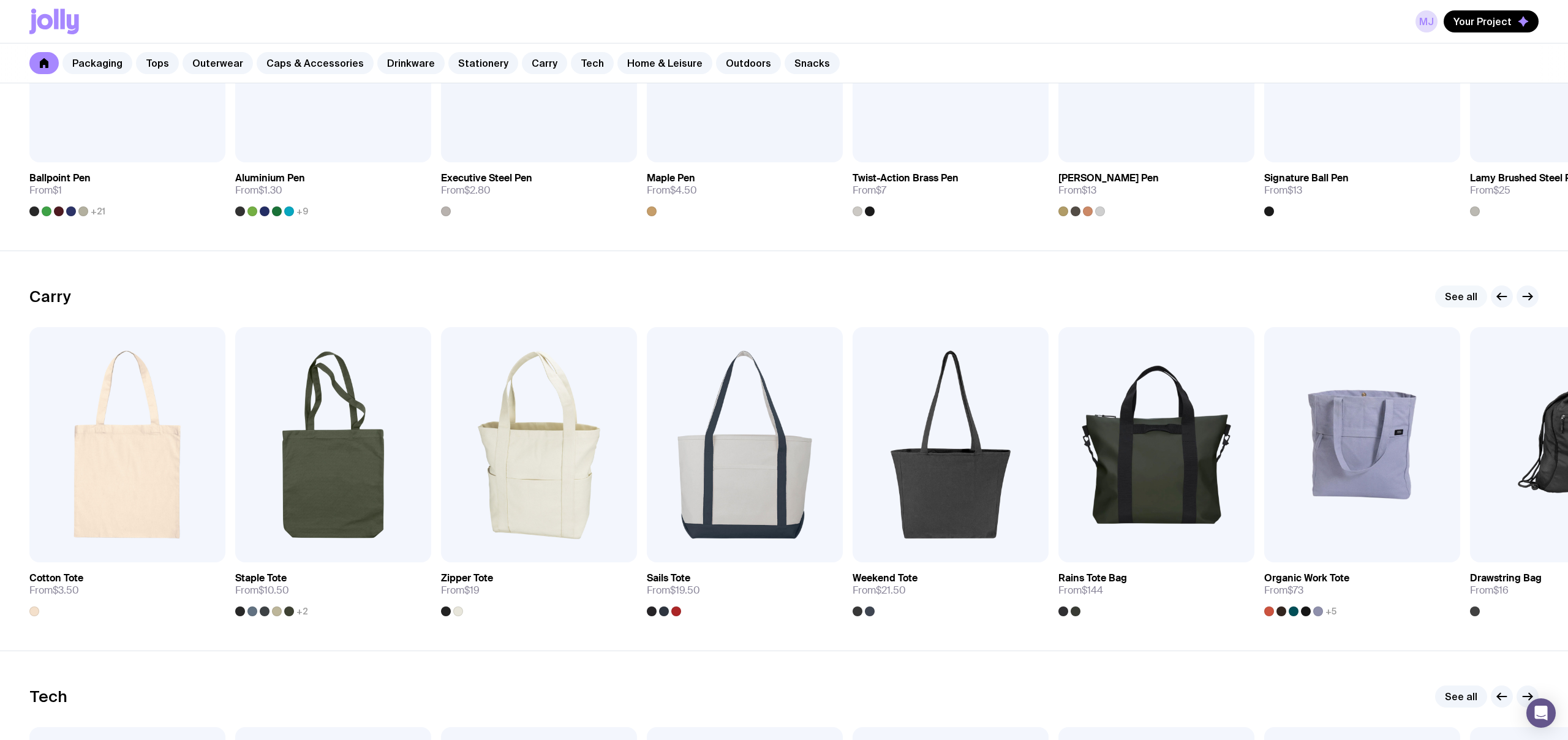
click at [1458, 294] on link "See all" at bounding box center [1462, 296] width 52 height 22
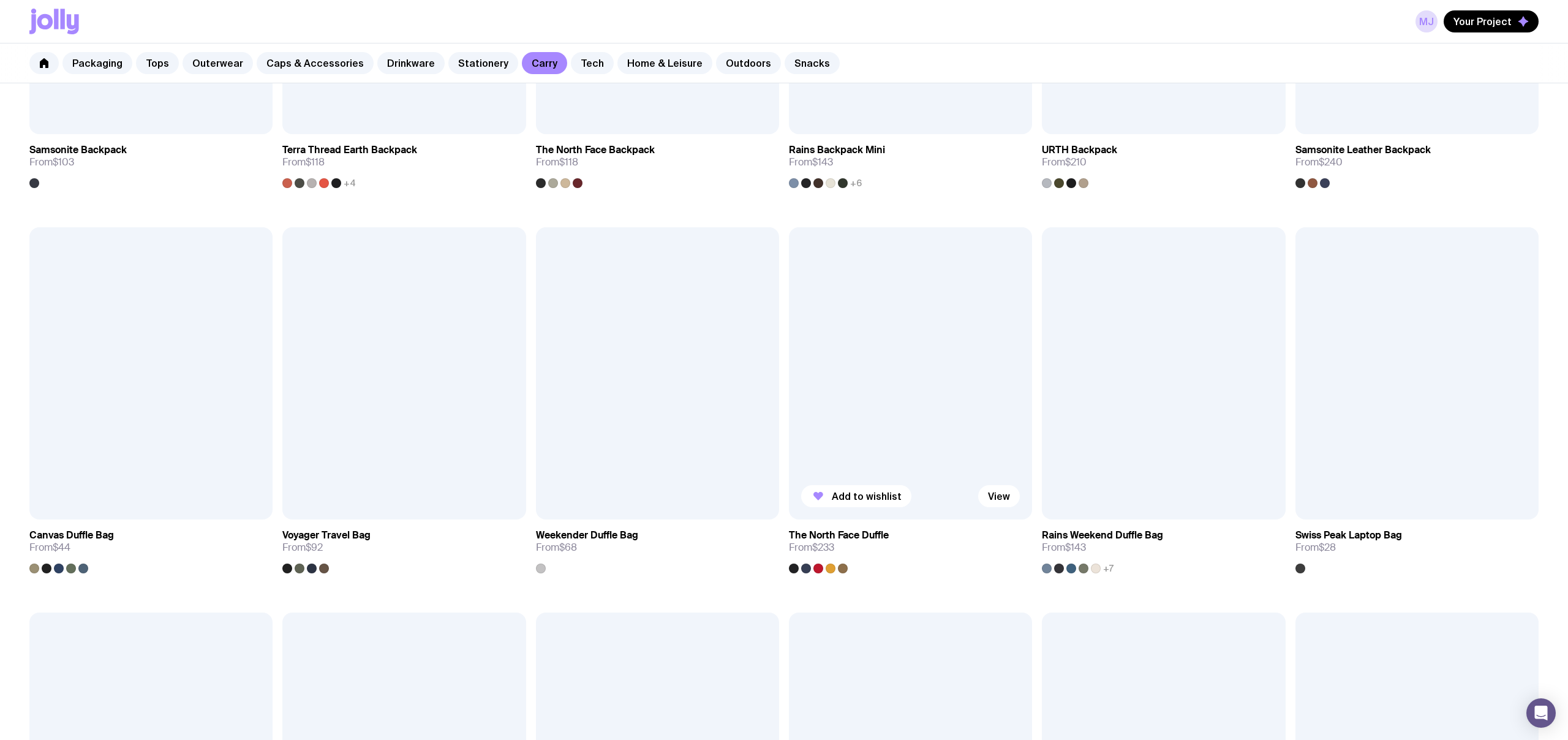
scroll to position [1245, 0]
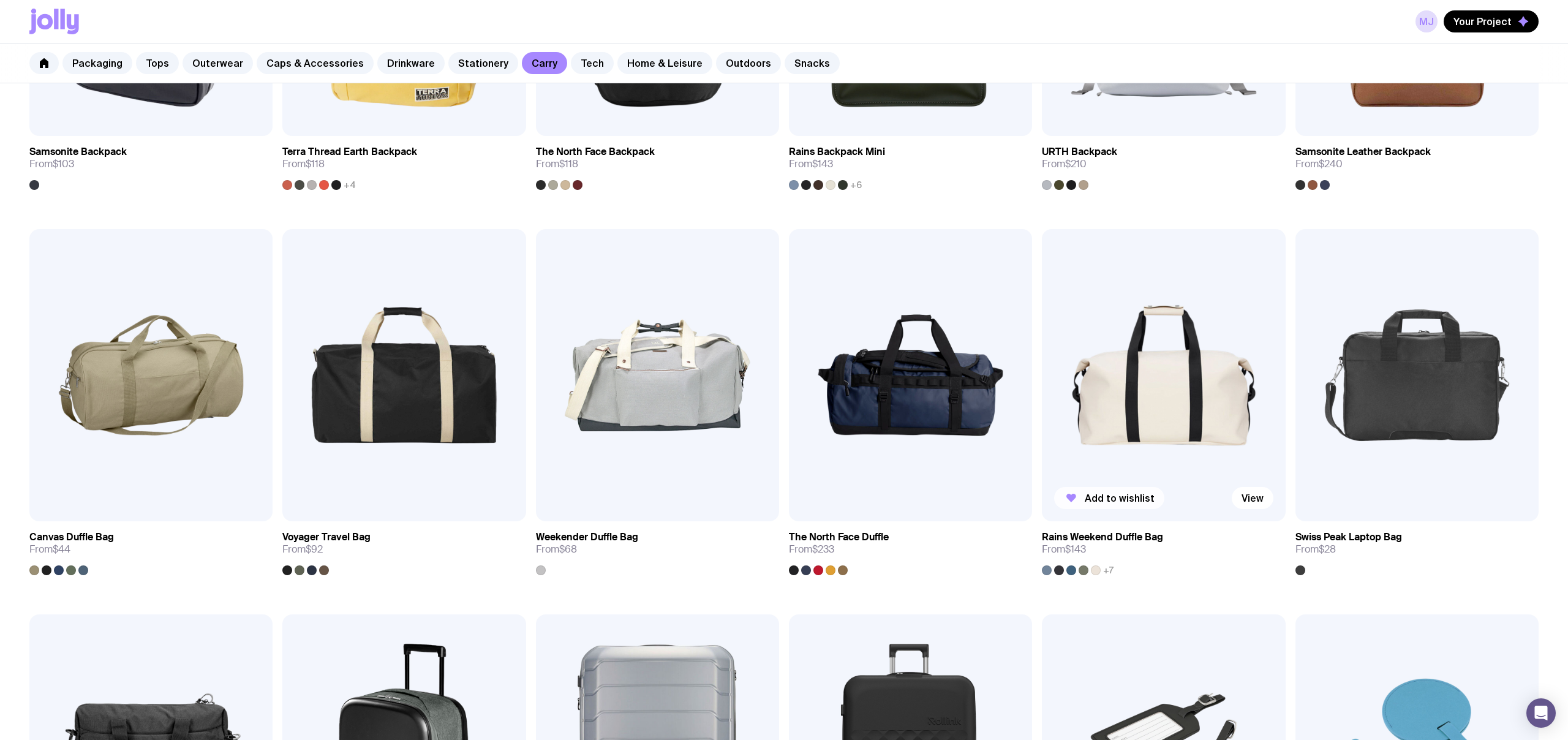
click at [1119, 498] on span "Add to wishlist" at bounding box center [1119, 498] width 70 height 12
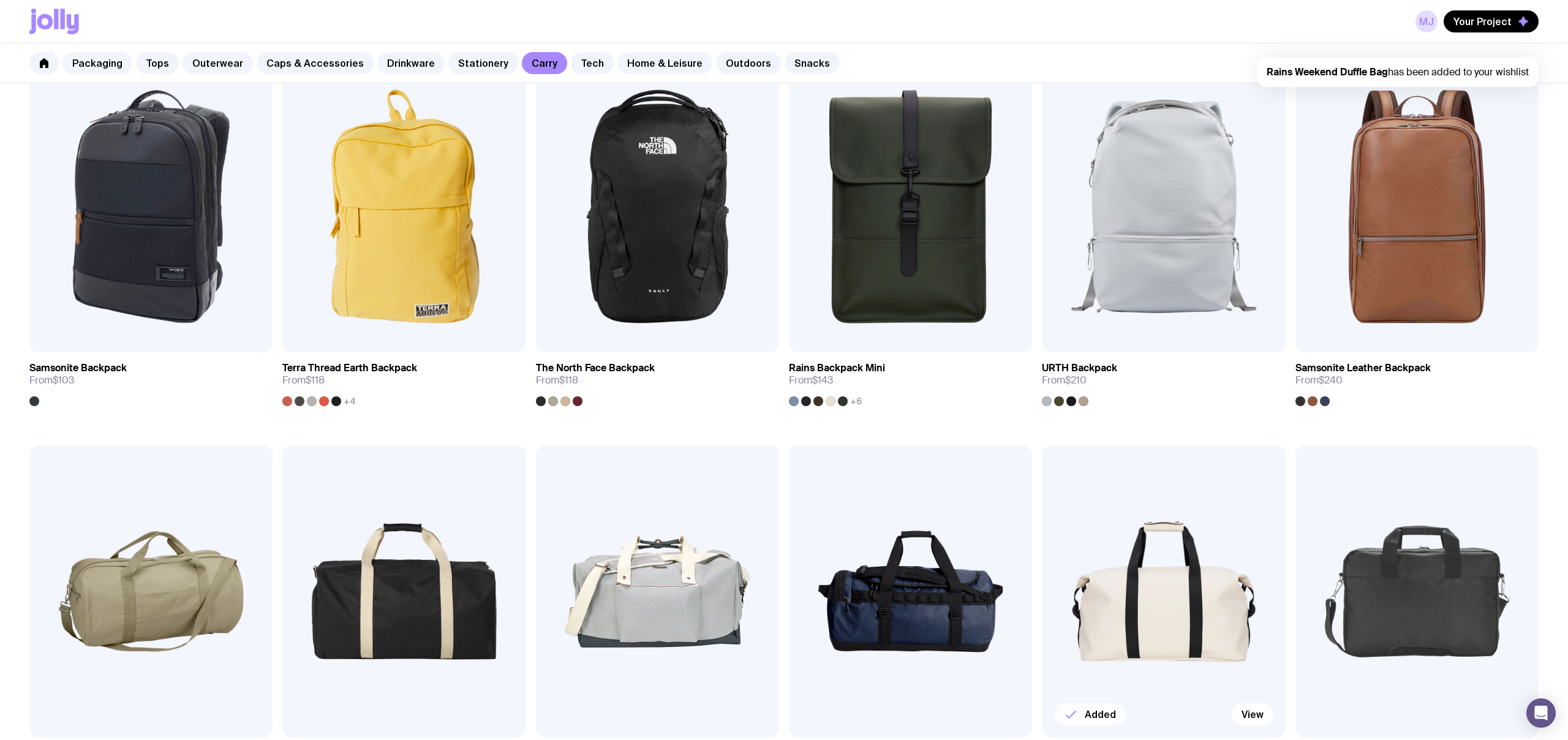
scroll to position [1028, 0]
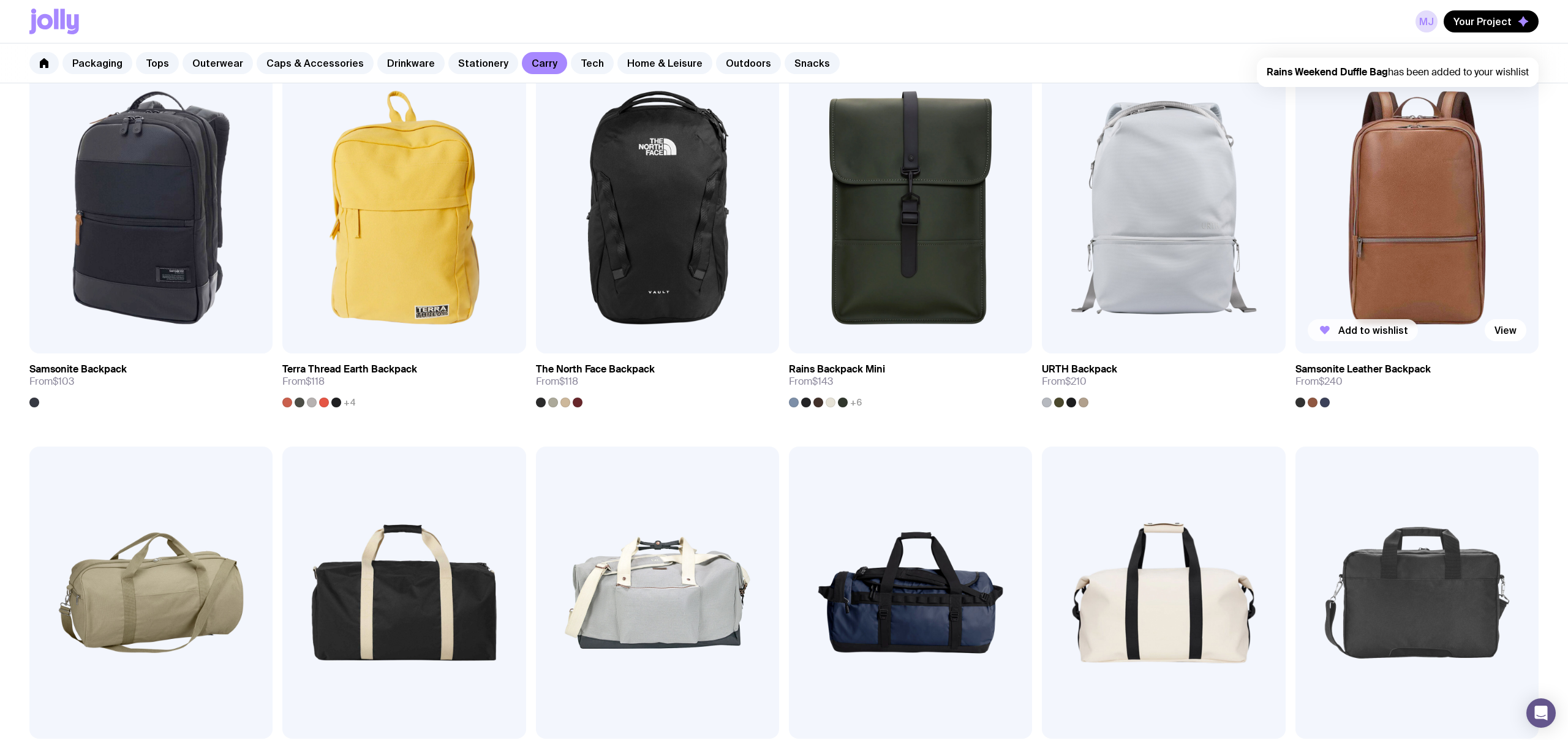
click at [1370, 332] on span "Add to wishlist" at bounding box center [1373, 330] width 70 height 12
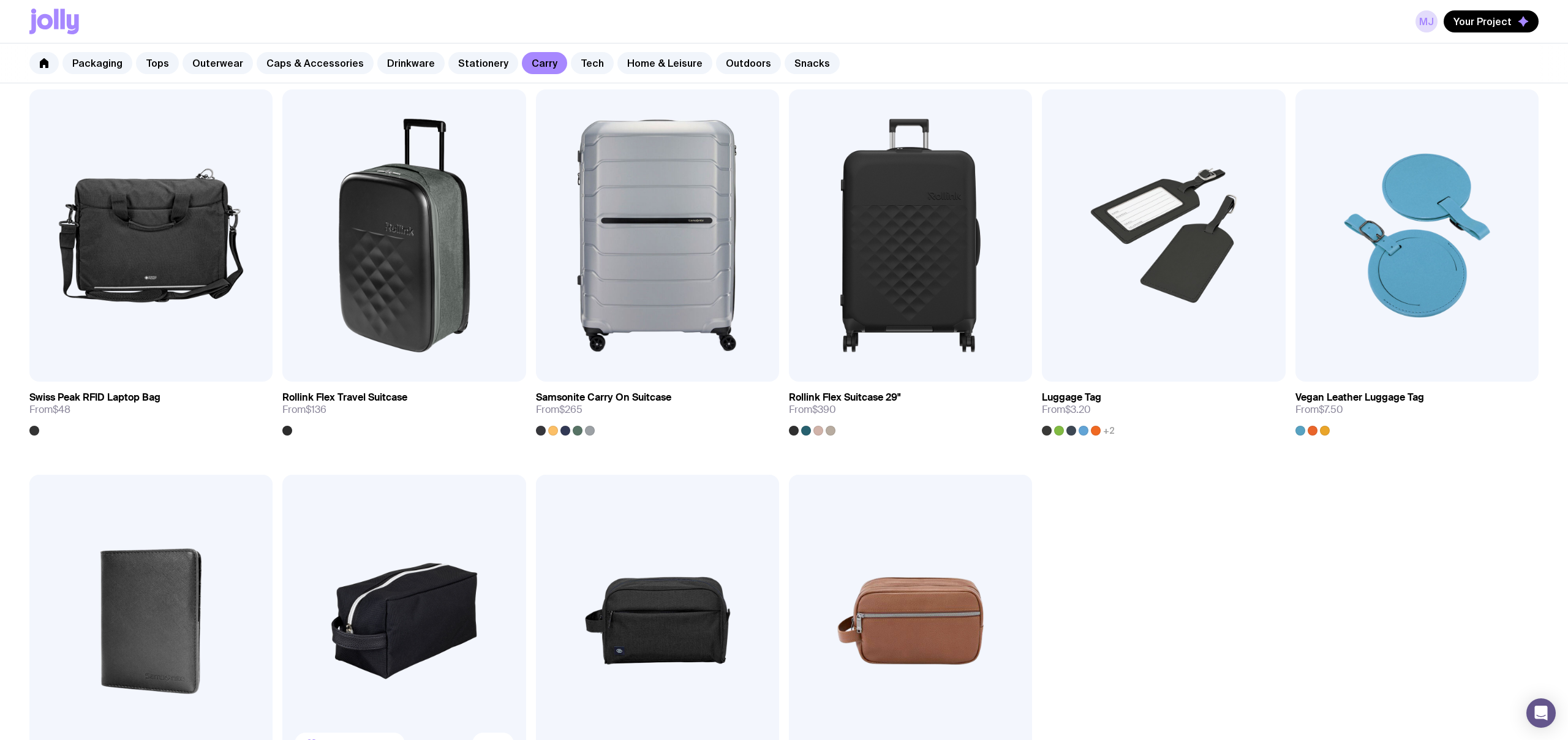
scroll to position [1748, 0]
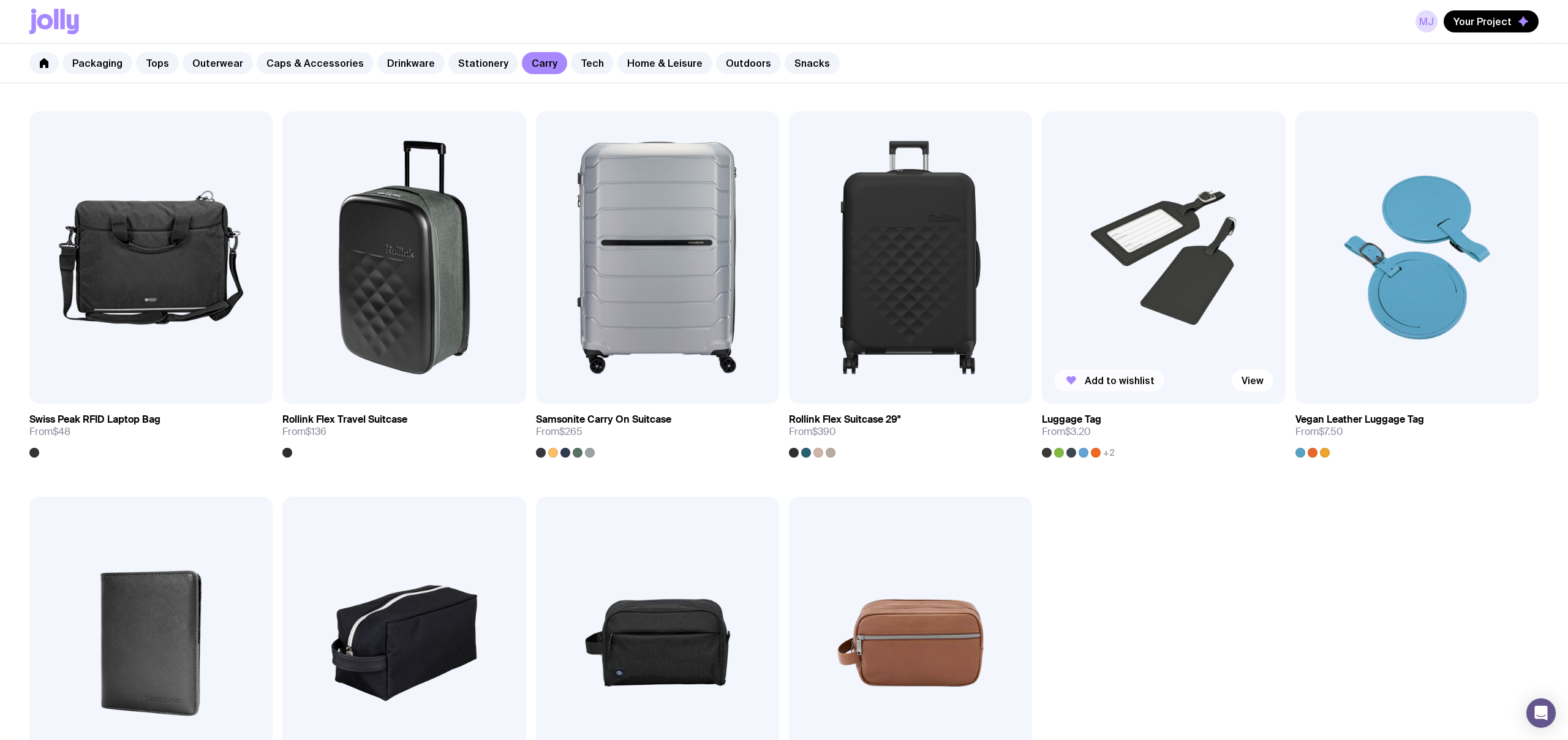
click at [1091, 381] on span "Add to wishlist" at bounding box center [1119, 380] width 70 height 12
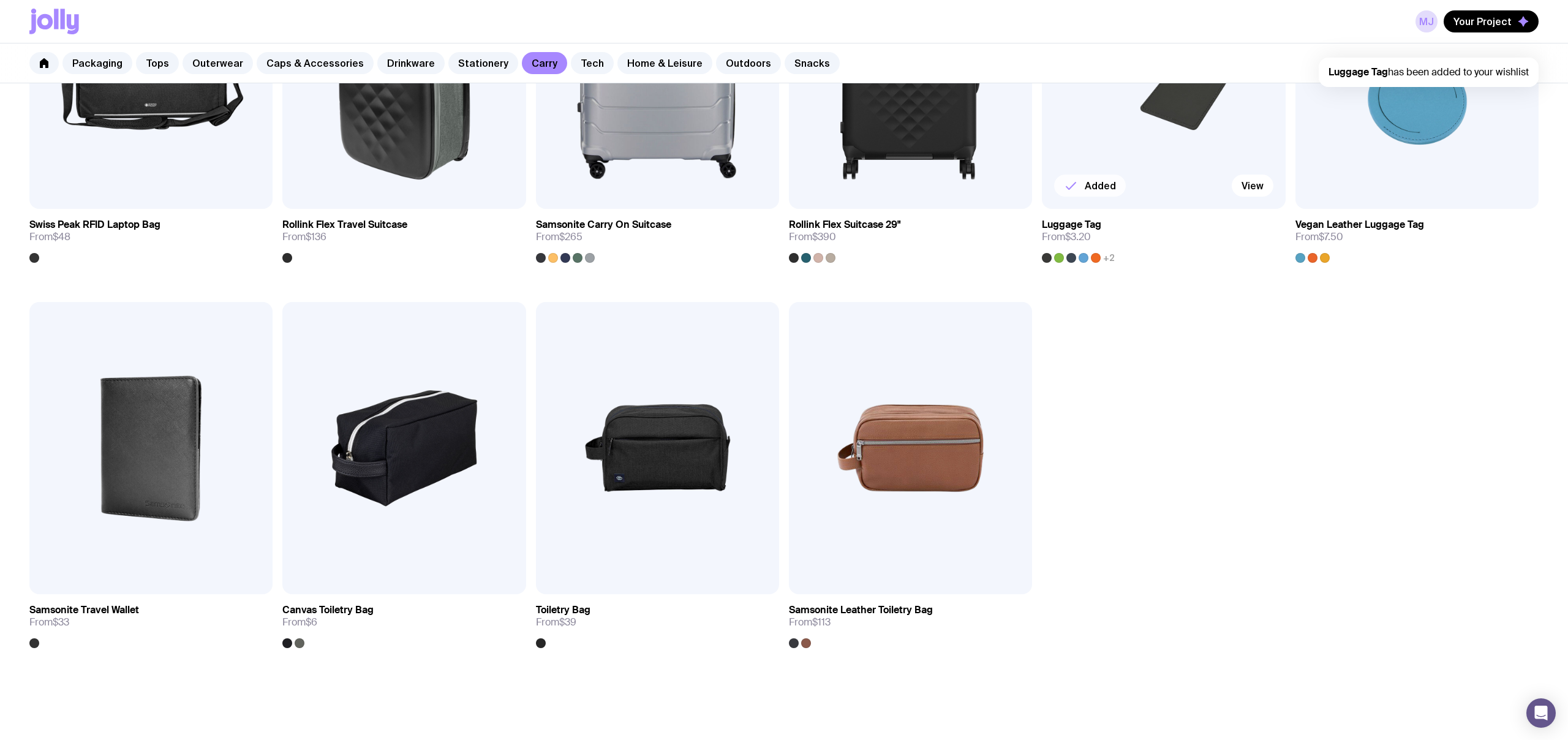
scroll to position [2059, 0]
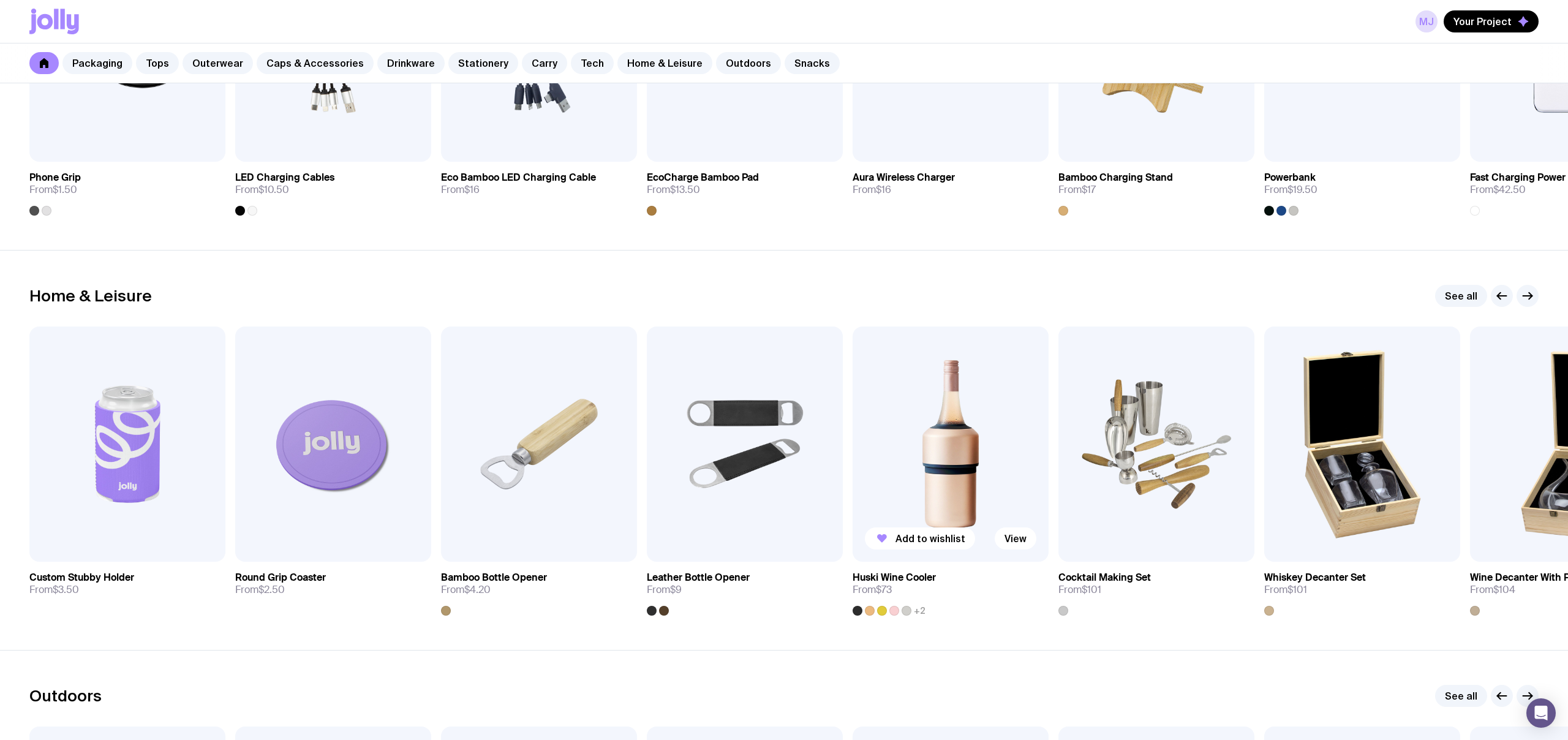
scroll to position [3209, 0]
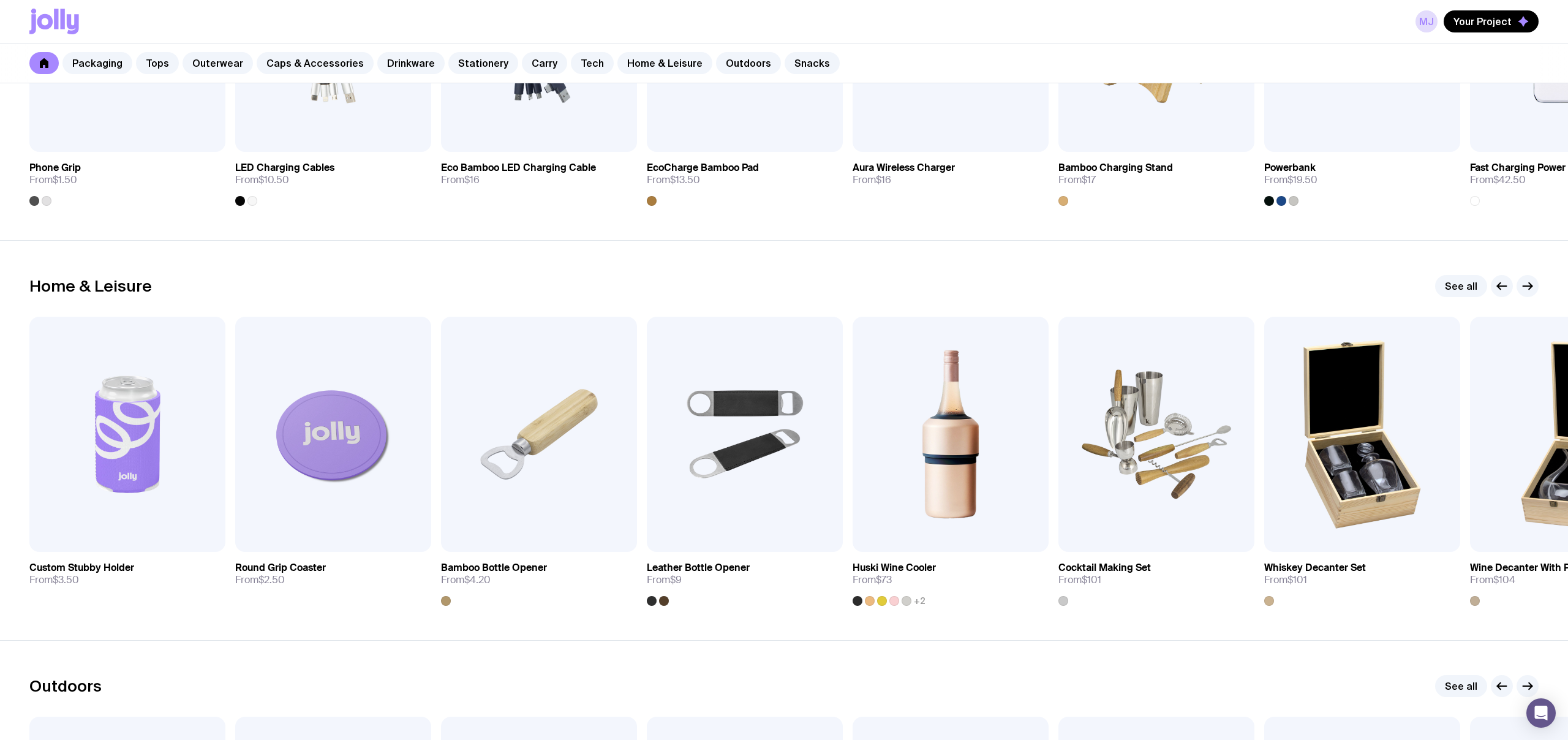
click at [1464, 286] on link "See all" at bounding box center [1462, 285] width 52 height 22
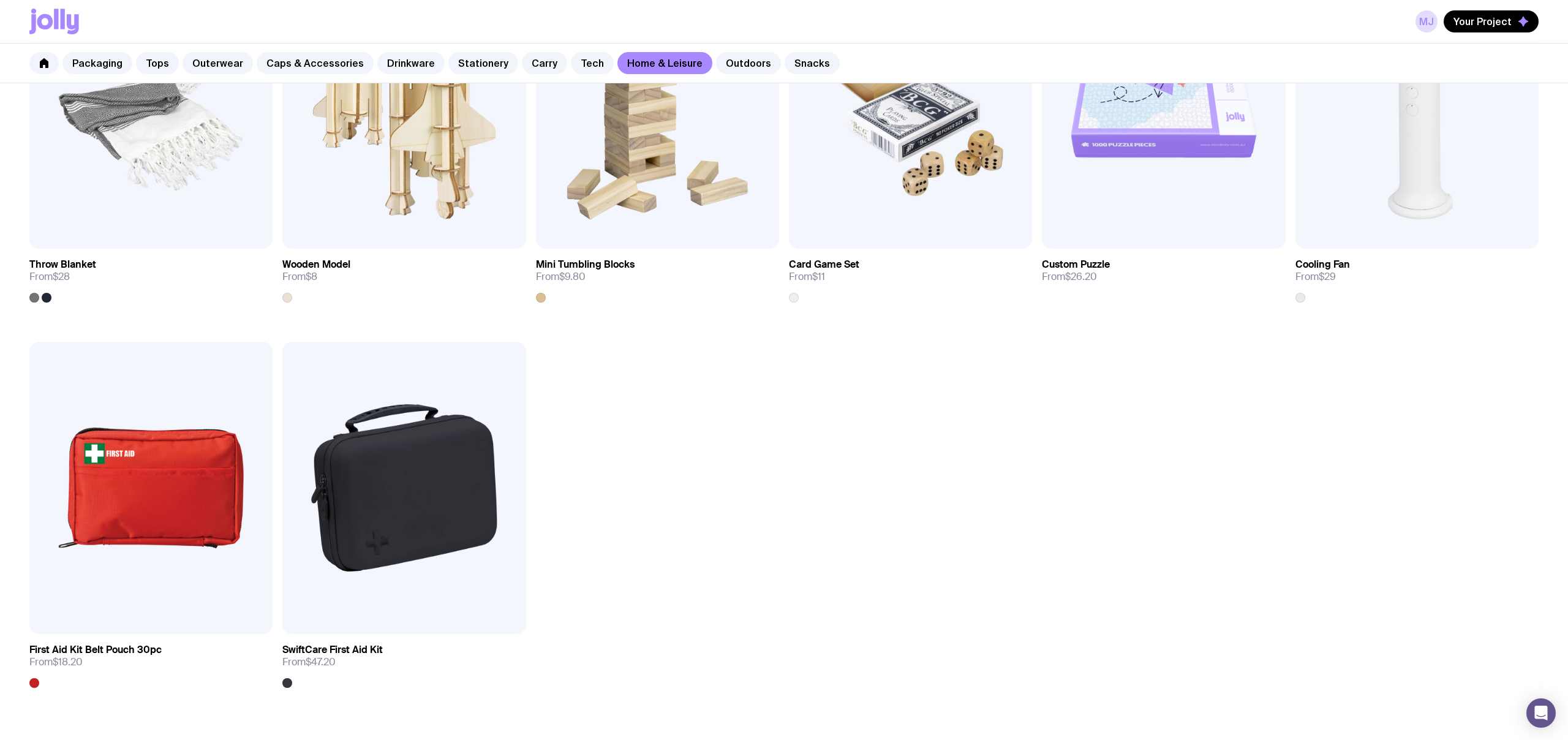
scroll to position [1681, 0]
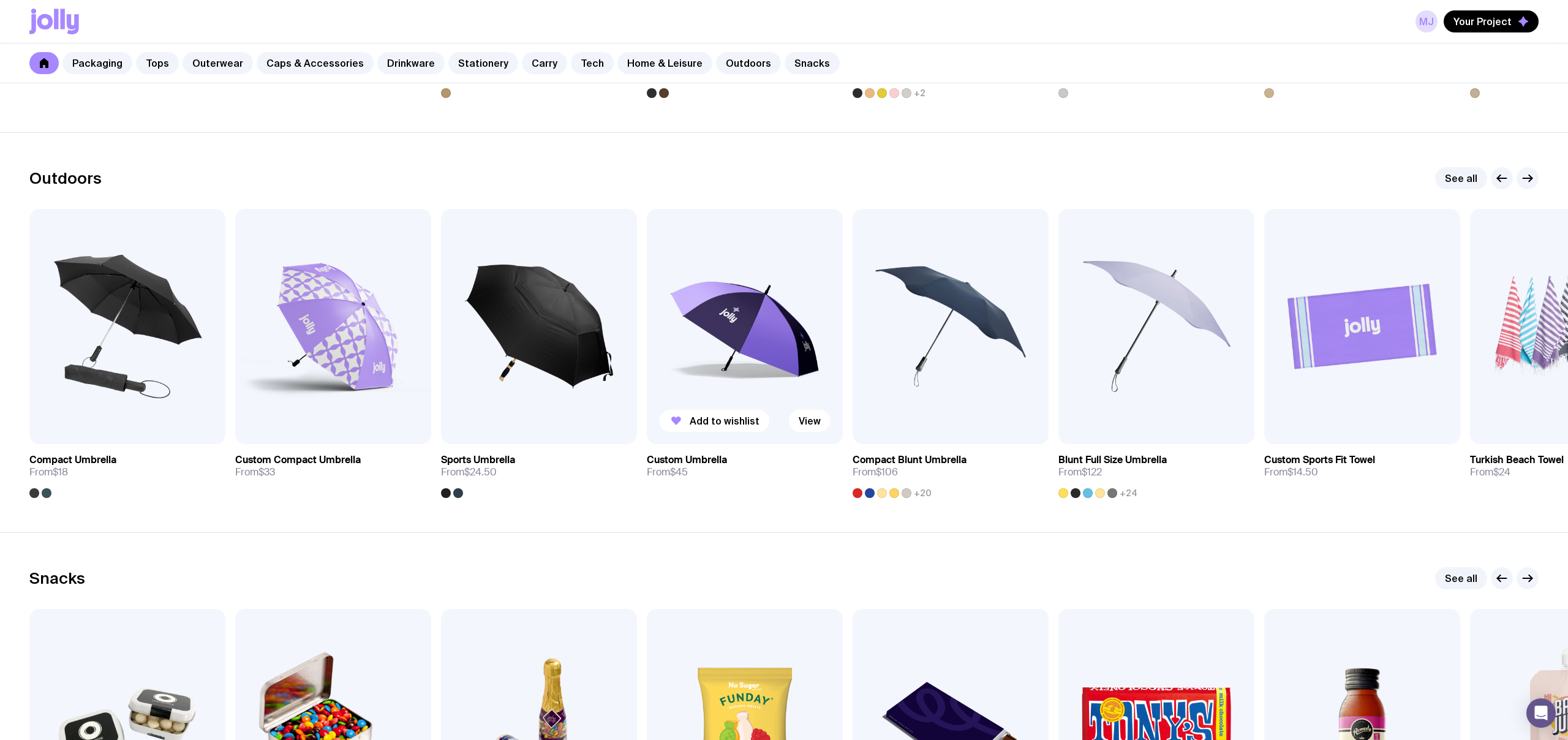
scroll to position [3752, 0]
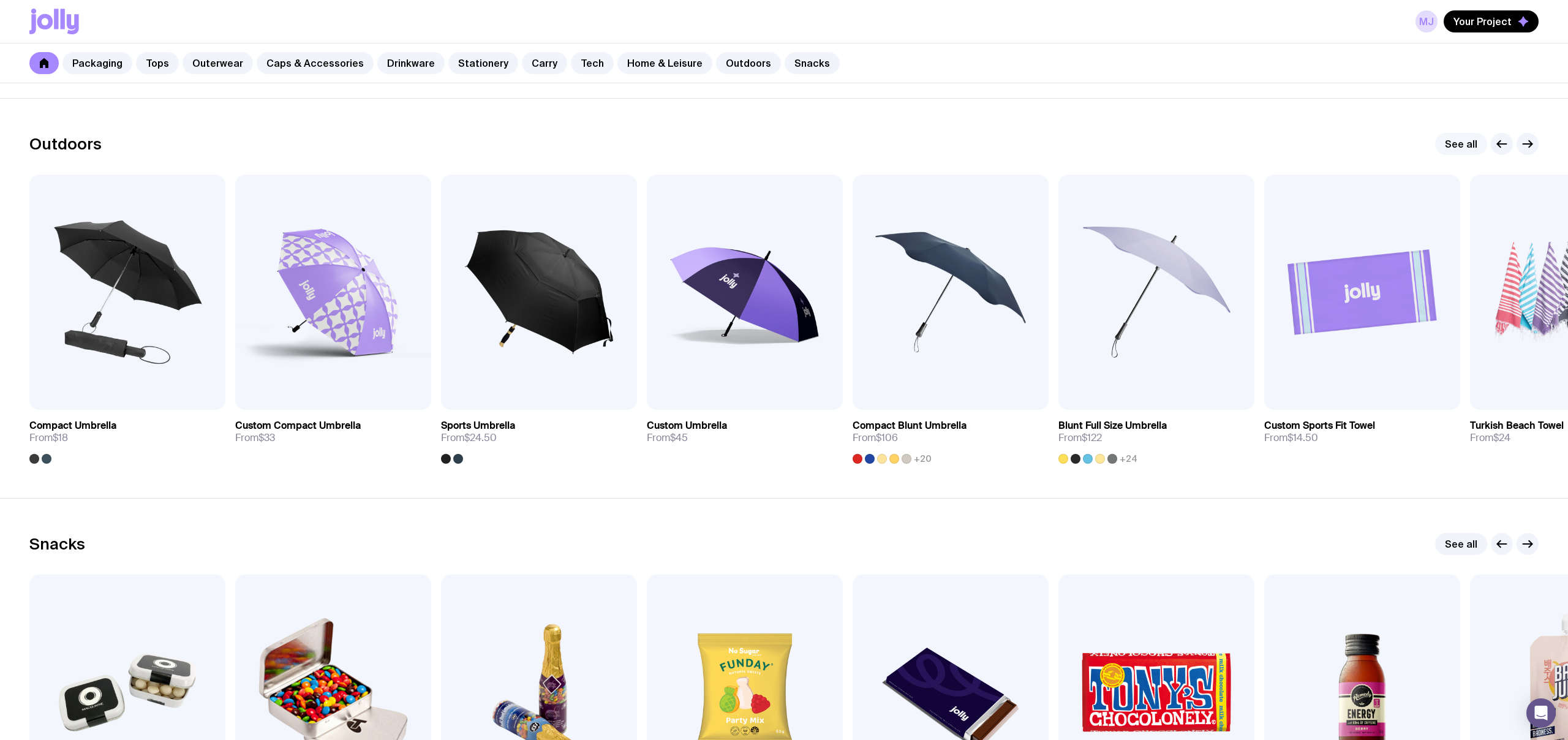
click at [1454, 145] on link "See all" at bounding box center [1462, 143] width 52 height 22
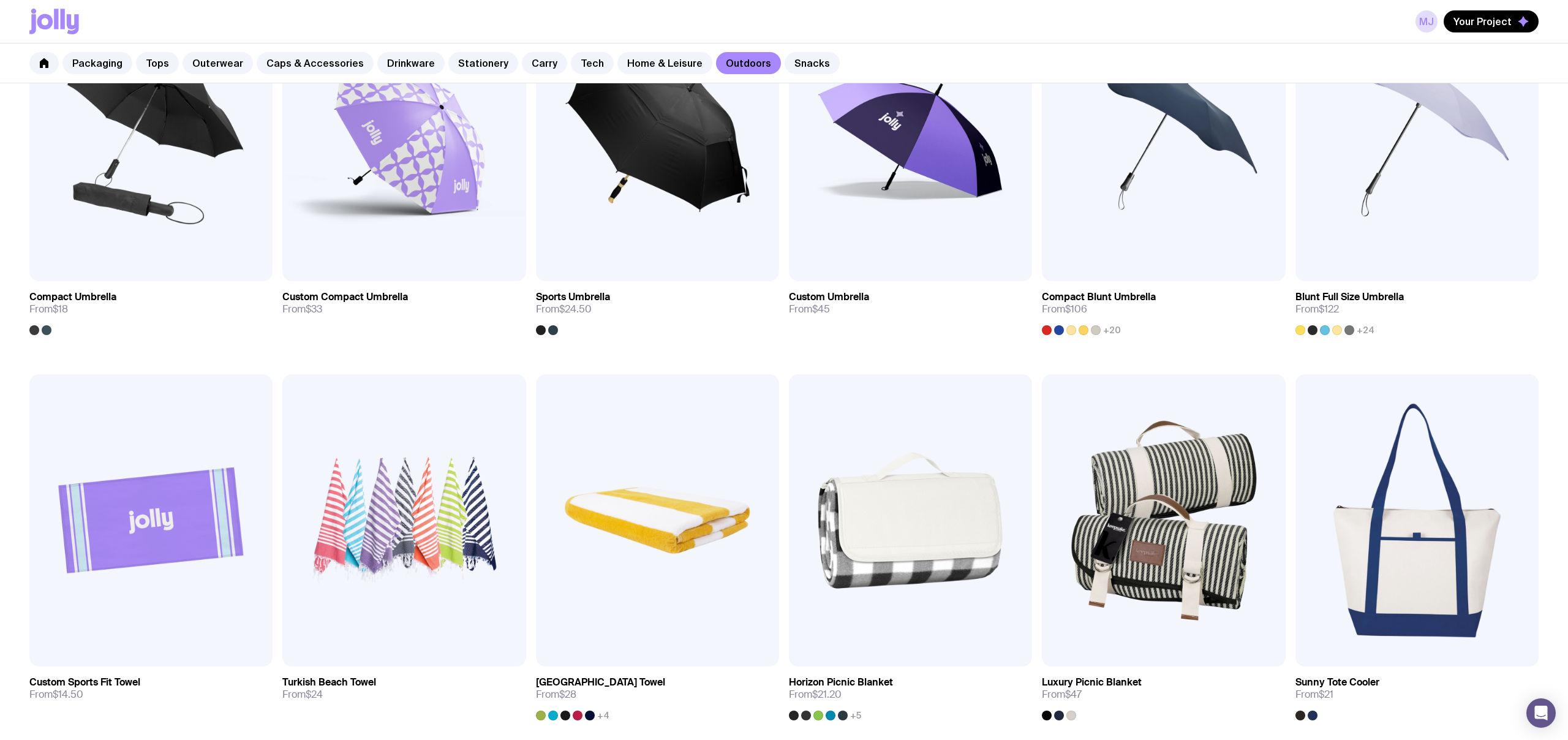
scroll to position [564, 0]
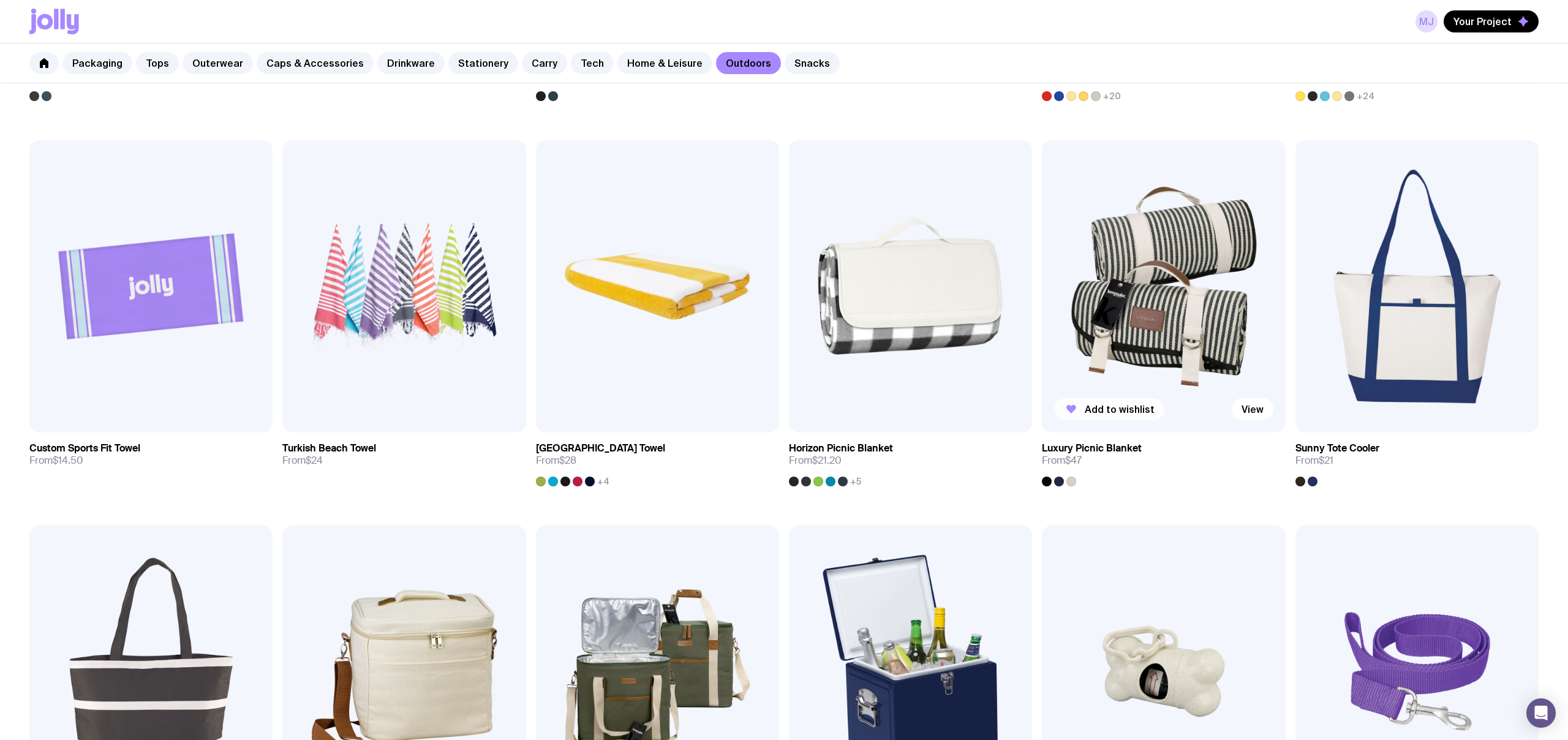
click at [1114, 409] on span "Add to wishlist" at bounding box center [1119, 409] width 70 height 12
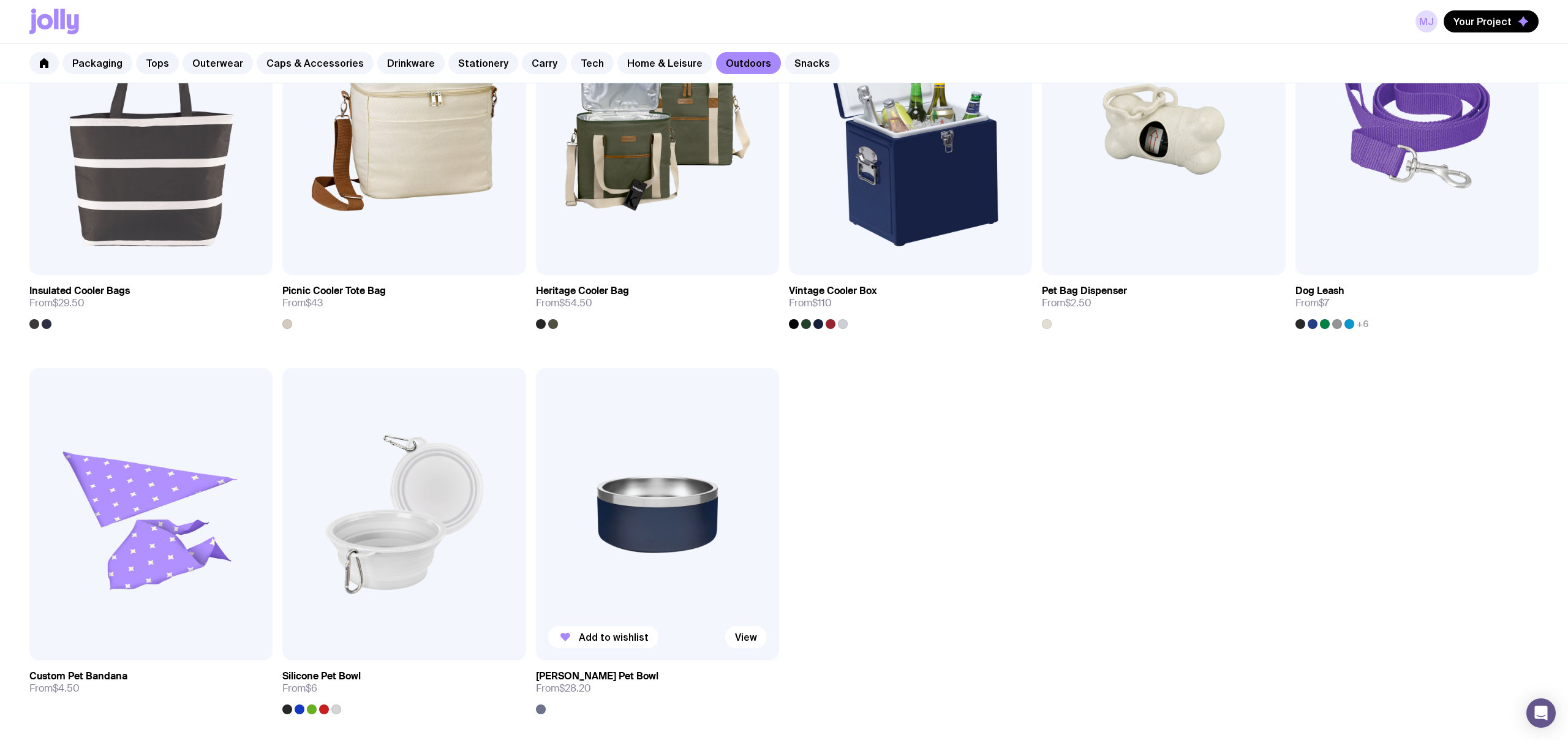
scroll to position [1153, 0]
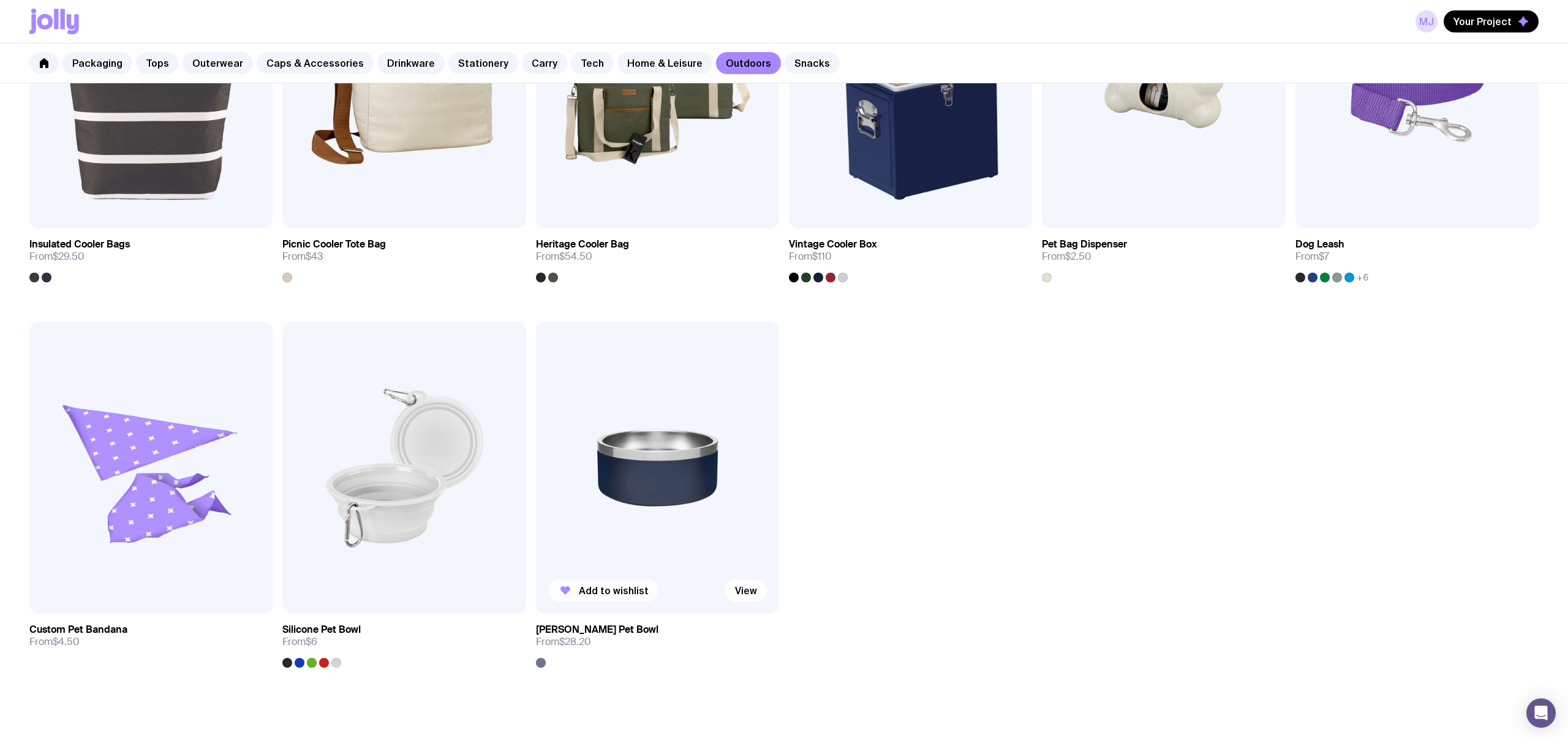
click at [620, 596] on button "Add to wishlist" at bounding box center [603, 590] width 110 height 22
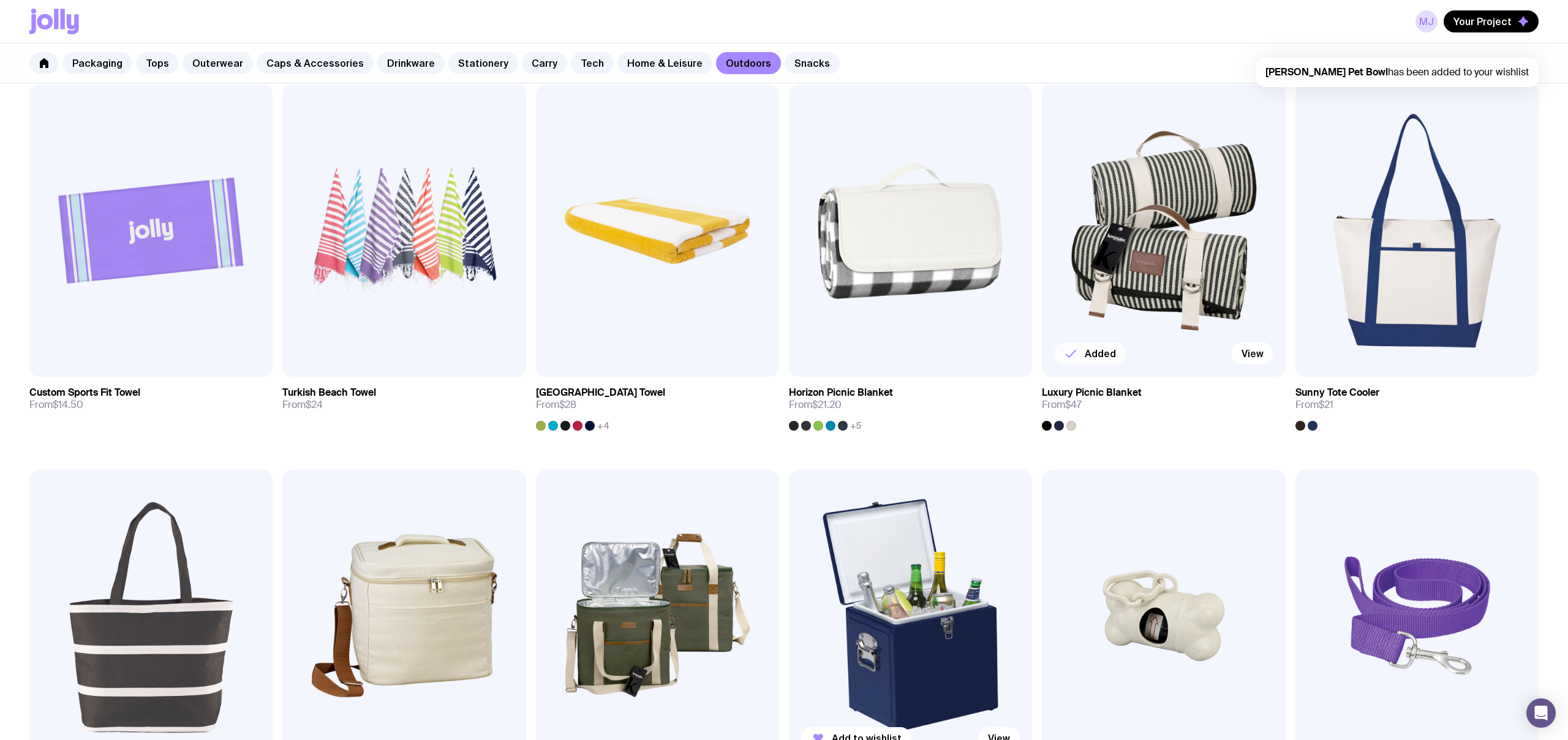
scroll to position [607, 0]
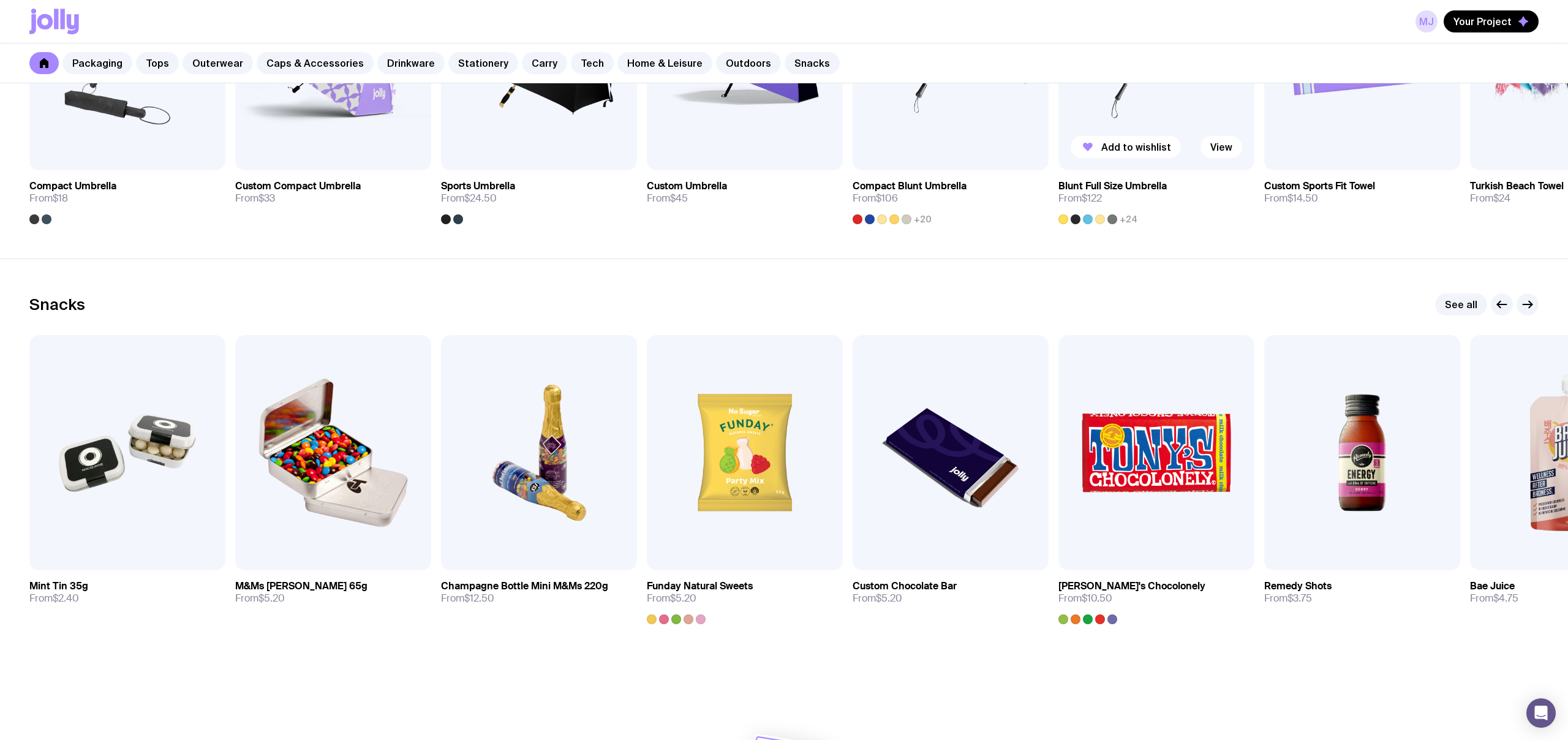
scroll to position [4031, 0]
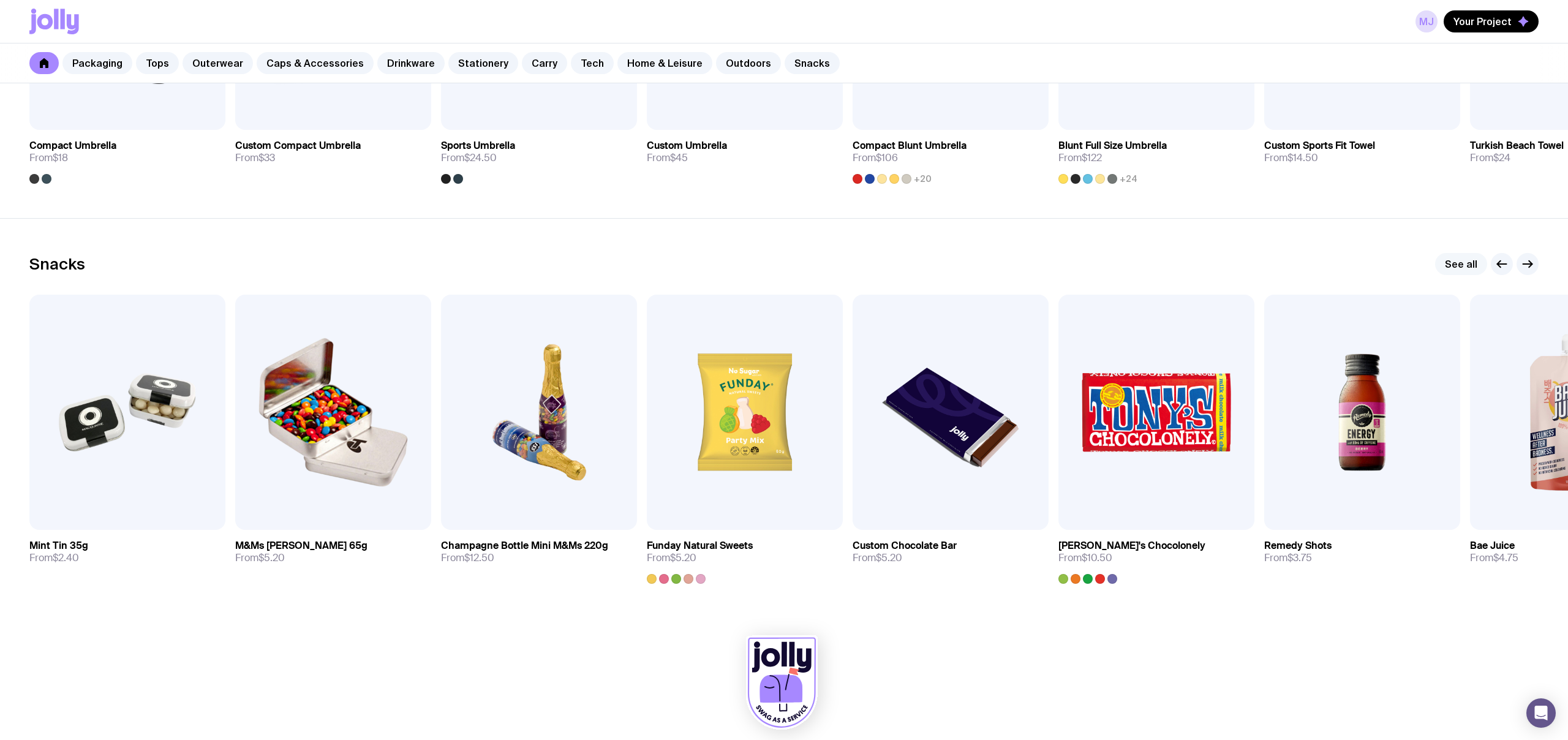
click at [1461, 267] on link "See all" at bounding box center [1462, 264] width 52 height 22
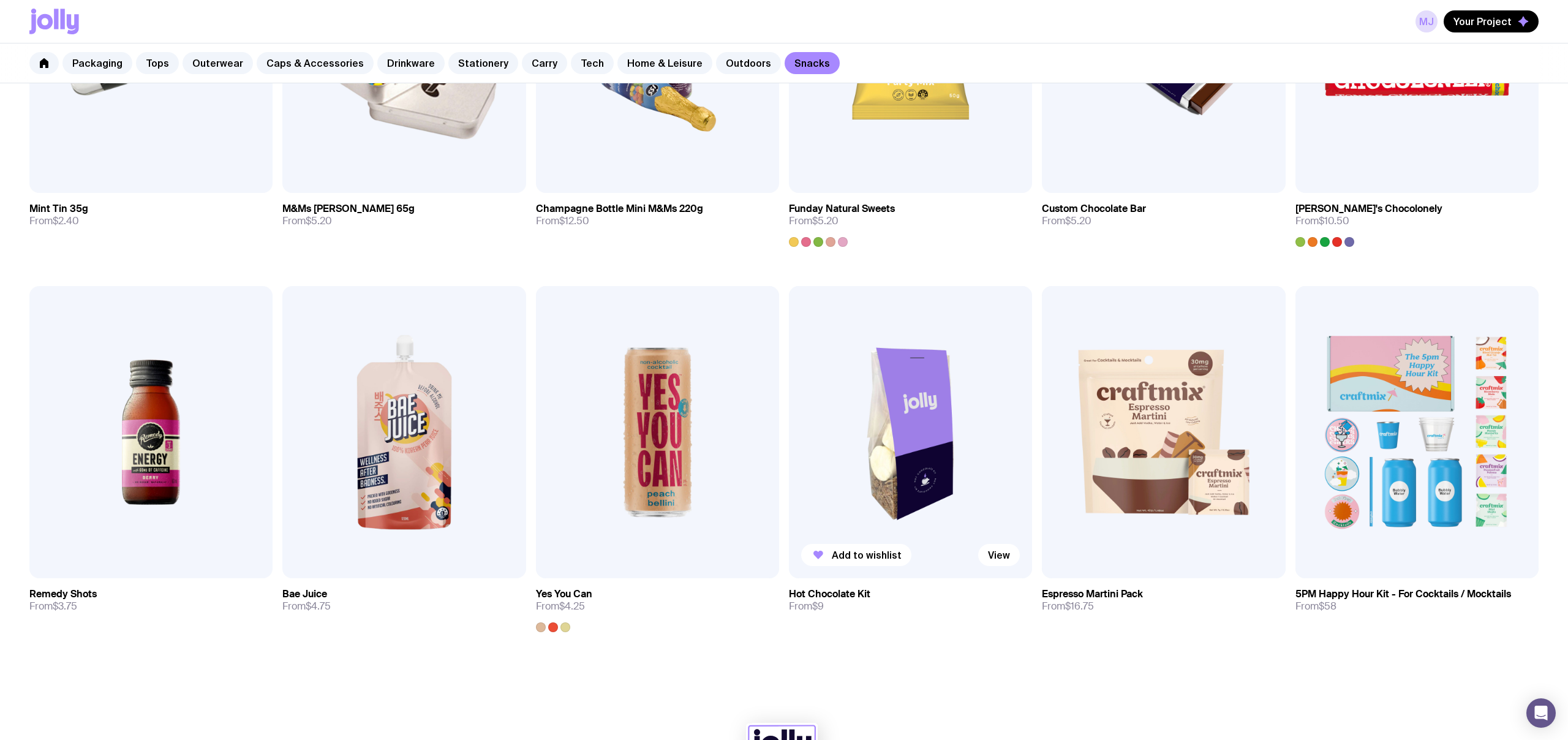
scroll to position [398, 0]
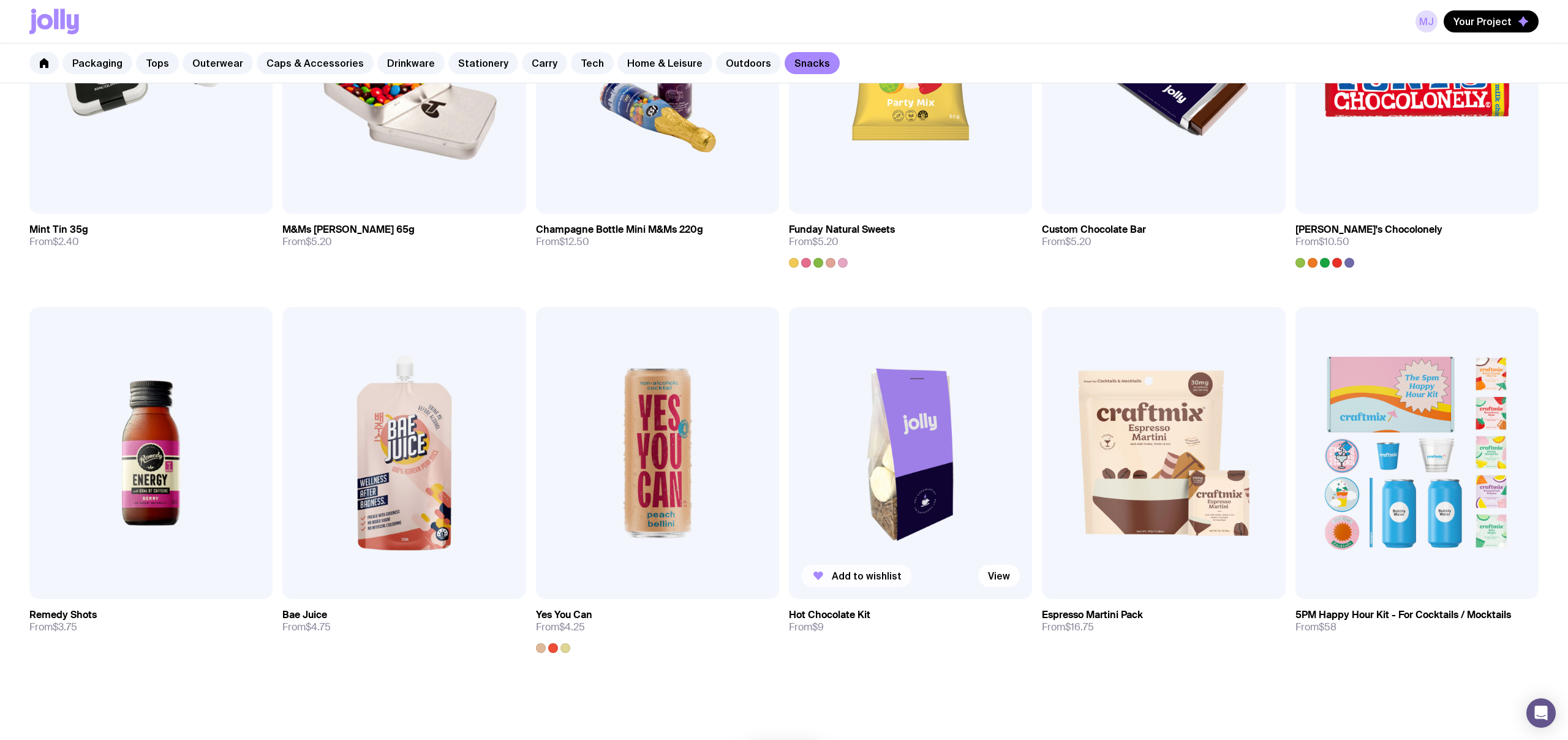
click at [859, 576] on span "Add to wishlist" at bounding box center [867, 576] width 70 height 12
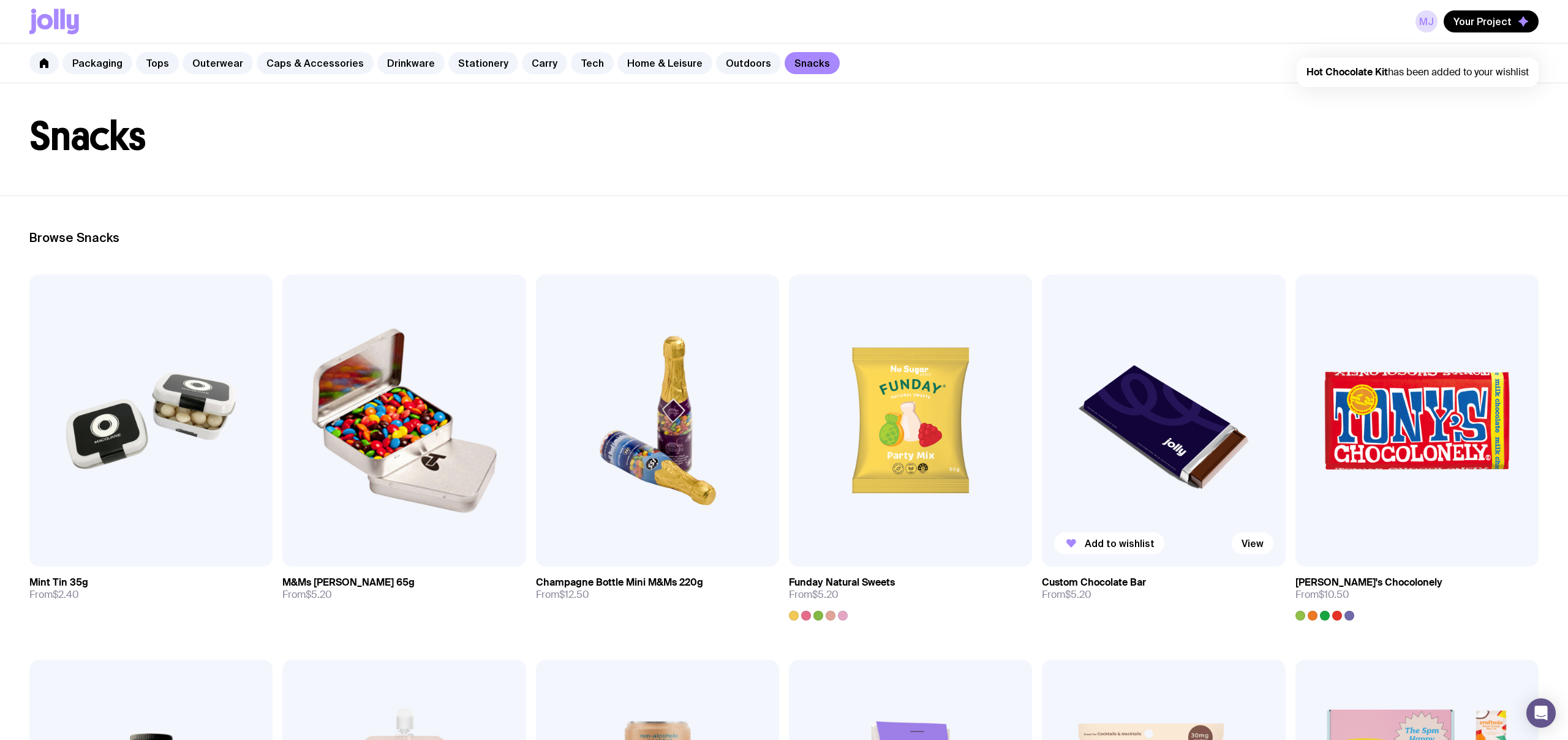
scroll to position [0, 0]
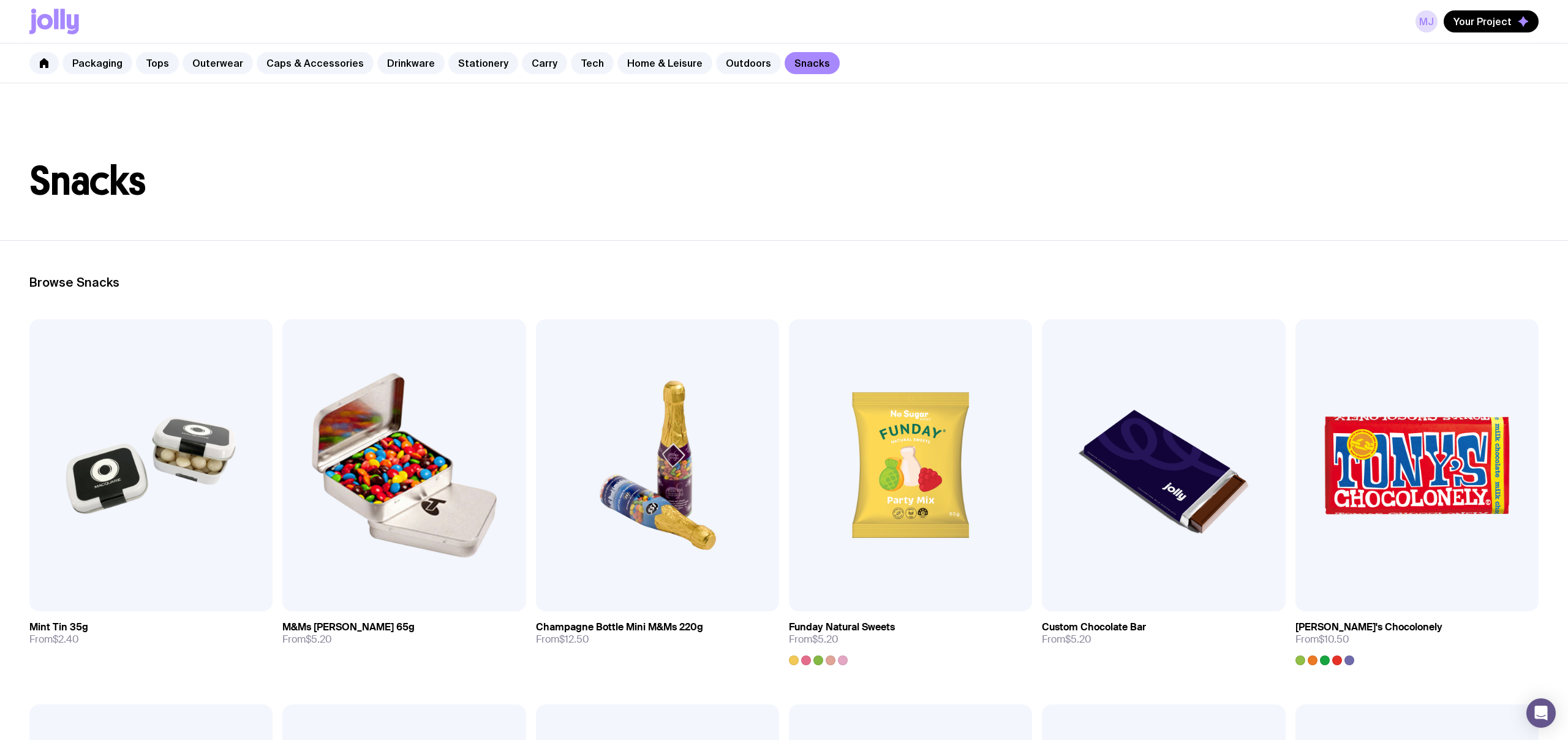
click at [1188, 193] on h1 "Snacks" at bounding box center [784, 181] width 1510 height 39
click at [1485, 22] on span "Your Project" at bounding box center [1483, 21] width 58 height 12
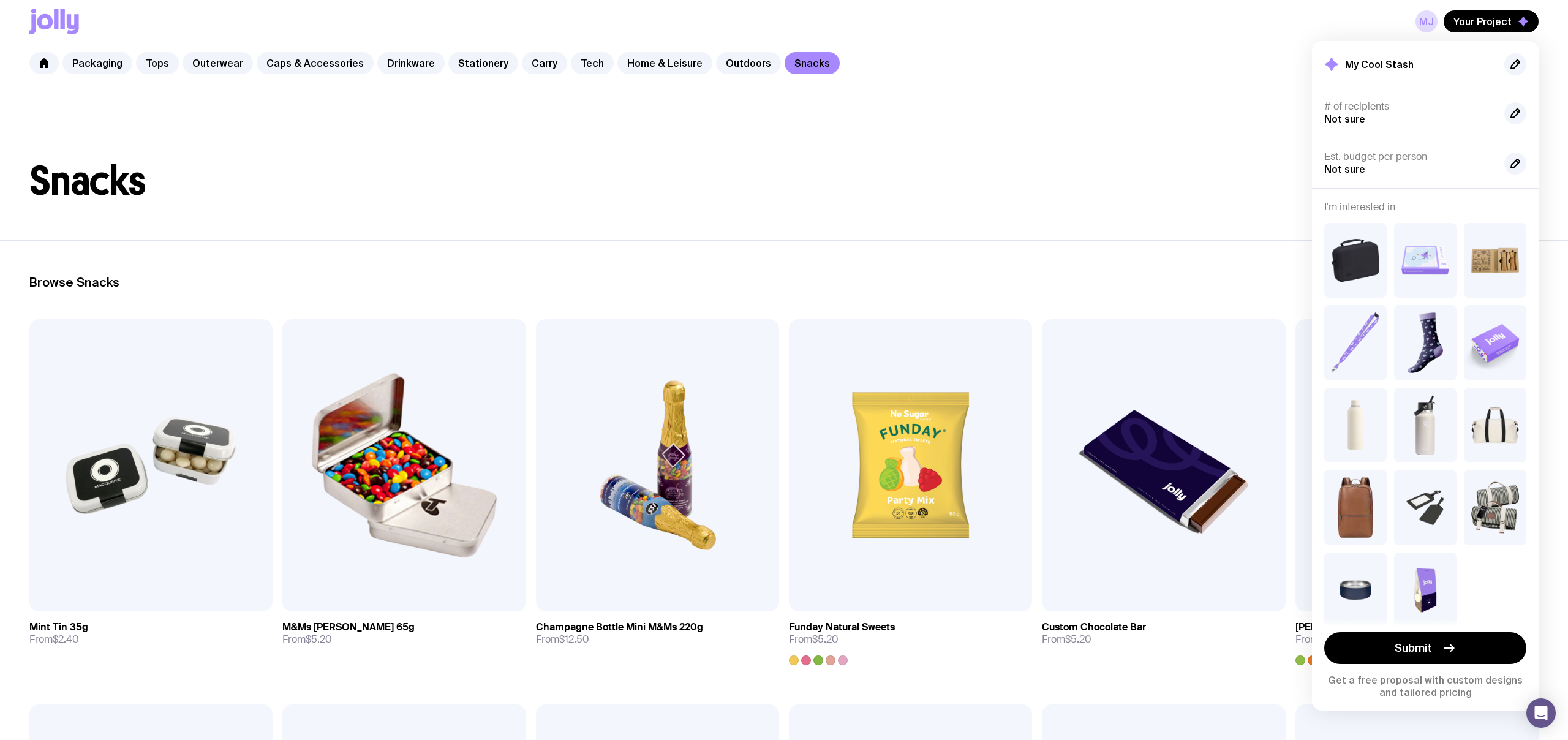
click at [1522, 153] on div at bounding box center [1515, 163] width 22 height 22
click at [1515, 109] on icon "button" at bounding box center [1516, 113] width 15 height 15
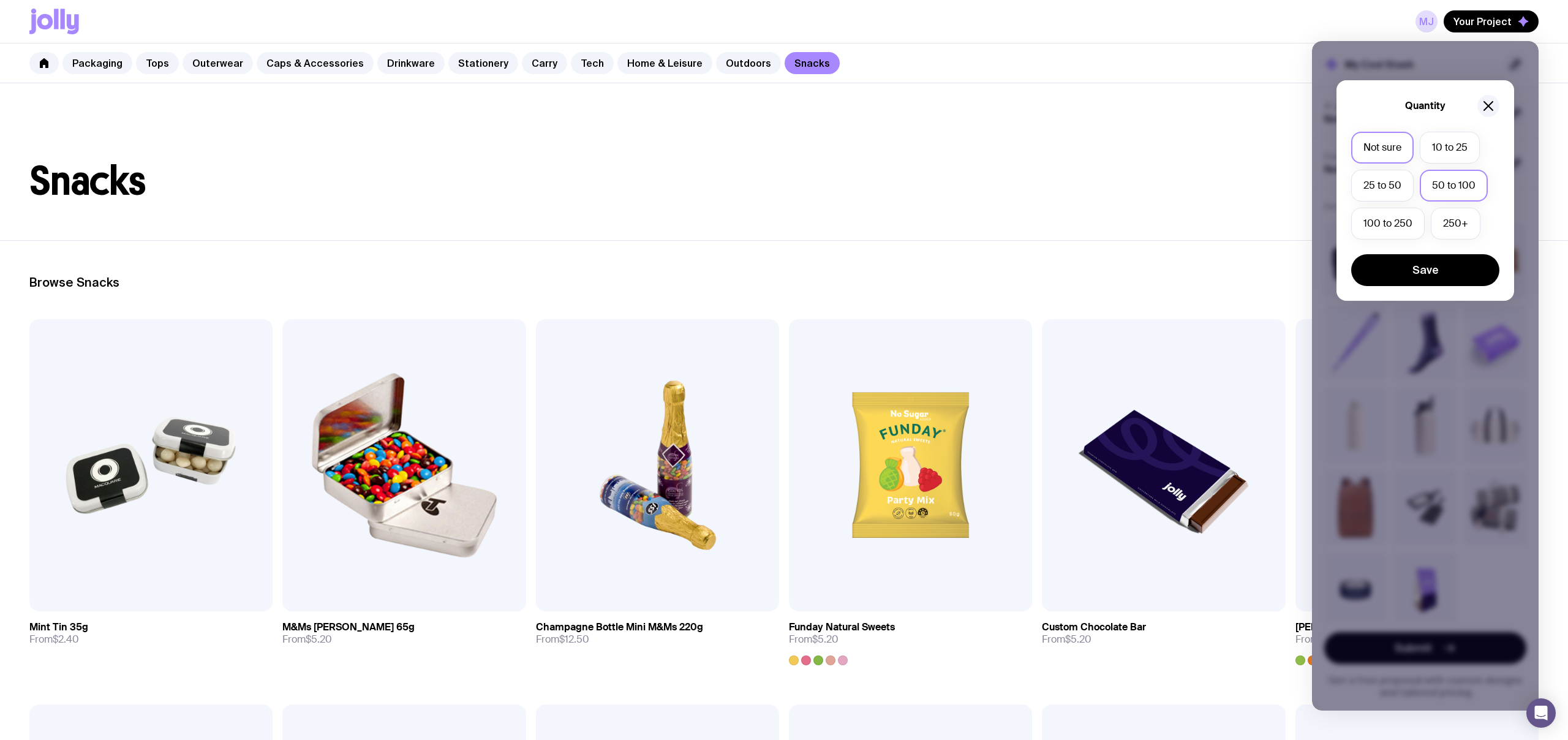
click at [1444, 189] on label "50 to 100" at bounding box center [1454, 186] width 68 height 32
click at [0, 0] on input "50 to 100" at bounding box center [0, 0] width 0 height 0
click at [1426, 267] on button "Save" at bounding box center [1426, 270] width 148 height 32
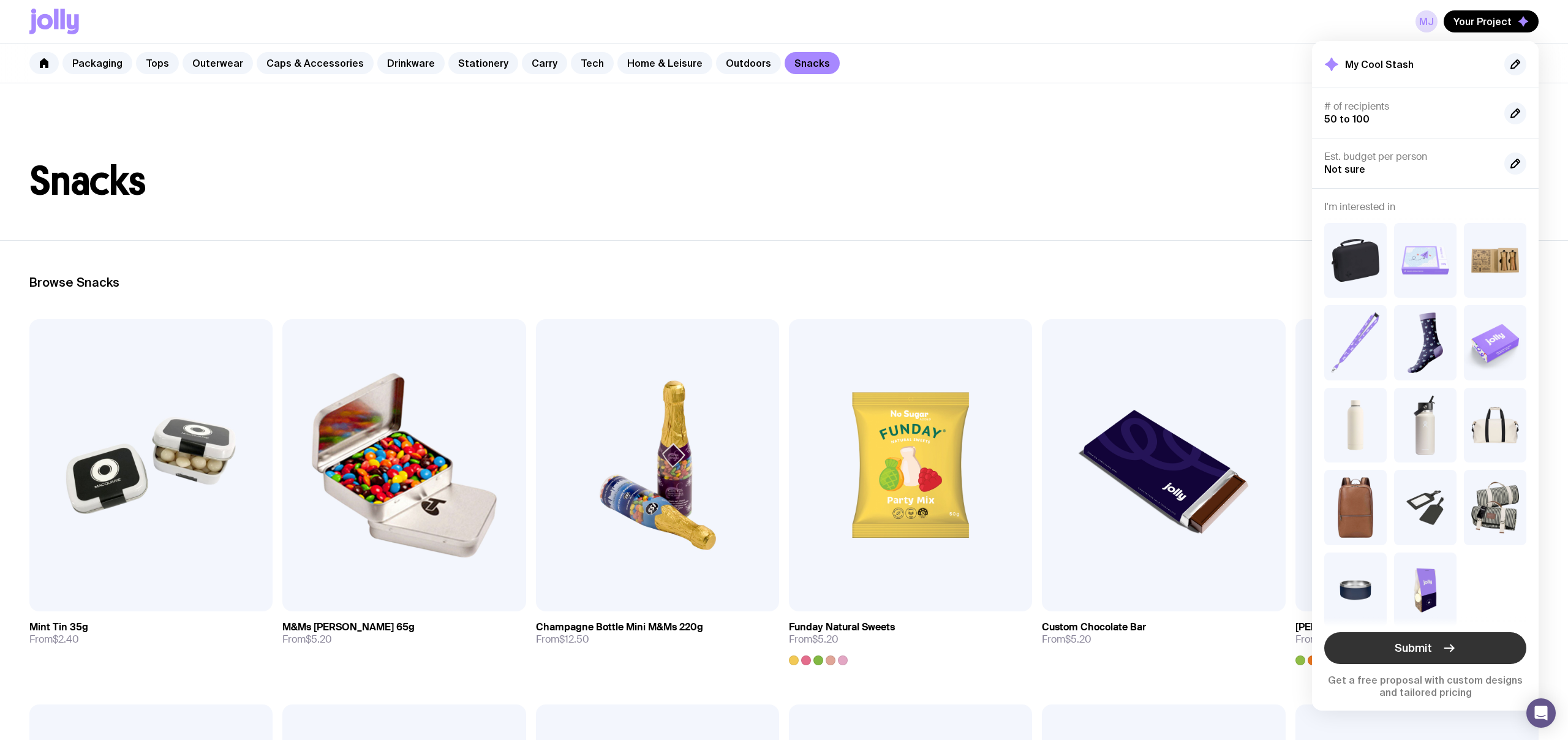
click at [1423, 643] on span "Submit" at bounding box center [1414, 648] width 37 height 15
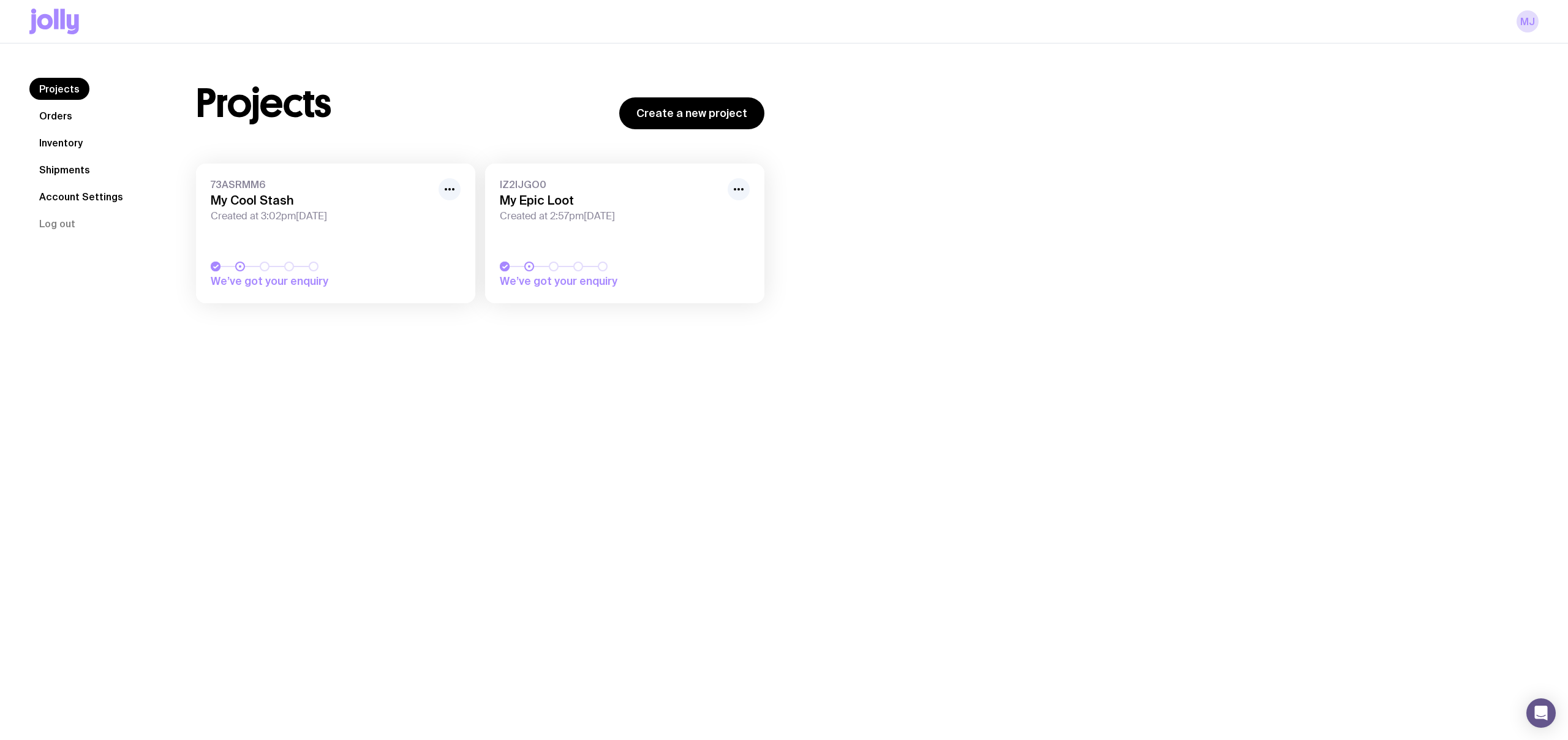
click at [526, 136] on div "Projects Create a new project 73ASRMM6 My Cool Stash Created at 3:02pm[DATE] We…" at bounding box center [479, 196] width 627 height 237
click at [77, 206] on link "Account Settings" at bounding box center [81, 196] width 103 height 22
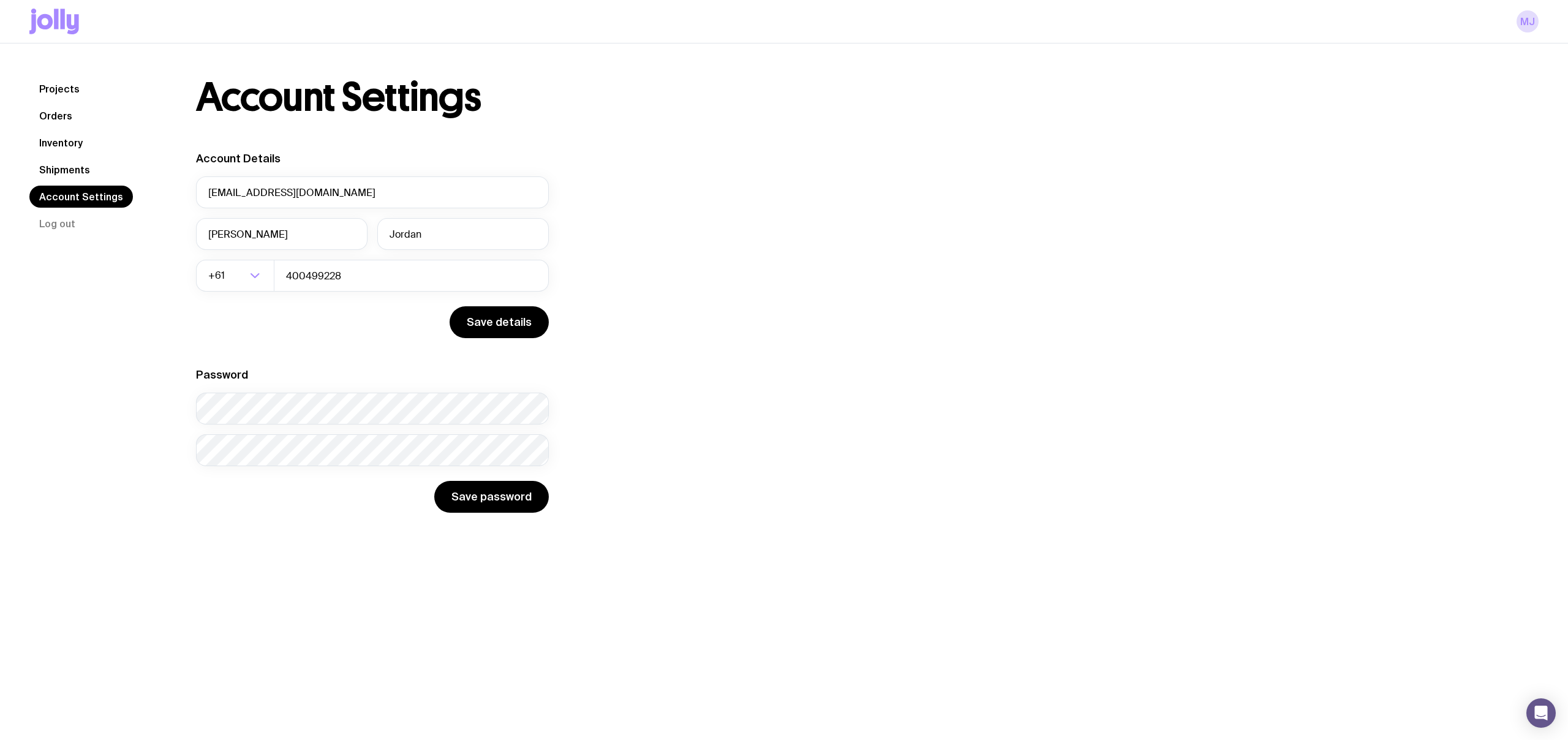
click at [58, 20] on icon at bounding box center [56, 18] width 4 height 20
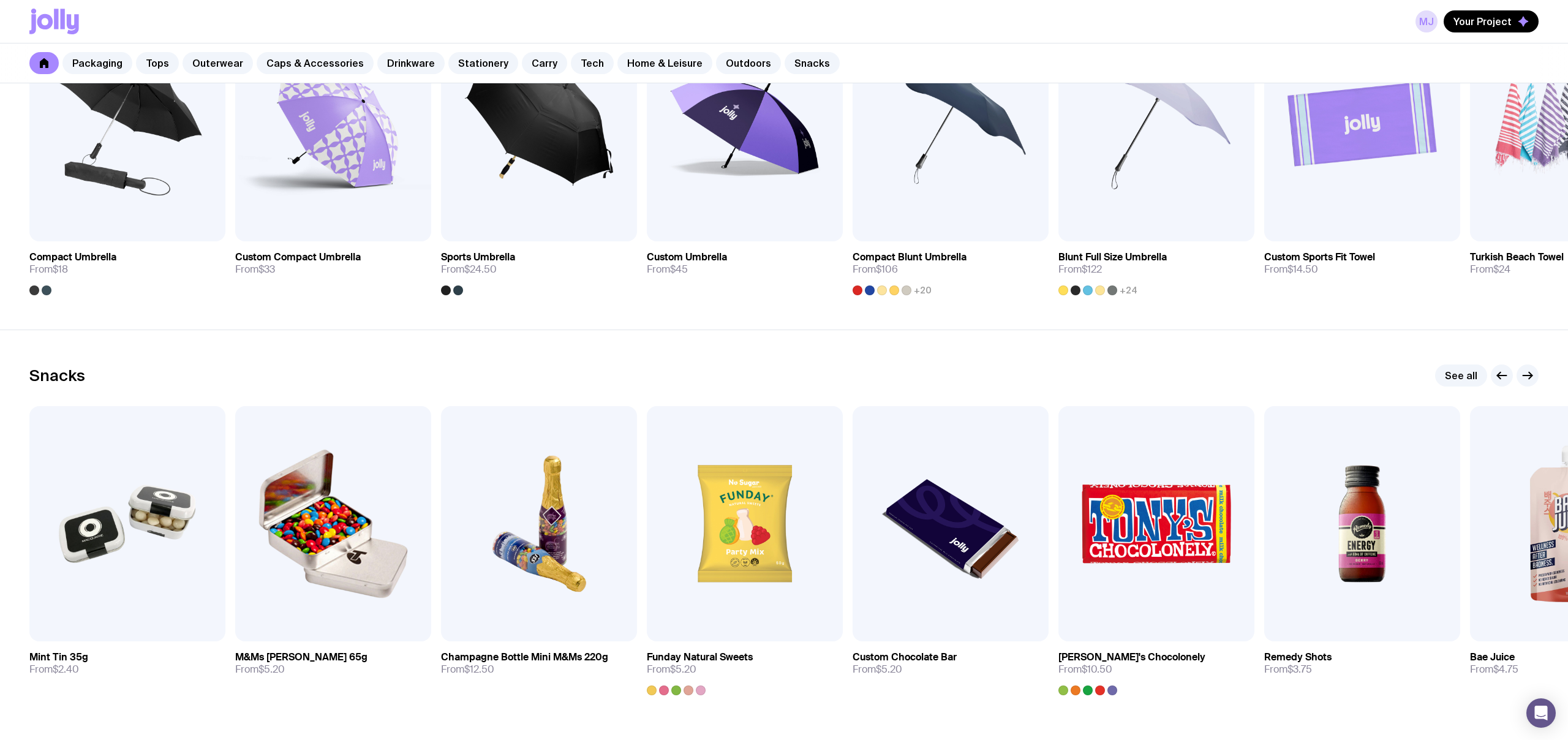
scroll to position [4045, 0]
